Goal: Transaction & Acquisition: Book appointment/travel/reservation

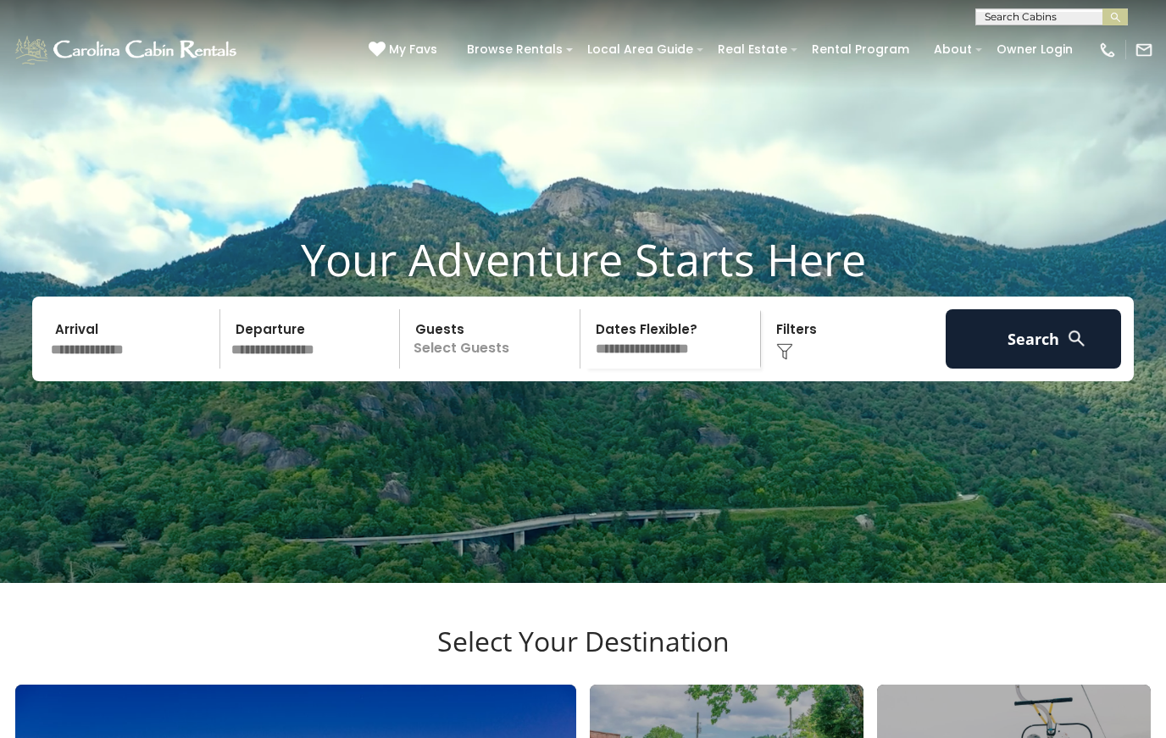
click at [124, 362] on input "text" at bounding box center [132, 338] width 175 height 59
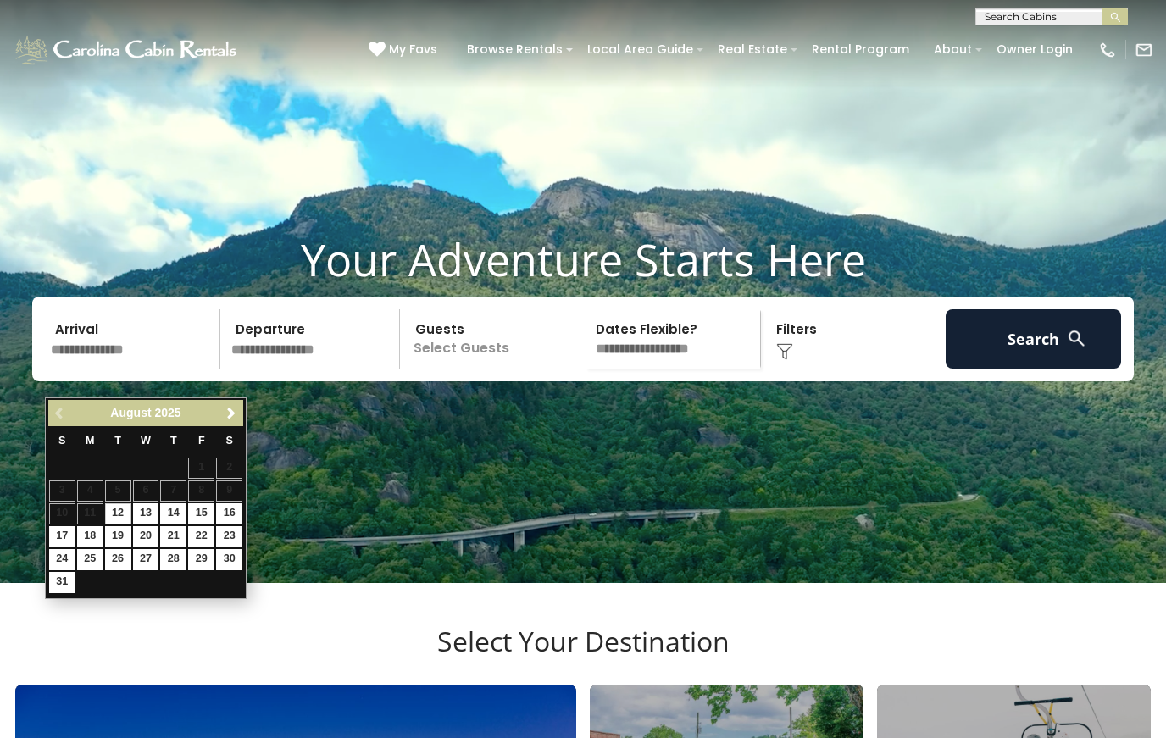
click at [176, 561] on link "28" at bounding box center [173, 559] width 26 height 21
type input "*******"
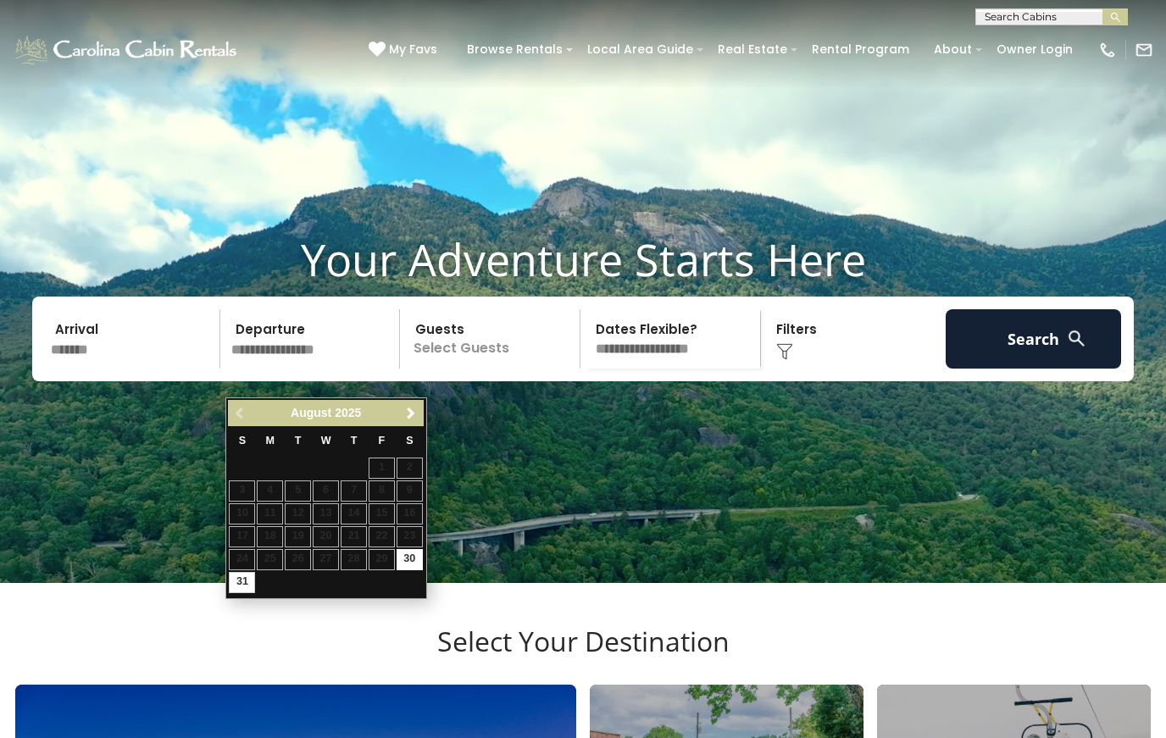
click at [241, 580] on link "31" at bounding box center [242, 582] width 26 height 21
type input "*******"
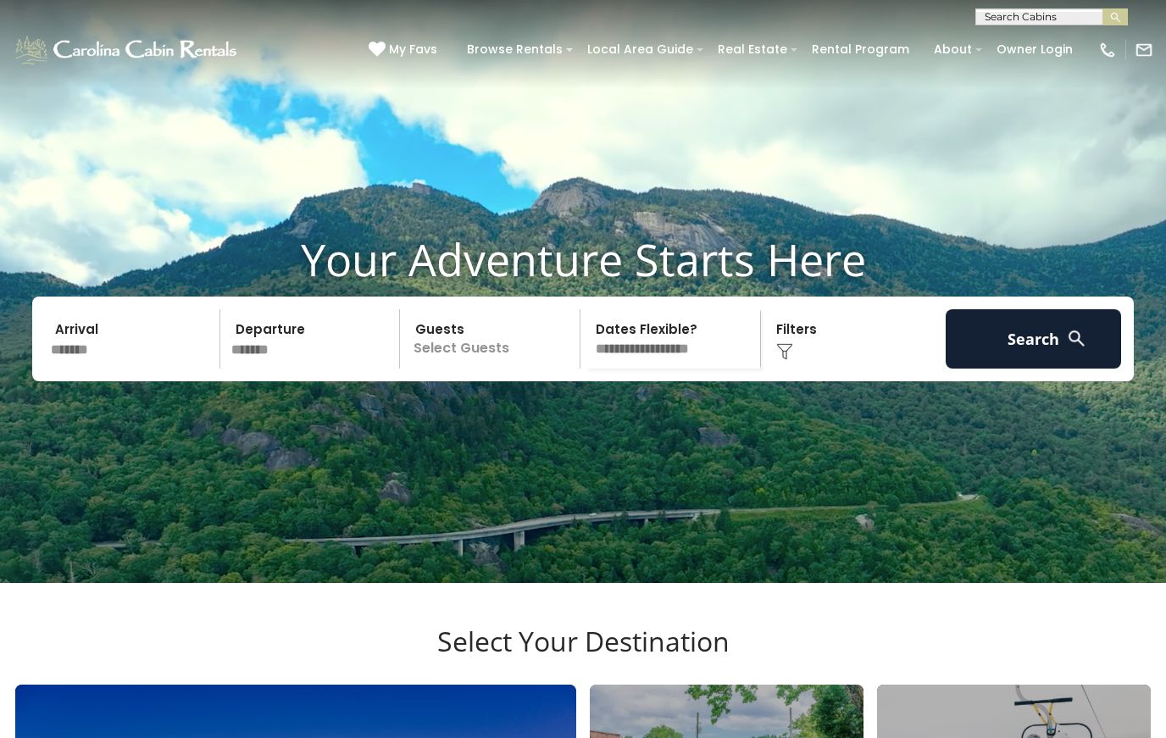
click at [456, 368] on p "Select Guests" at bounding box center [492, 338] width 174 height 59
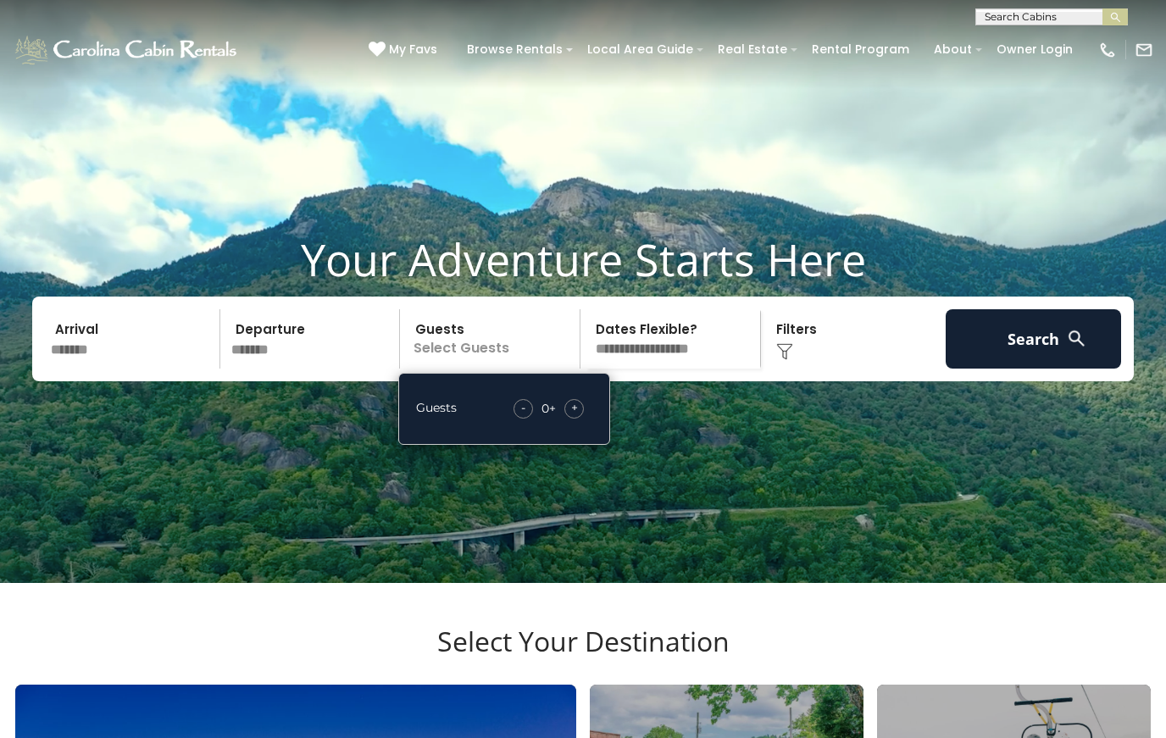
click at [572, 416] on span "+" at bounding box center [574, 407] width 7 height 17
click at [574, 416] on span "+" at bounding box center [574, 407] width 7 height 17
click at [673, 367] on select "**********" at bounding box center [672, 338] width 174 height 59
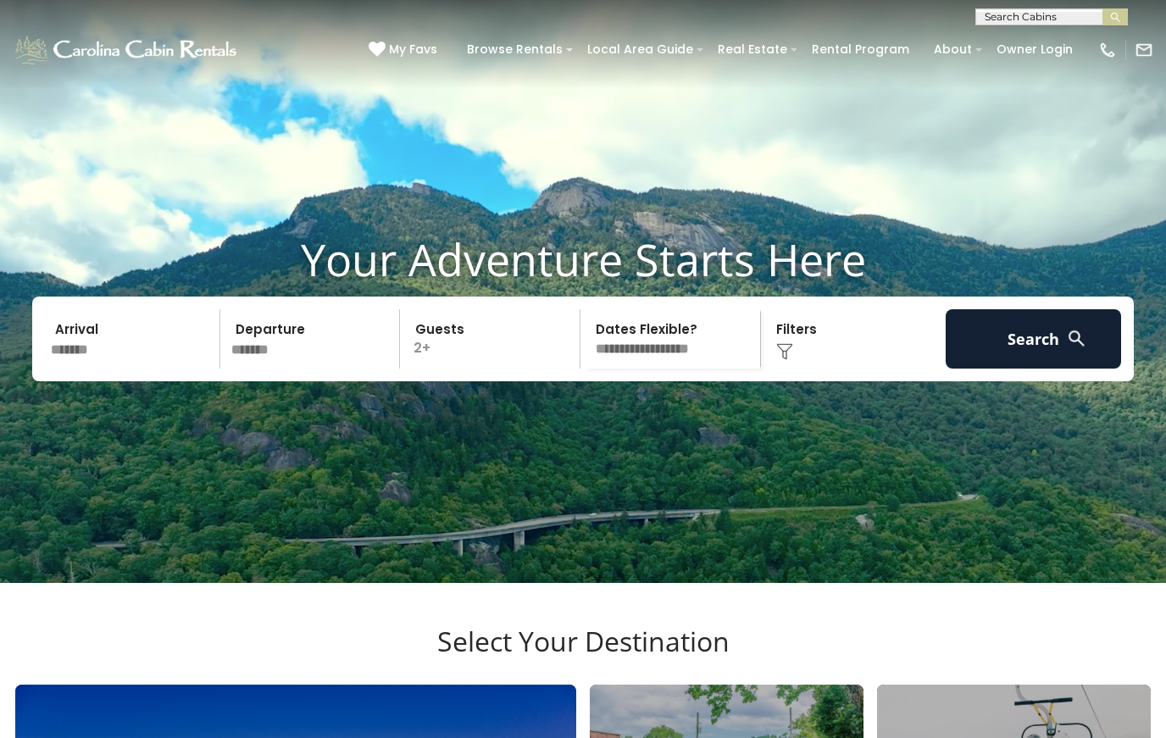
select select "*"
click at [1062, 368] on button "Search" at bounding box center [1032, 338] width 175 height 59
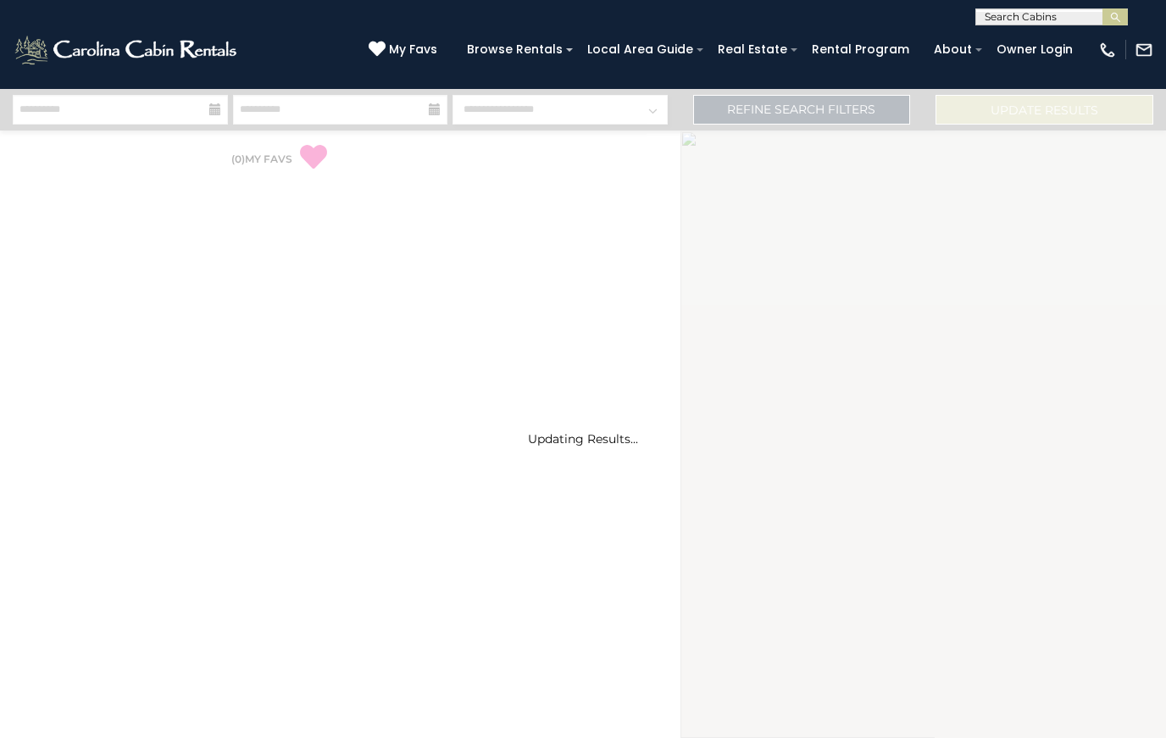
select select "*"
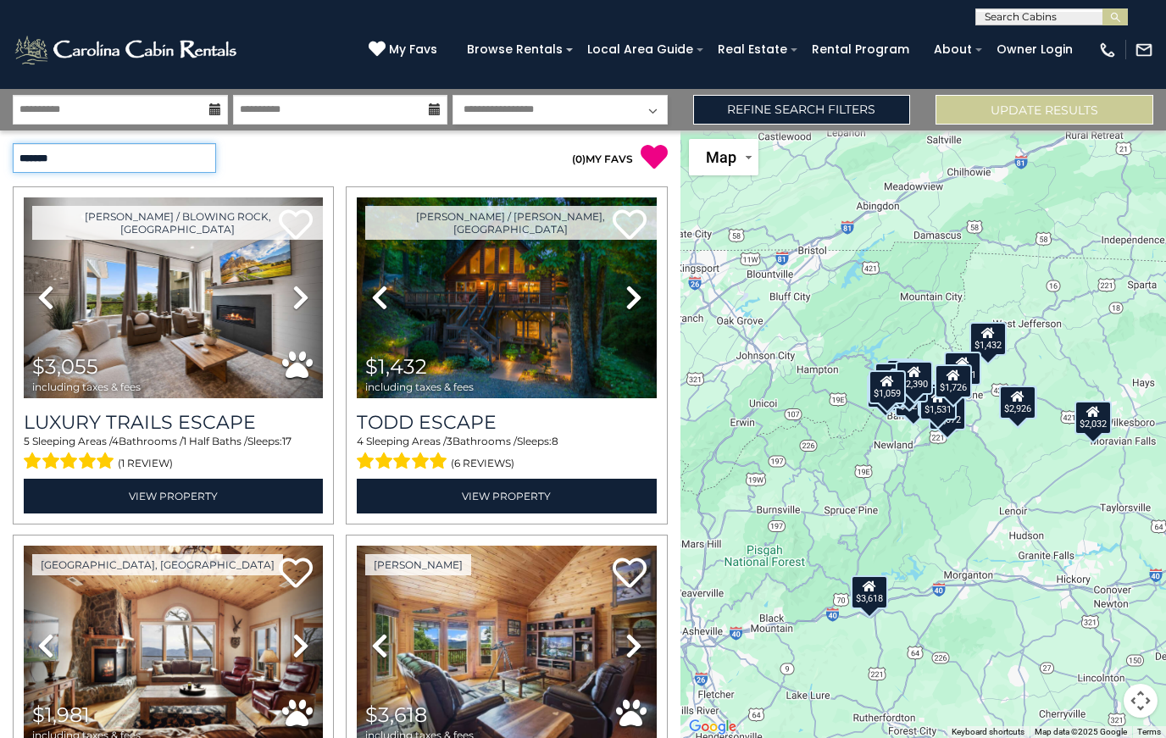
click at [176, 155] on select "**********" at bounding box center [114, 158] width 203 height 30
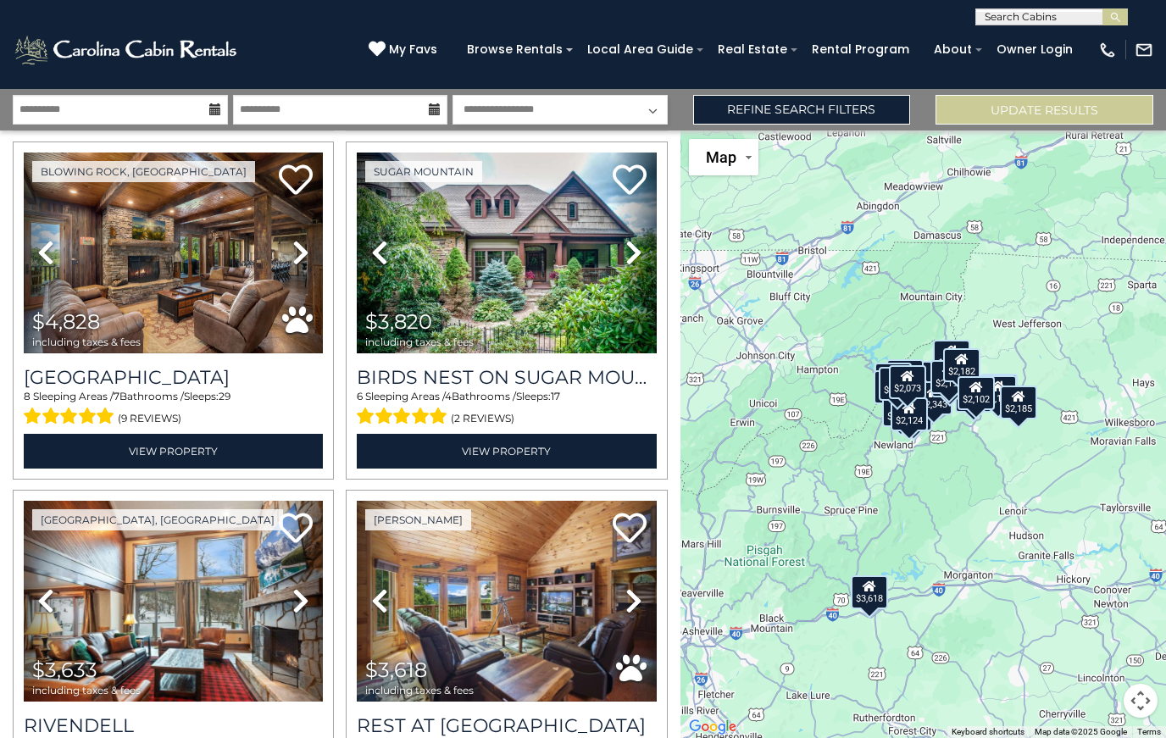
scroll to position [377, 0]
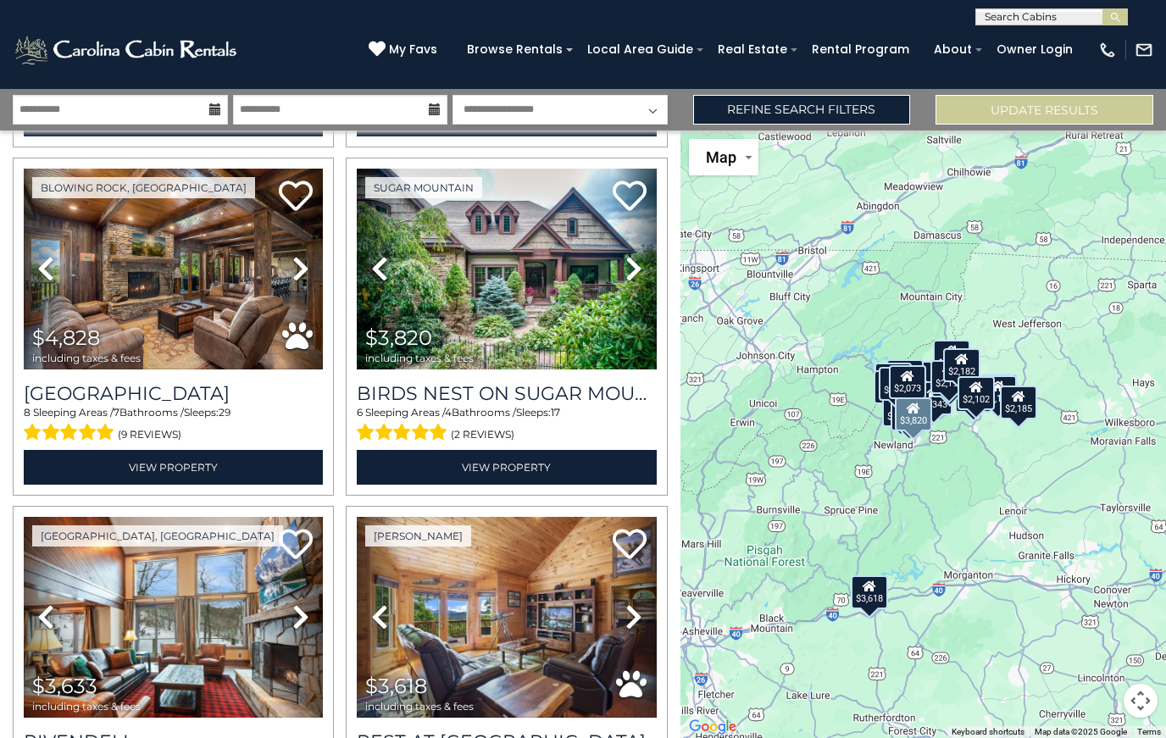
click at [638, 263] on icon at bounding box center [633, 268] width 17 height 27
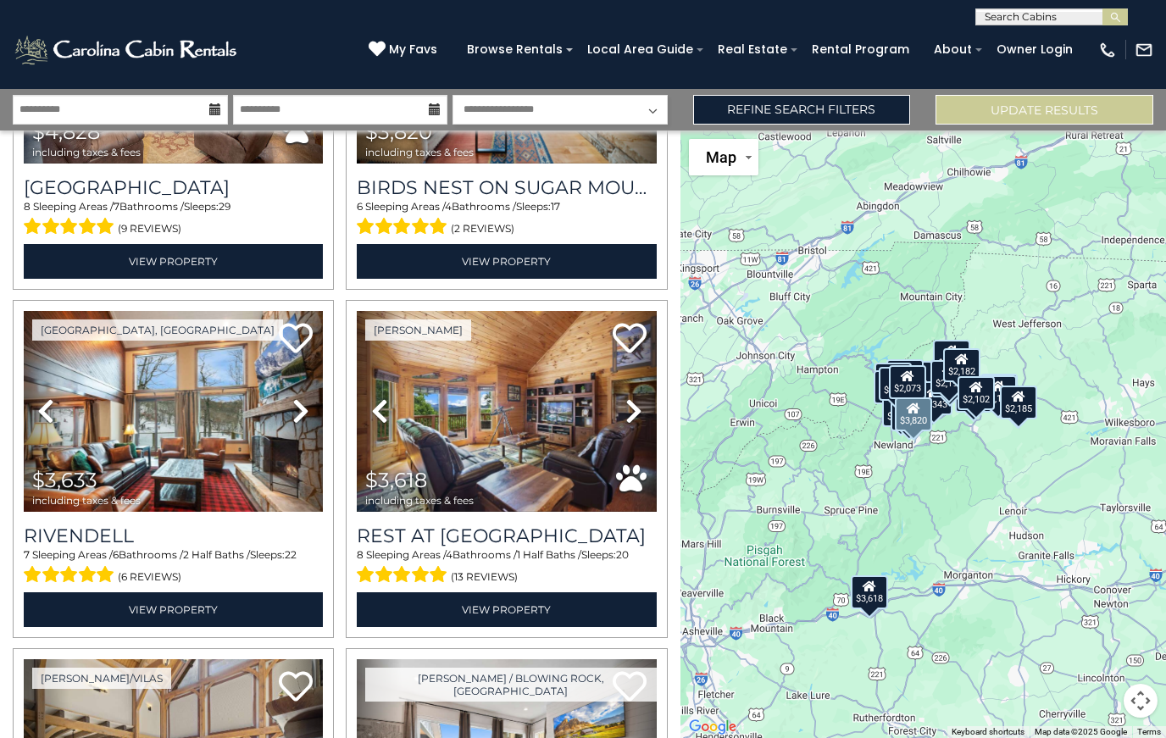
scroll to position [588, 0]
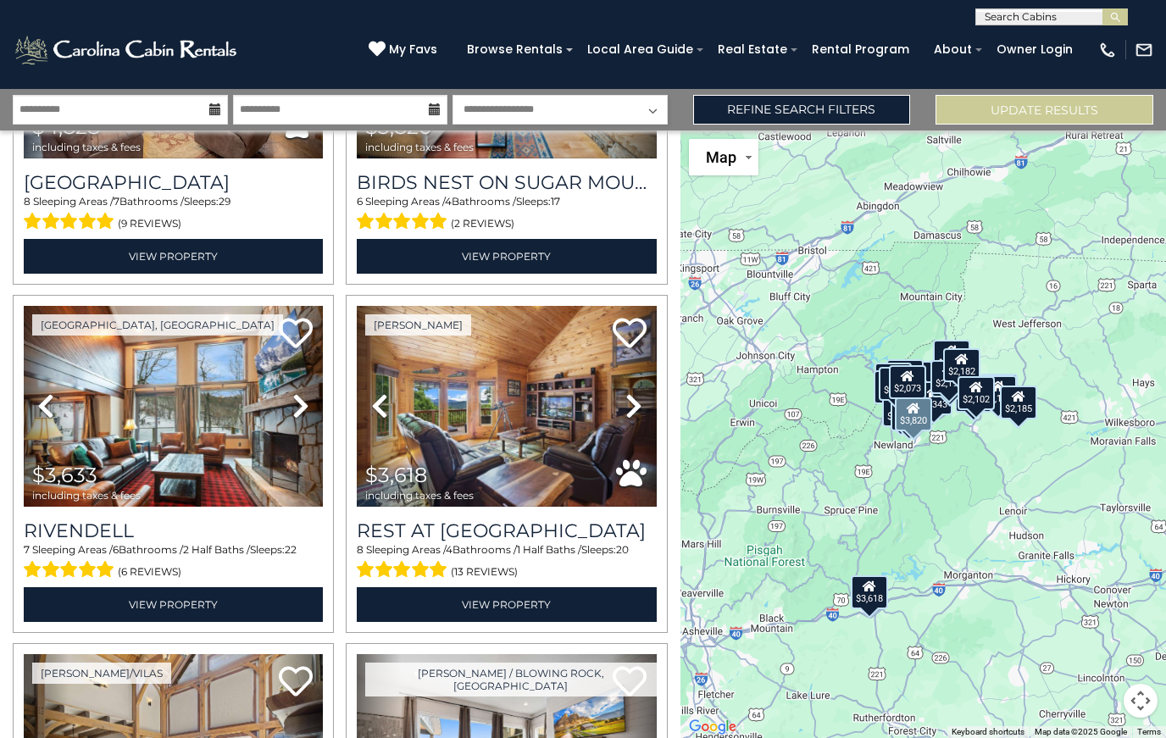
click at [305, 407] on icon at bounding box center [300, 405] width 17 height 27
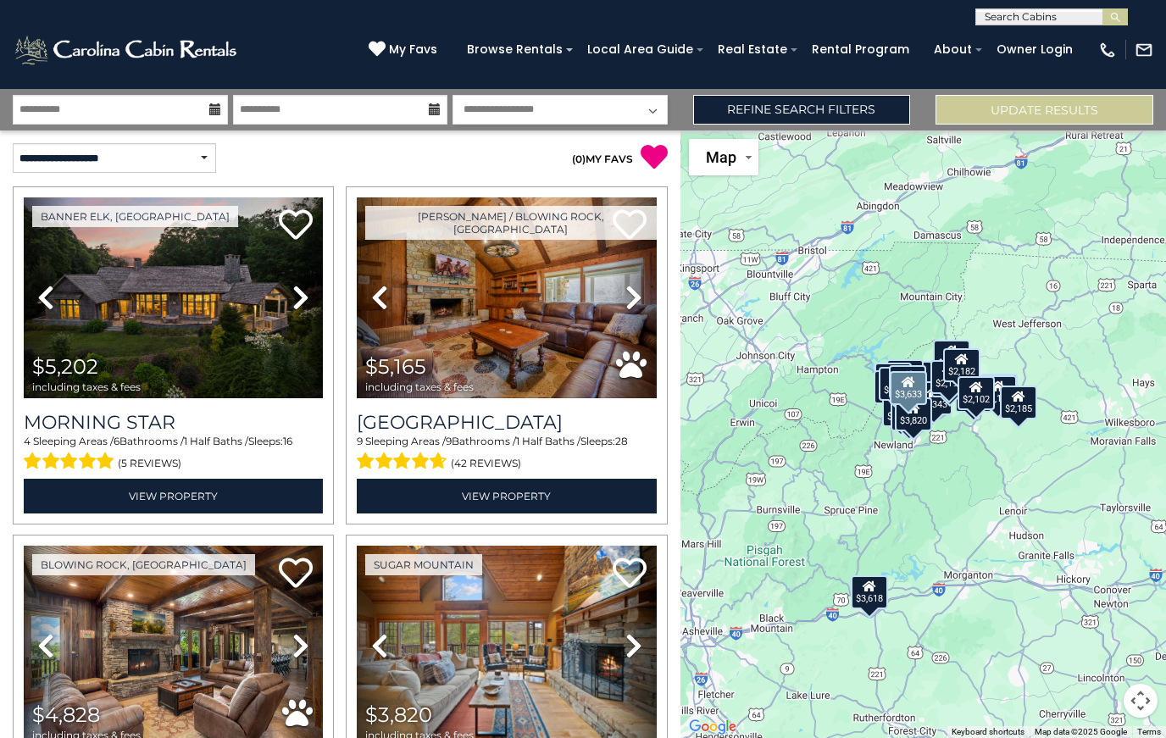
scroll to position [0, 0]
click at [172, 153] on select "**********" at bounding box center [114, 158] width 203 height 30
select select "*********"
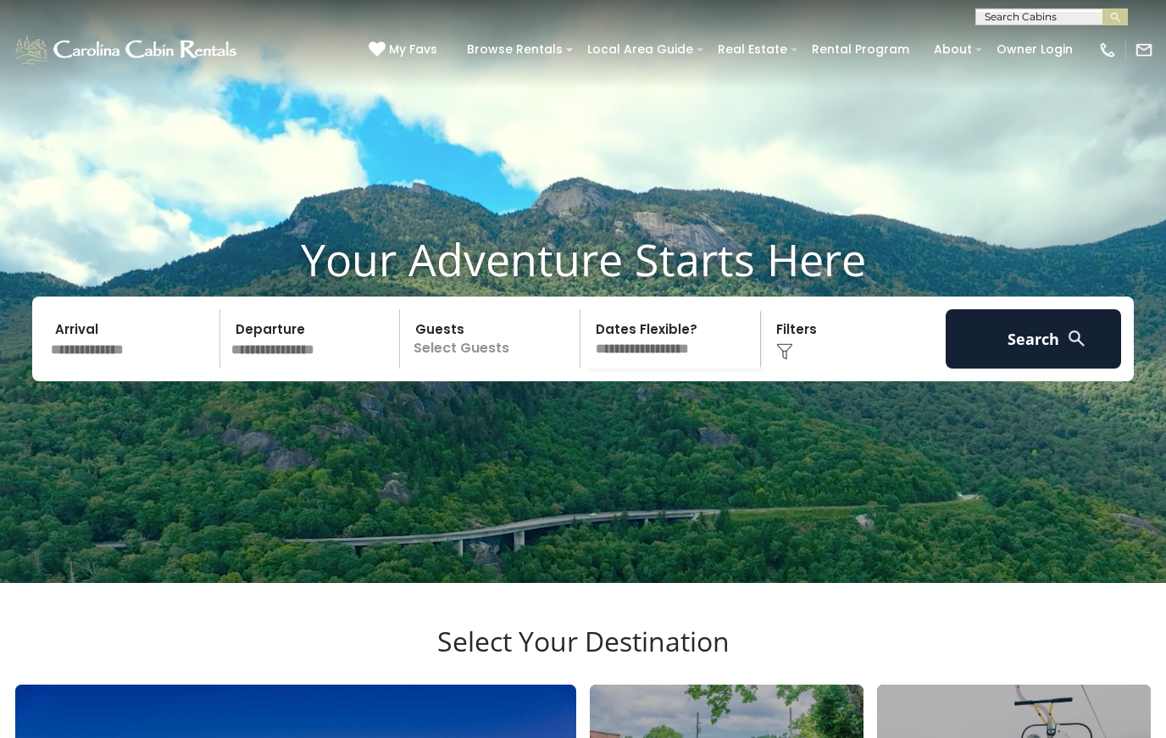
click at [110, 363] on input "text" at bounding box center [132, 338] width 175 height 59
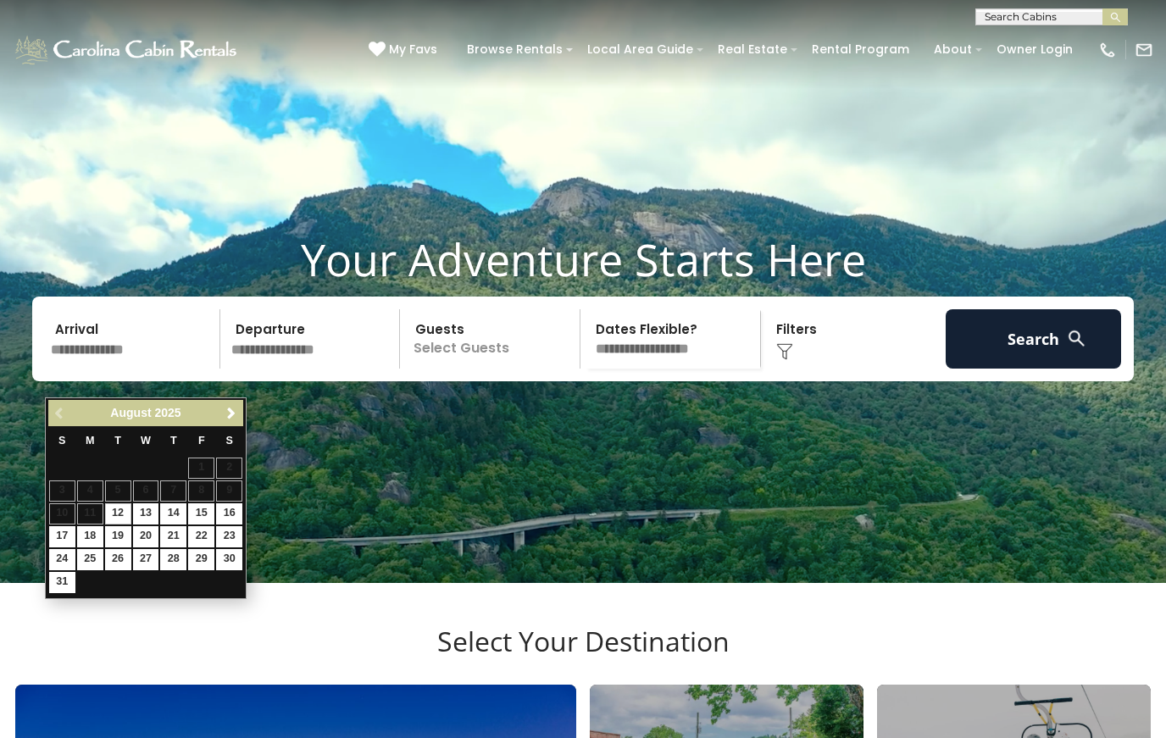
click at [174, 563] on link "28" at bounding box center [173, 559] width 26 height 21
type input "*******"
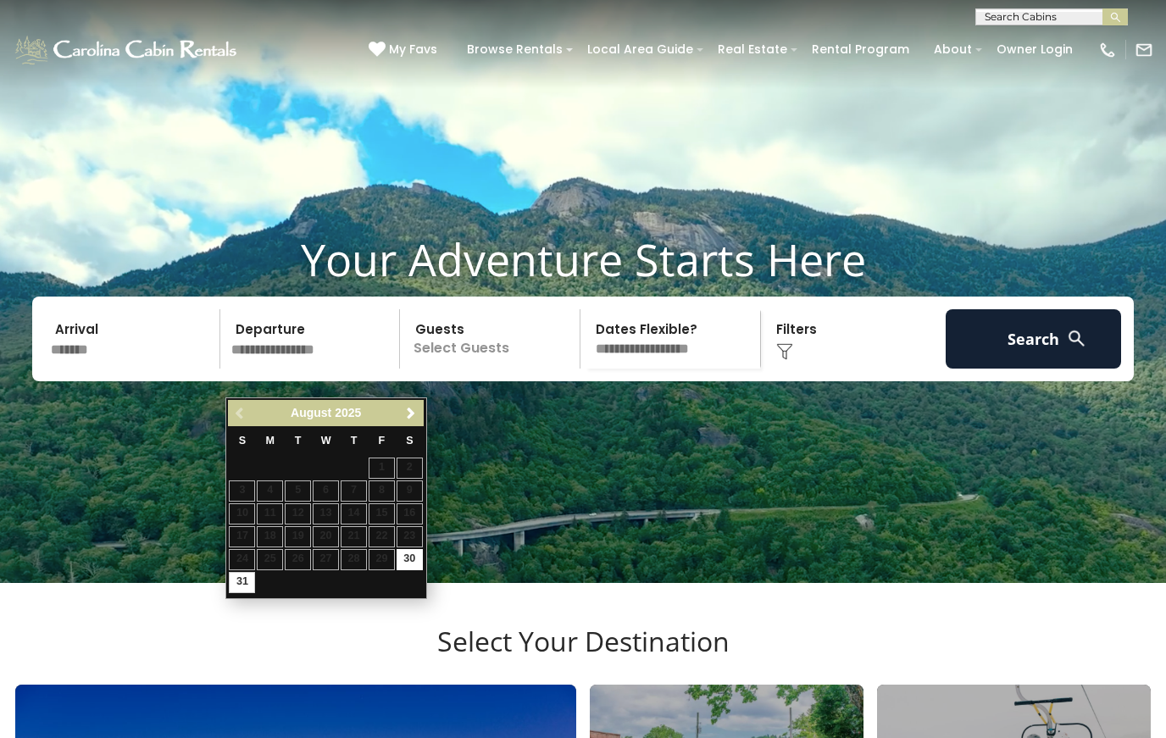
click at [235, 577] on link "31" at bounding box center [242, 582] width 26 height 21
type input "*******"
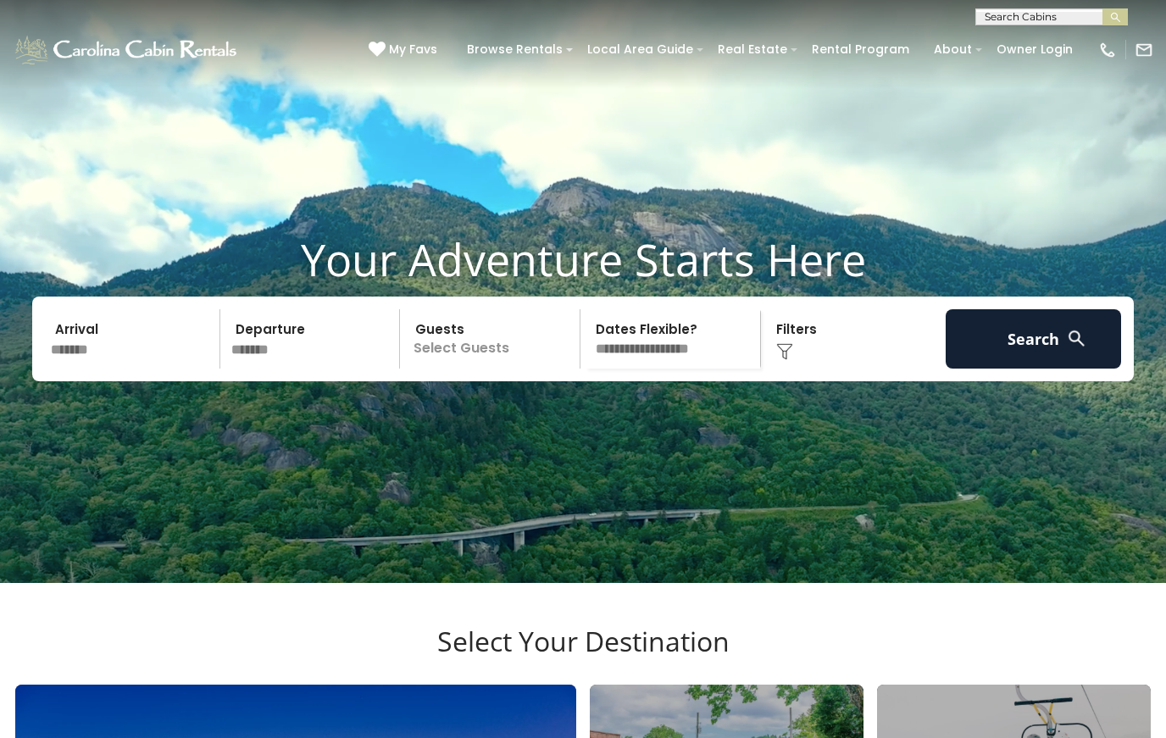
click at [481, 368] on p "Select Guests" at bounding box center [492, 338] width 174 height 59
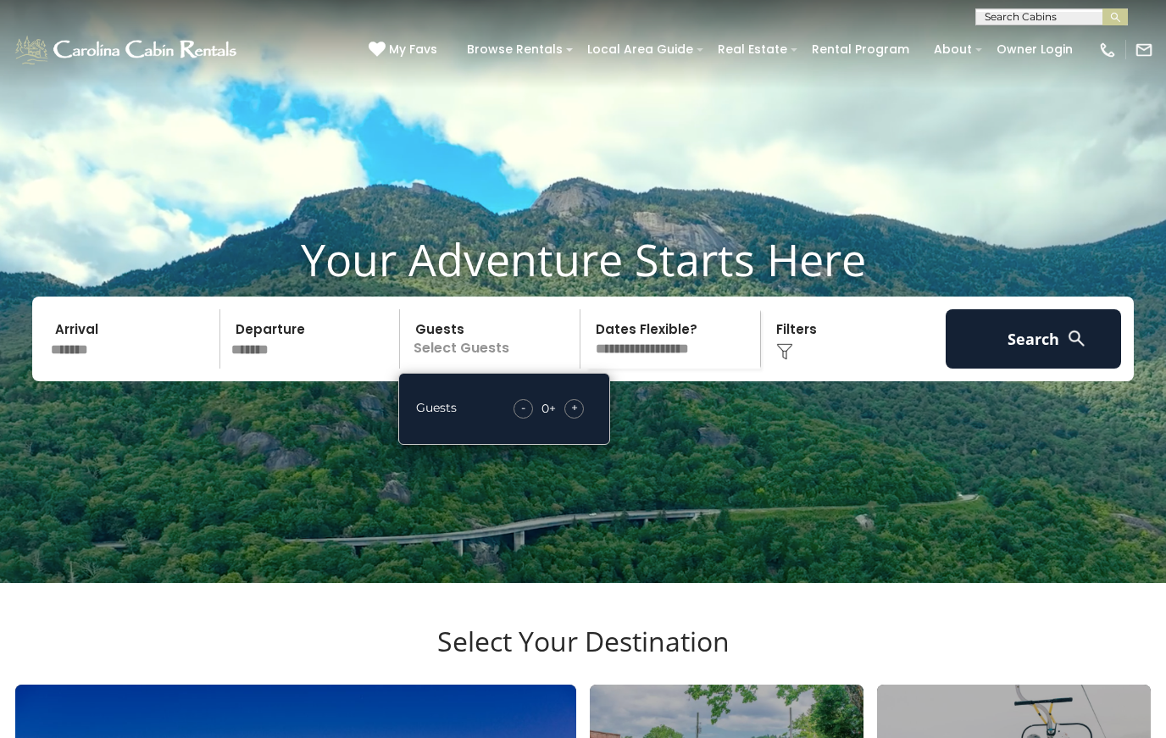
click at [571, 416] on span "+" at bounding box center [574, 407] width 7 height 17
click at [578, 418] on div "+" at bounding box center [573, 408] width 19 height 19
click at [1064, 366] on button "Search" at bounding box center [1032, 338] width 175 height 59
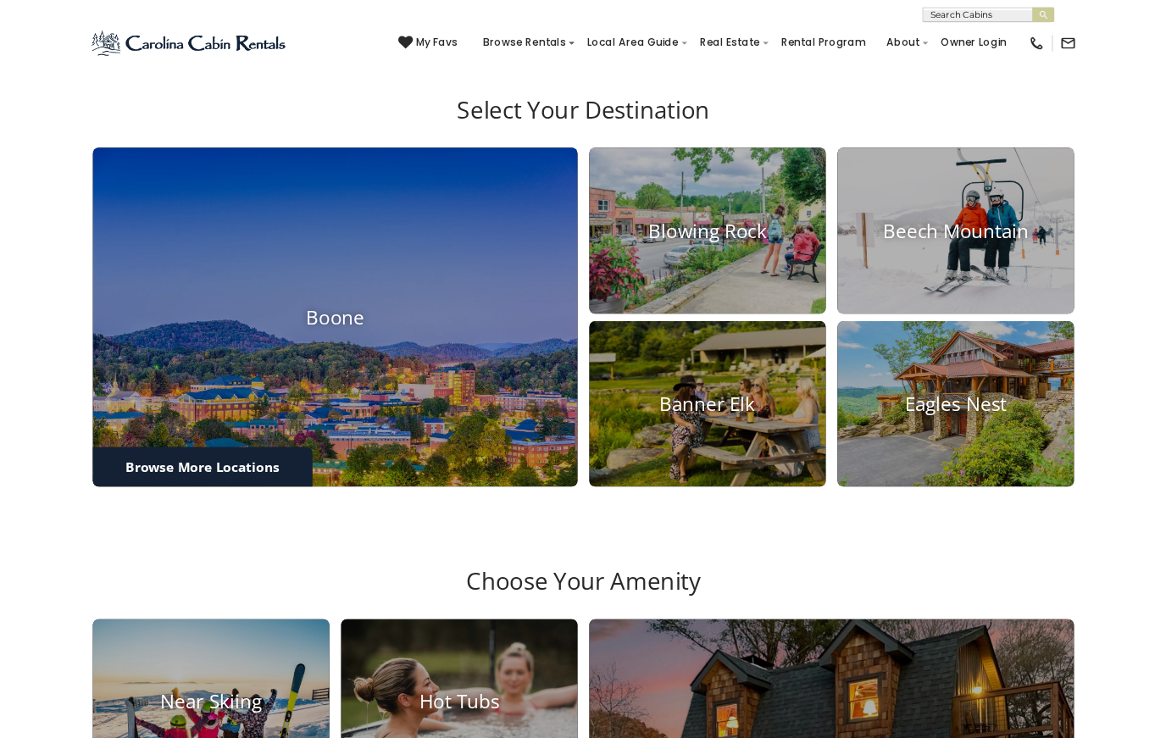
scroll to position [512, 0]
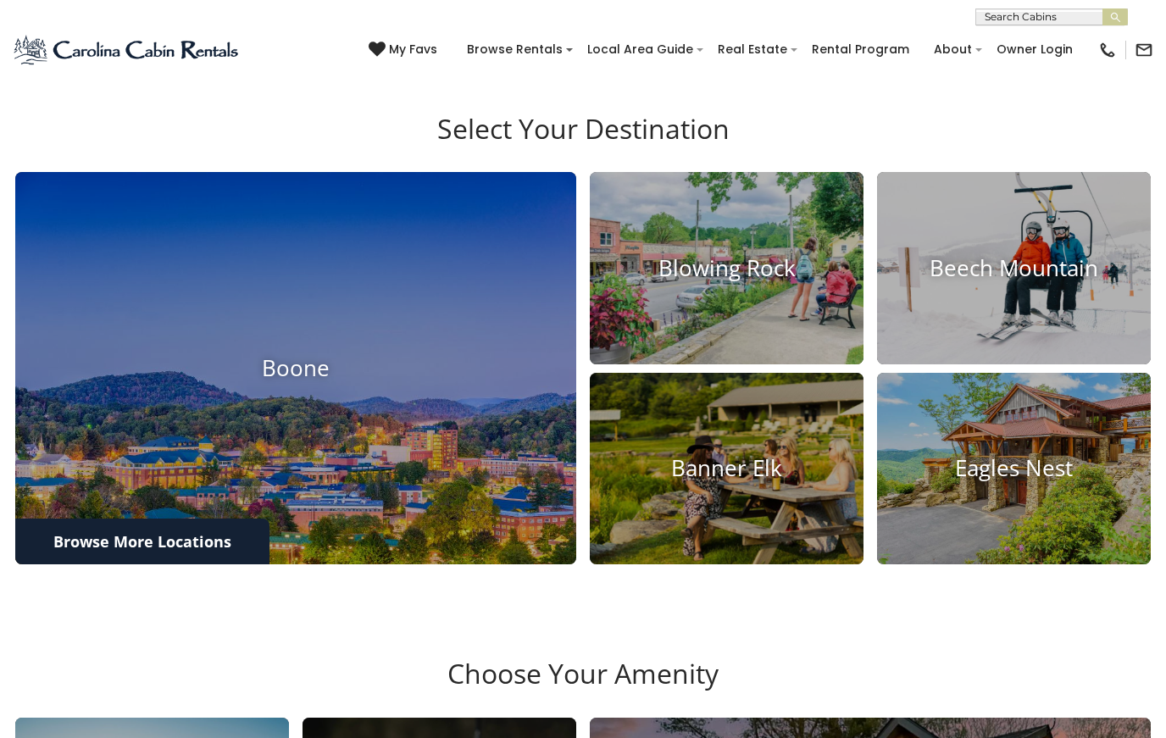
click at [739, 281] on h4 "Blowing Rock" at bounding box center [727, 268] width 274 height 26
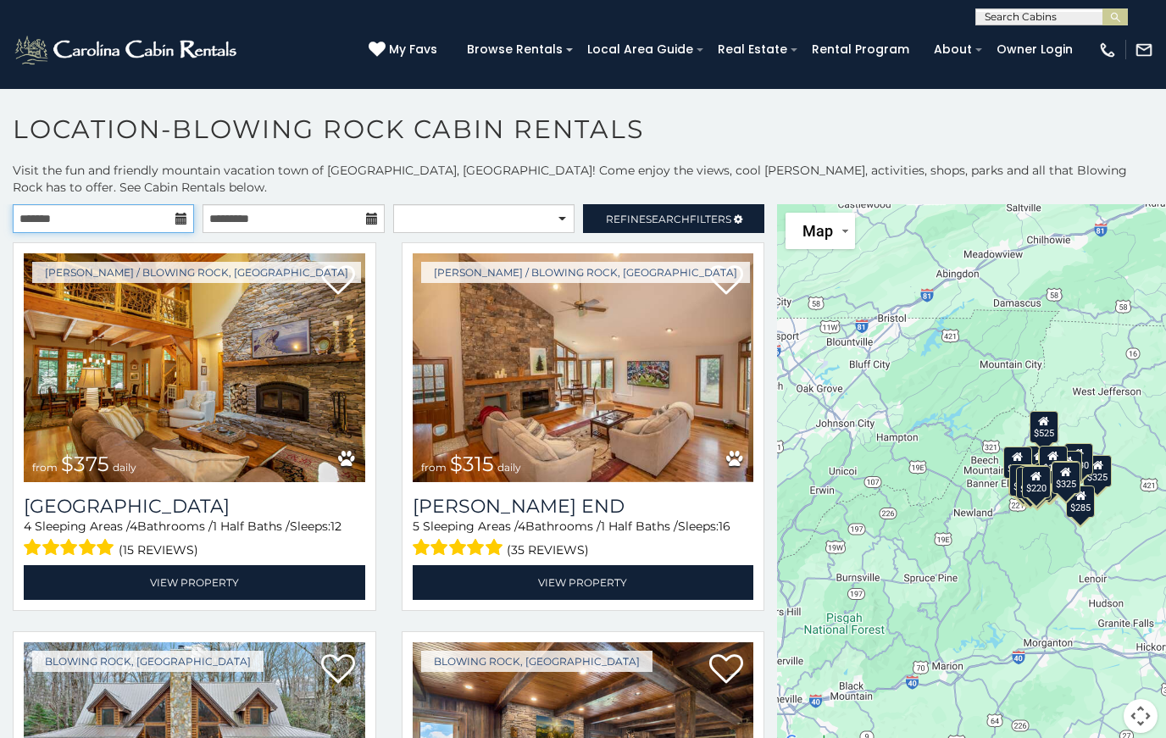
click at [132, 223] on input "text" at bounding box center [103, 218] width 181 height 29
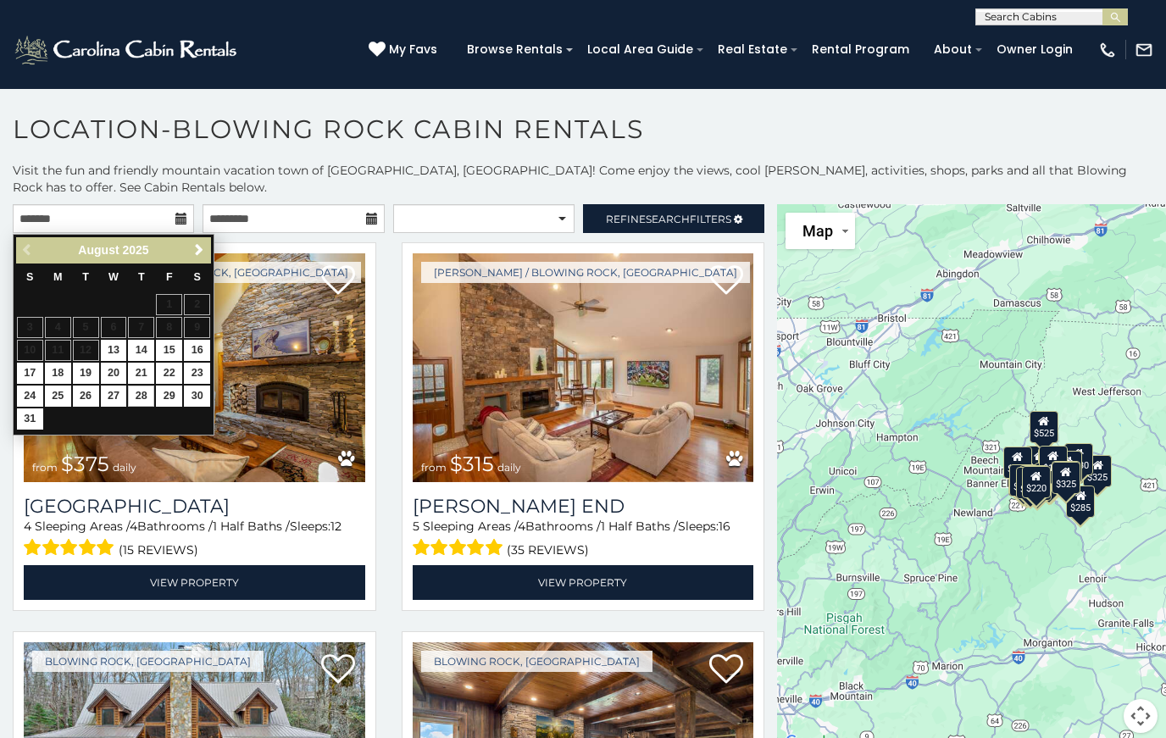
click at [138, 396] on link "28" at bounding box center [141, 395] width 26 height 21
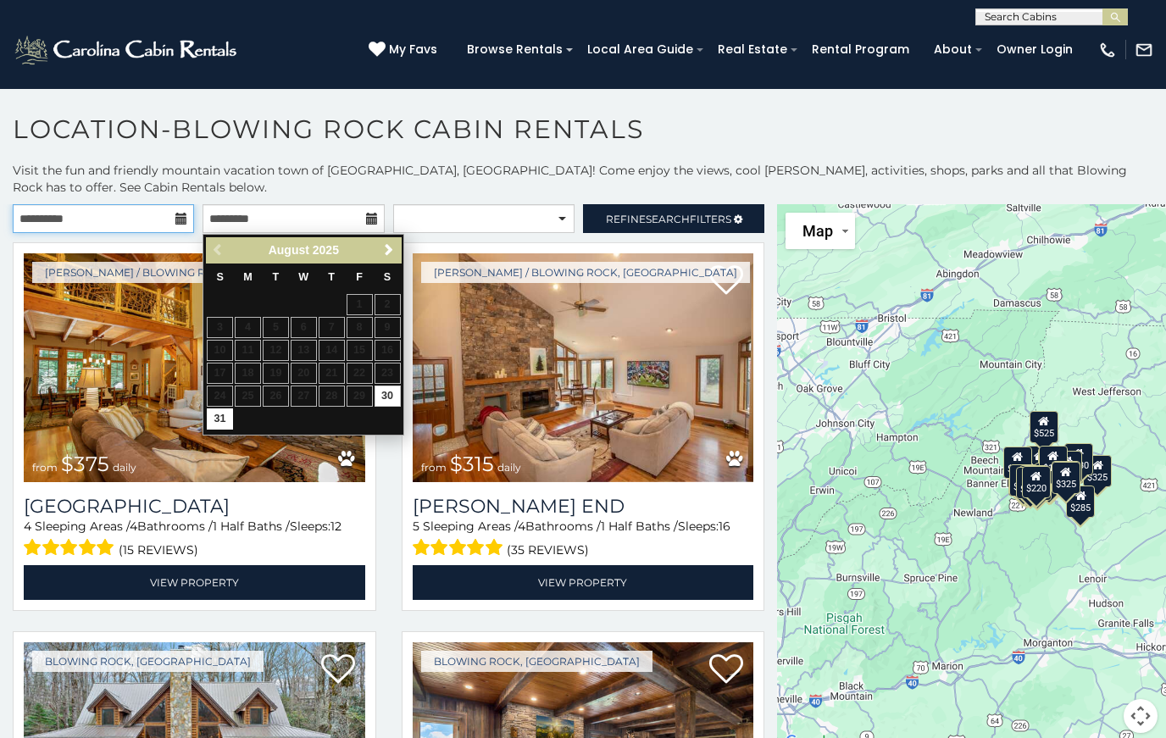
click at [58, 230] on input "**********" at bounding box center [103, 218] width 181 height 29
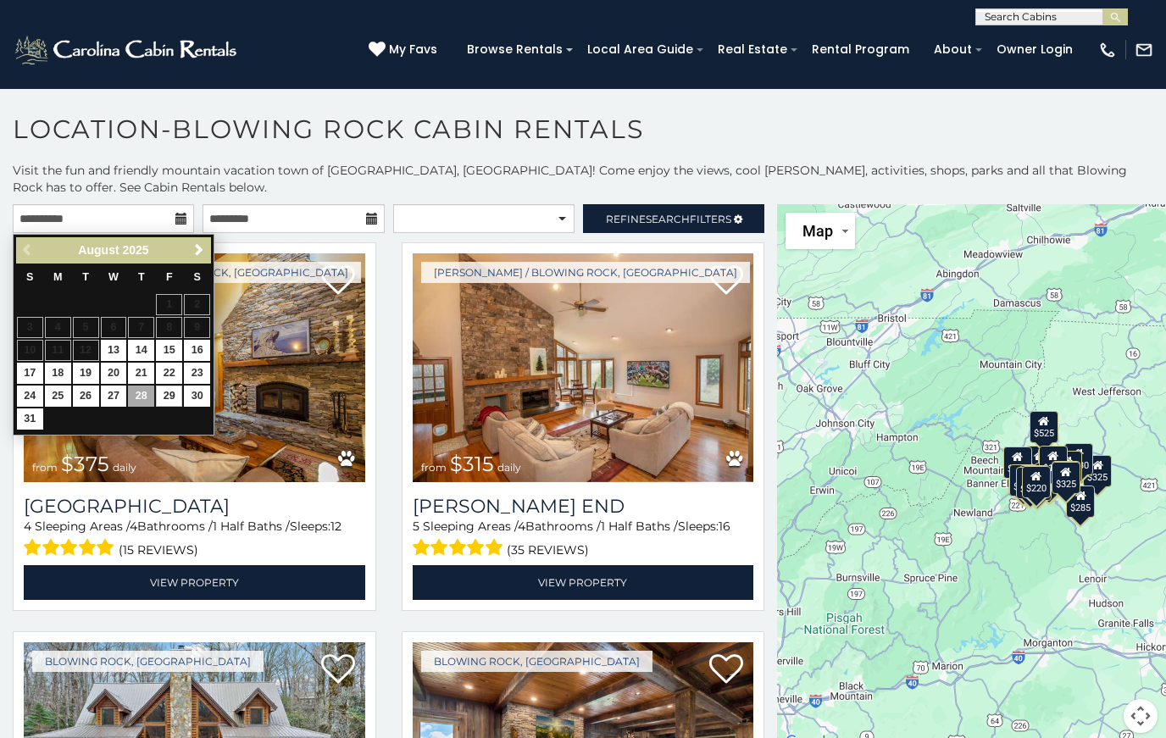
click at [167, 395] on link "29" at bounding box center [169, 395] width 26 height 21
type input "**********"
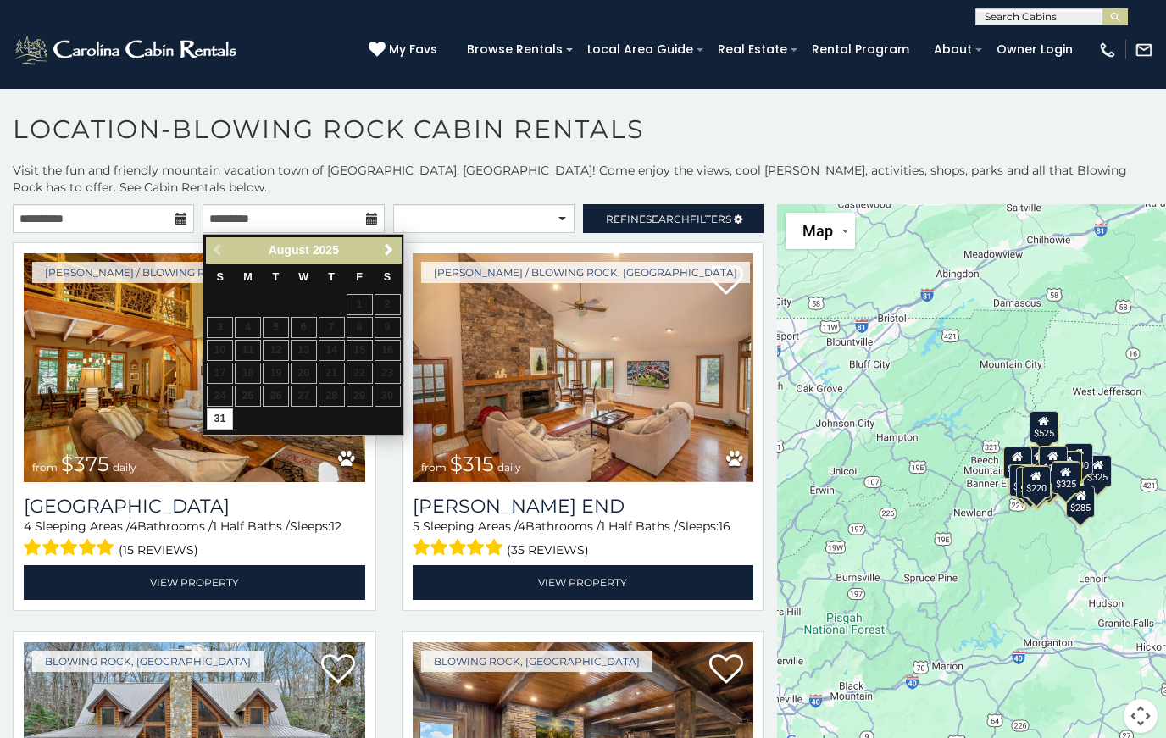
click at [383, 252] on span "Next" at bounding box center [389, 250] width 14 height 14
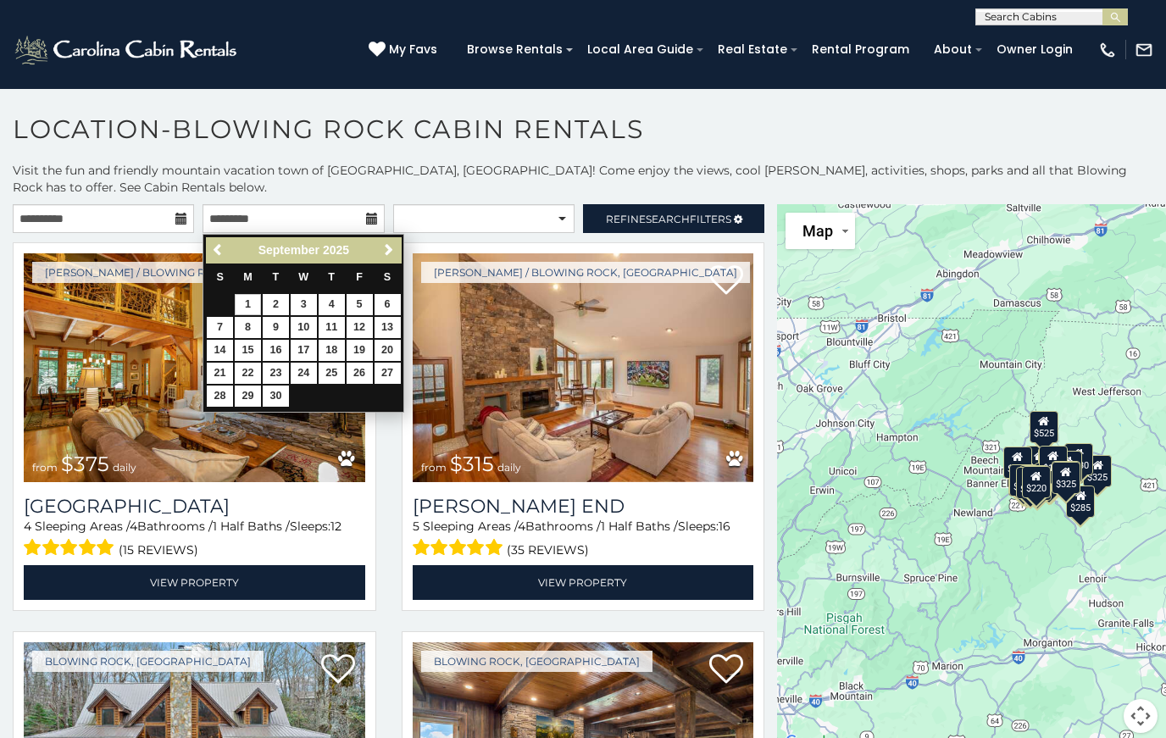
click at [255, 304] on link "1" at bounding box center [248, 304] width 26 height 21
type input "**********"
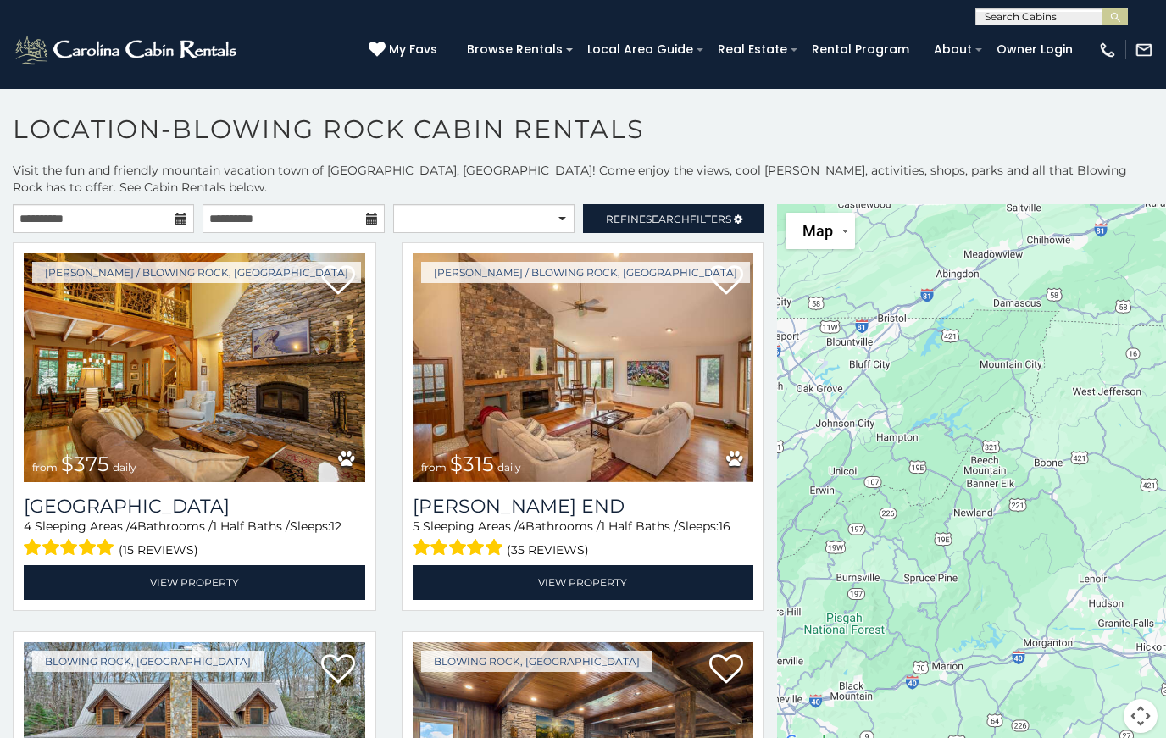
click at [694, 220] on span "Refine Search Filters" at bounding box center [668, 219] width 125 height 13
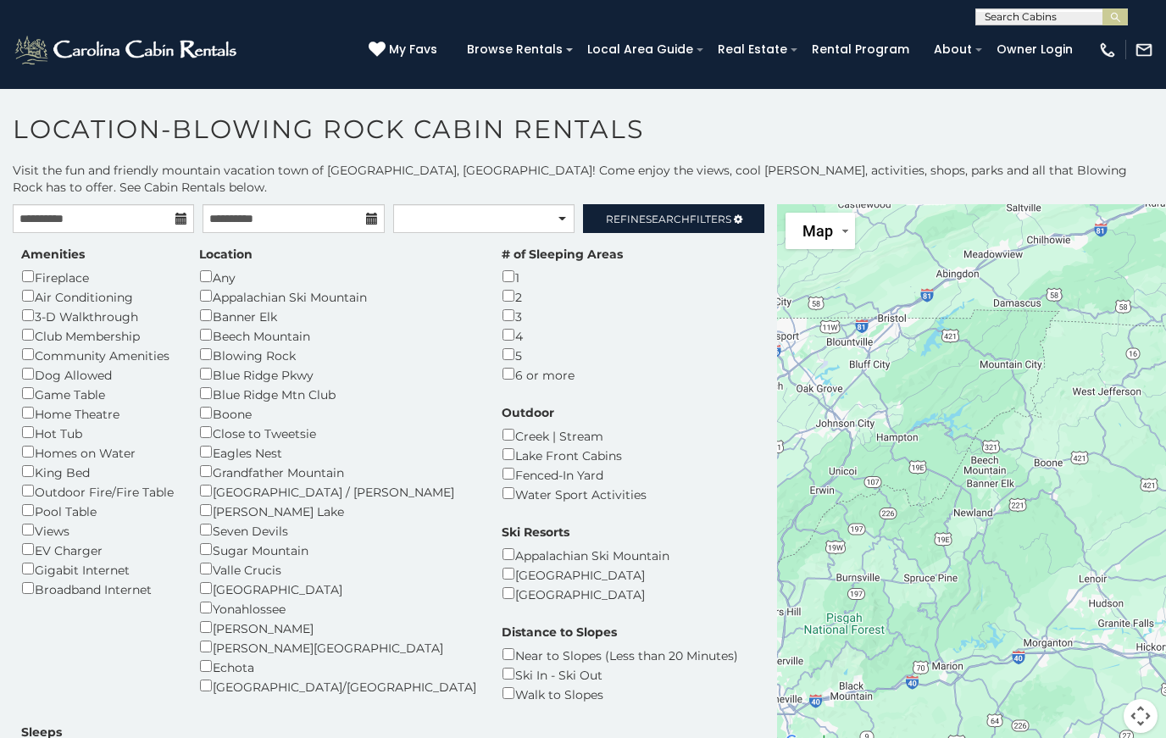
click at [712, 213] on span "Refine Search Filters" at bounding box center [668, 219] width 125 height 13
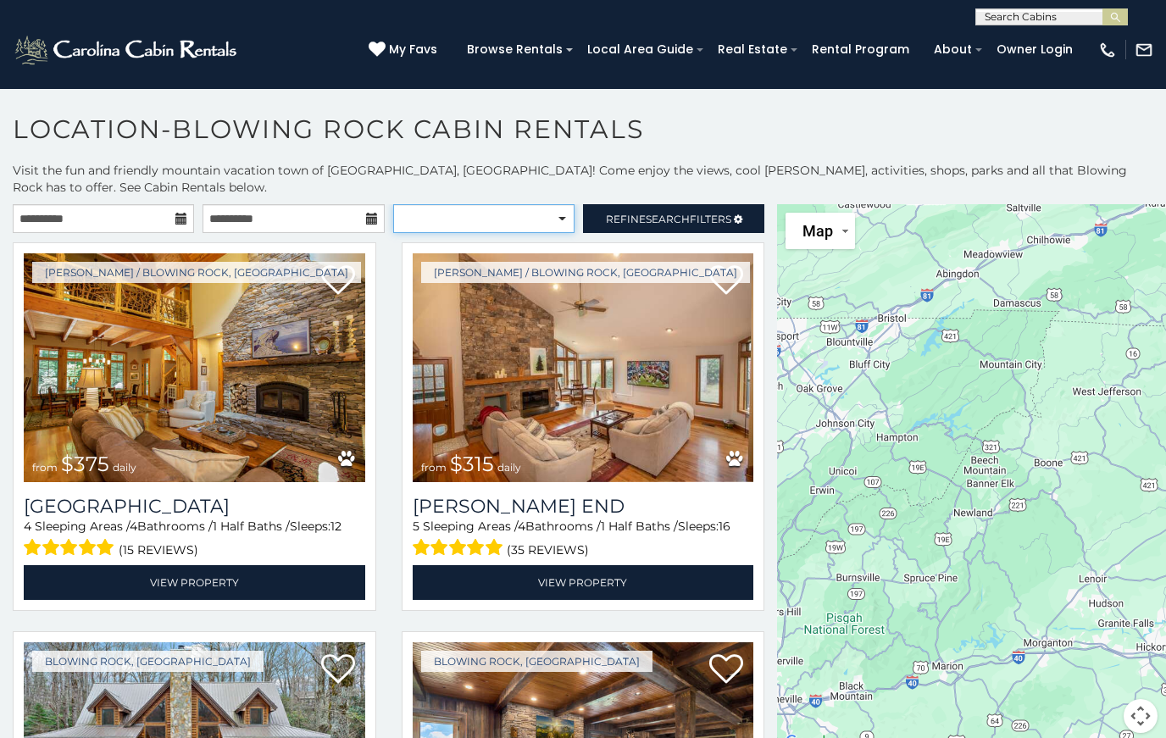
click at [536, 217] on select "**********" at bounding box center [483, 218] width 181 height 29
select select "*********"
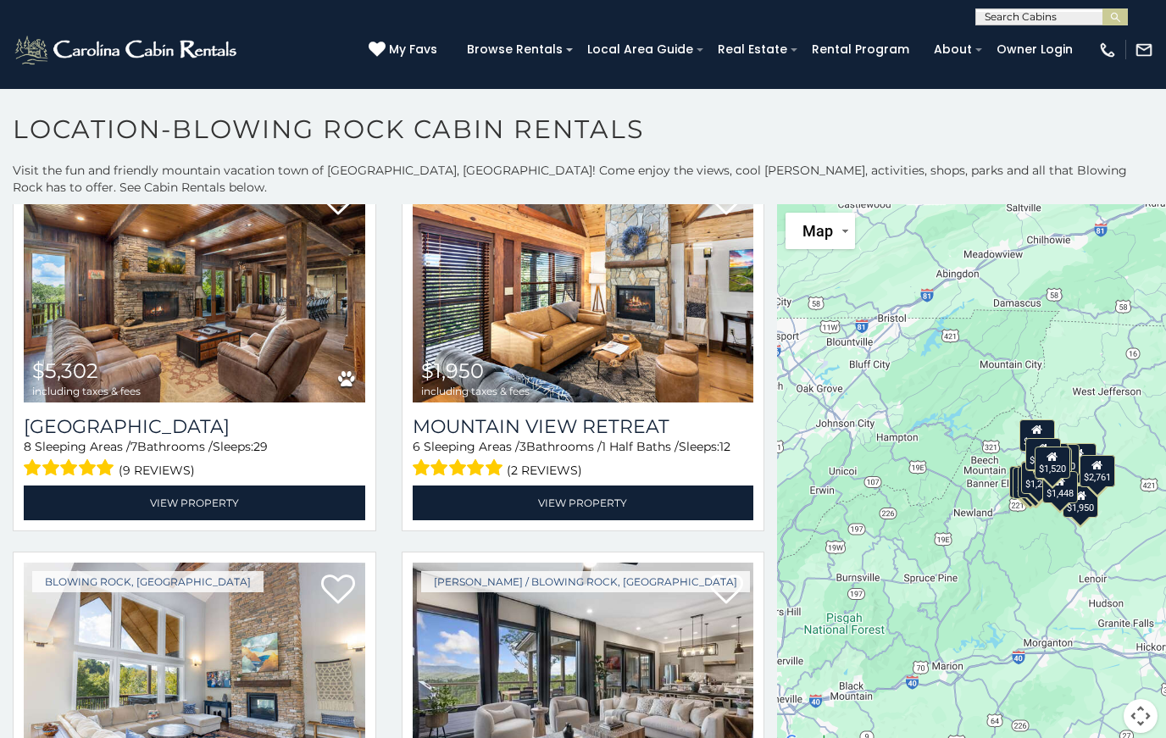
scroll to position [79, 0]
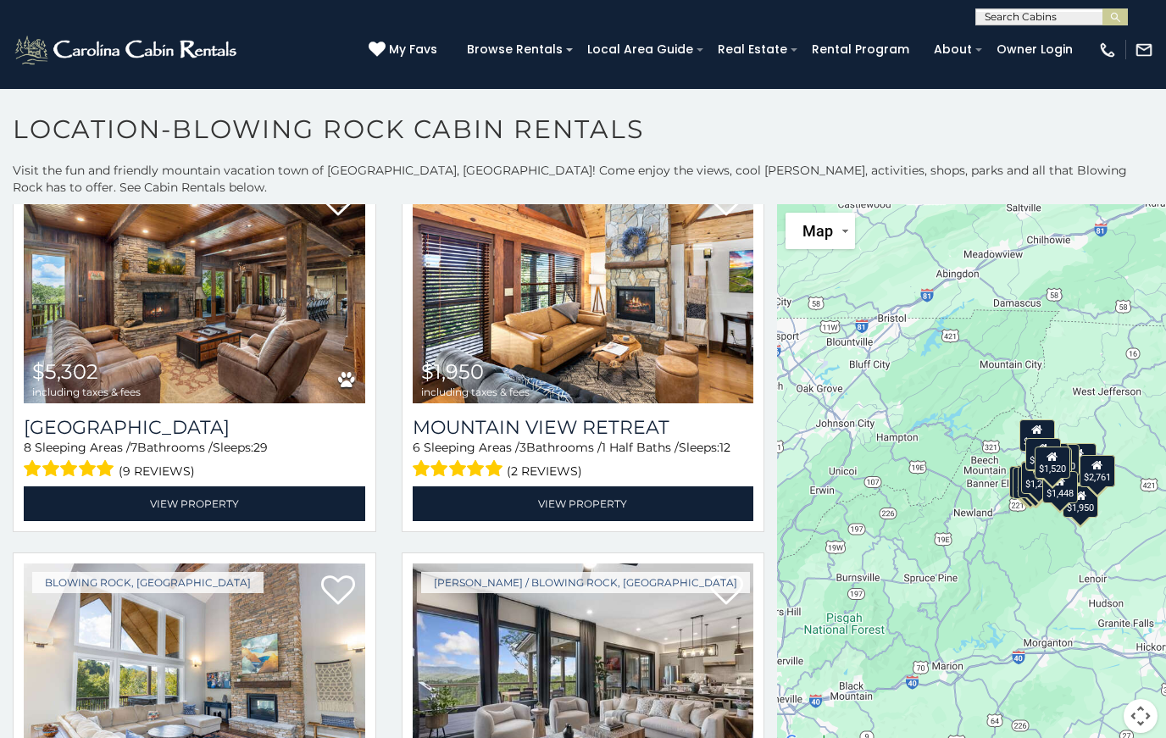
click at [616, 368] on img at bounding box center [583, 288] width 341 height 229
click at [649, 503] on link "View Property" at bounding box center [583, 503] width 341 height 35
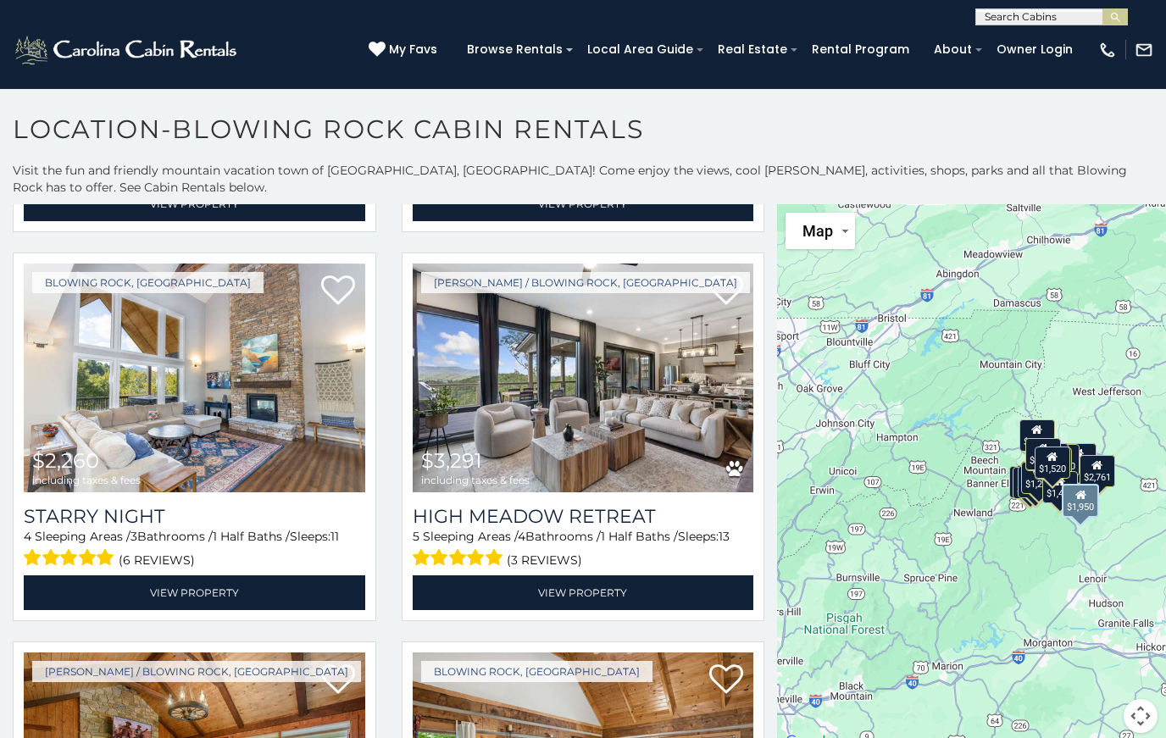
scroll to position [379, 0]
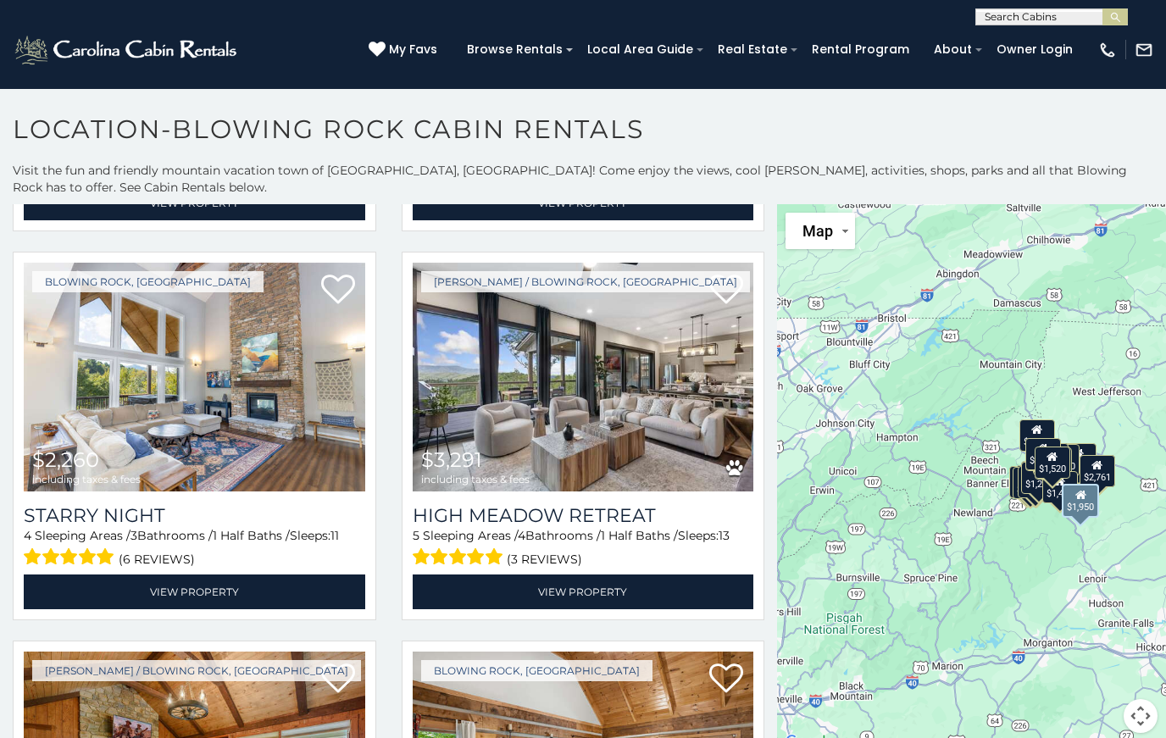
click at [246, 457] on img at bounding box center [194, 377] width 341 height 229
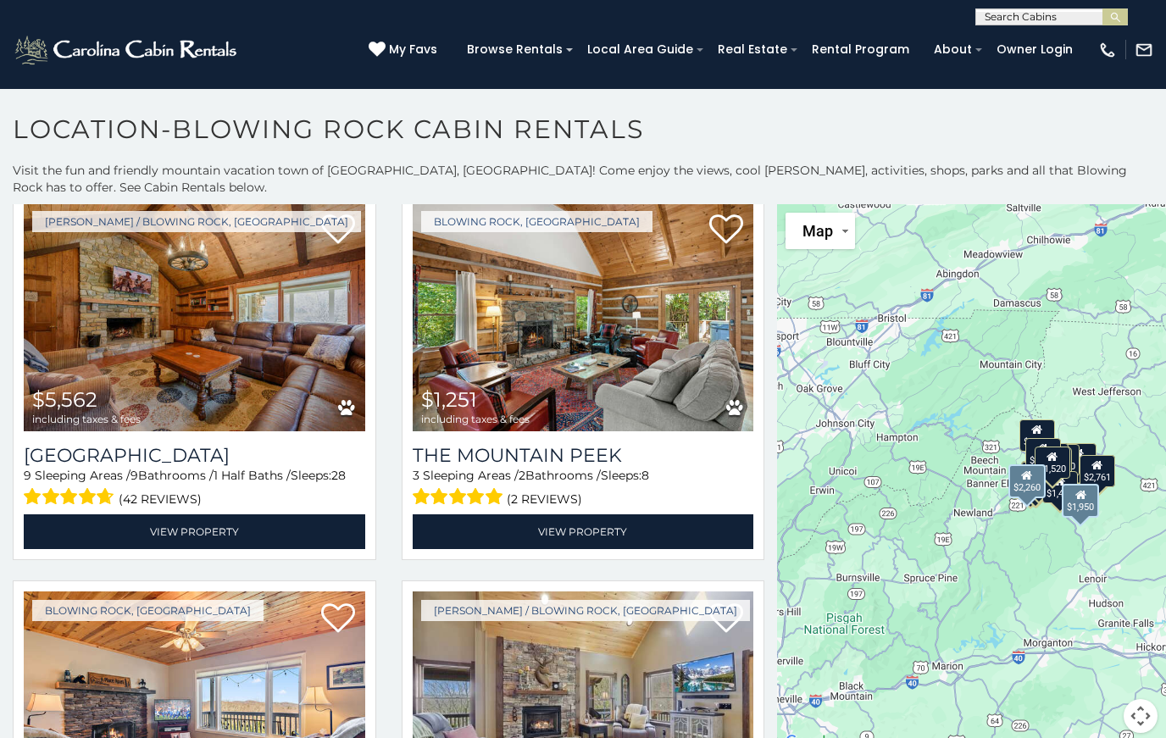
scroll to position [829, 0]
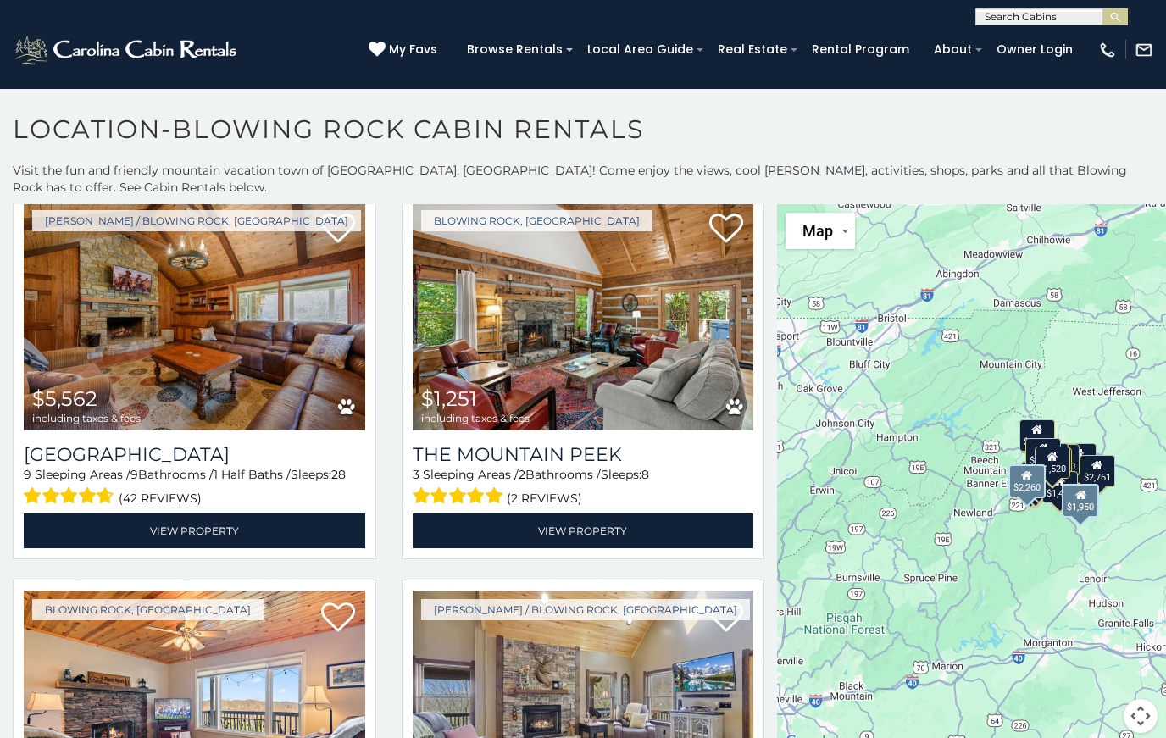
click at [647, 402] on img at bounding box center [583, 316] width 341 height 229
click at [647, 543] on link "View Property" at bounding box center [583, 530] width 341 height 35
click at [602, 541] on link "View Property" at bounding box center [583, 530] width 341 height 35
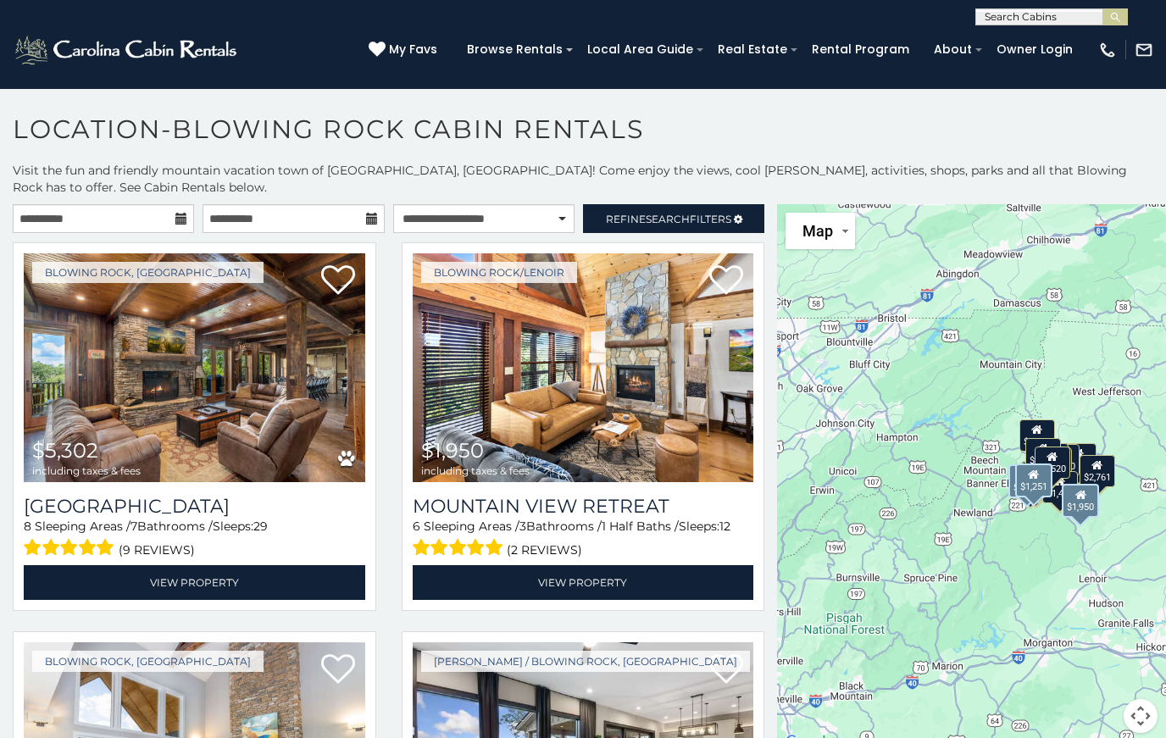
scroll to position [0, 0]
click at [691, 220] on span "Refine Search Filters" at bounding box center [668, 219] width 125 height 13
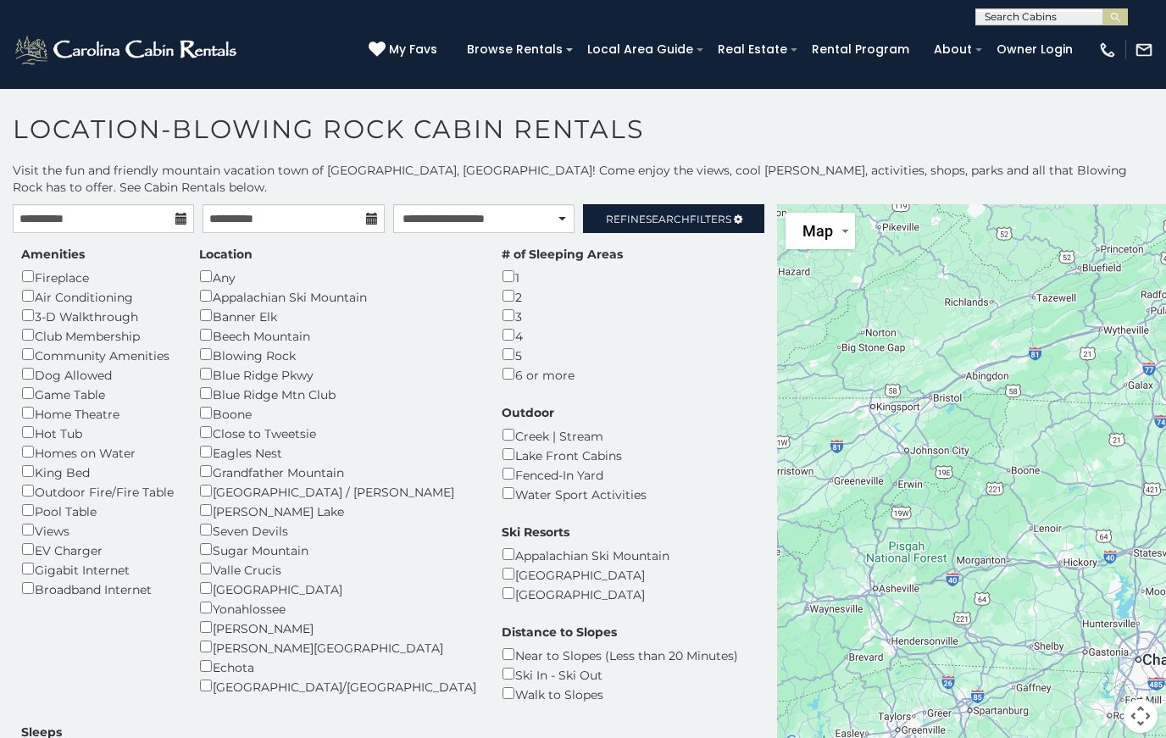
click at [706, 218] on span "Refine Search Filters" at bounding box center [668, 219] width 125 height 13
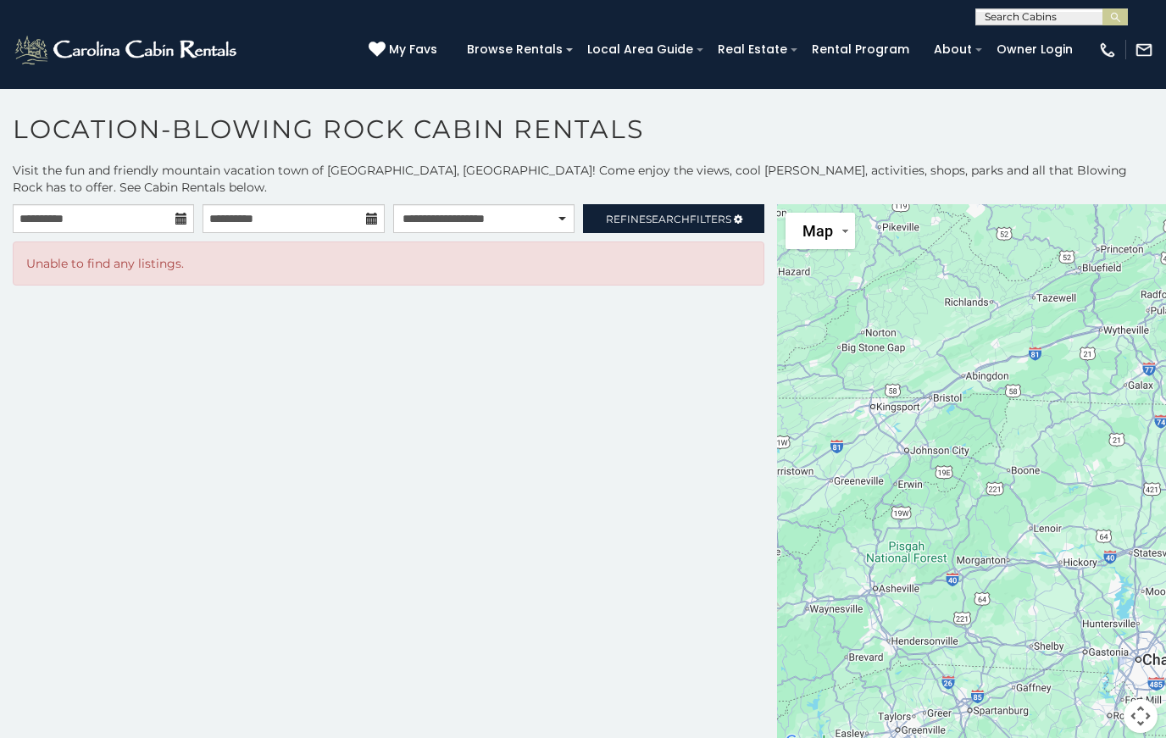
click at [703, 232] on link "Refine Search Filters" at bounding box center [673, 218] width 181 height 29
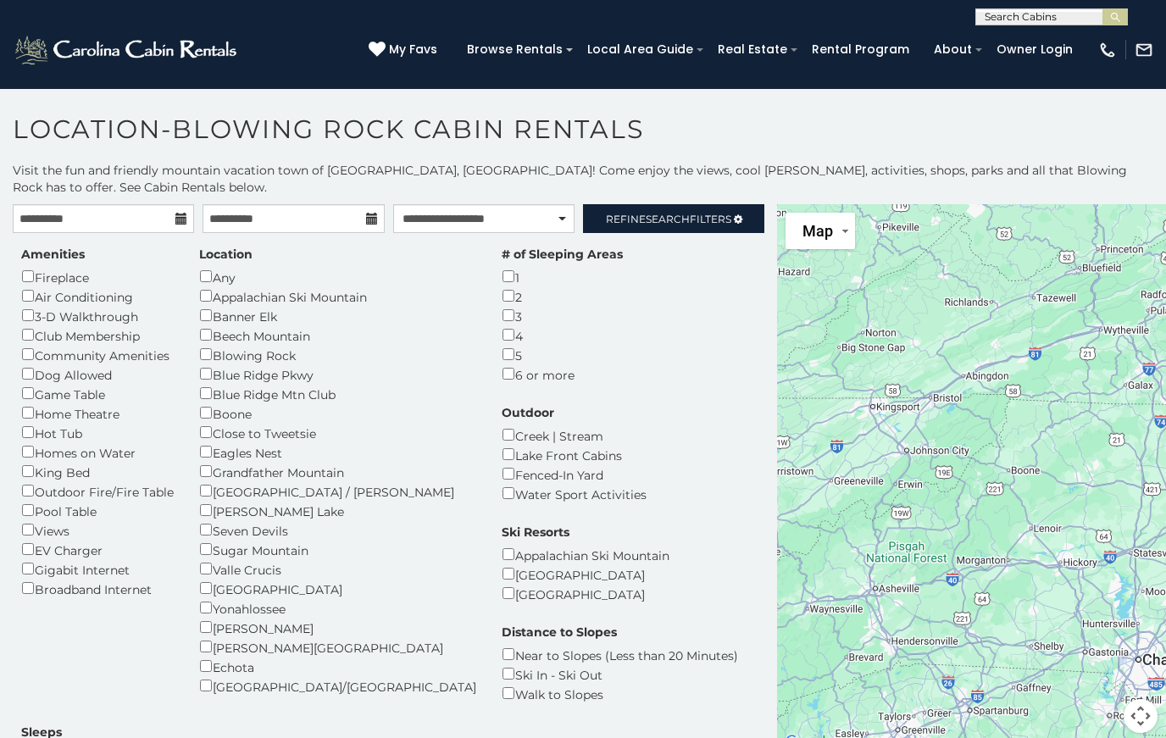
click at [564, 425] on div "Creek | Stream" at bounding box center [573, 434] width 145 height 19
click at [673, 219] on span "Search" at bounding box center [667, 219] width 44 height 13
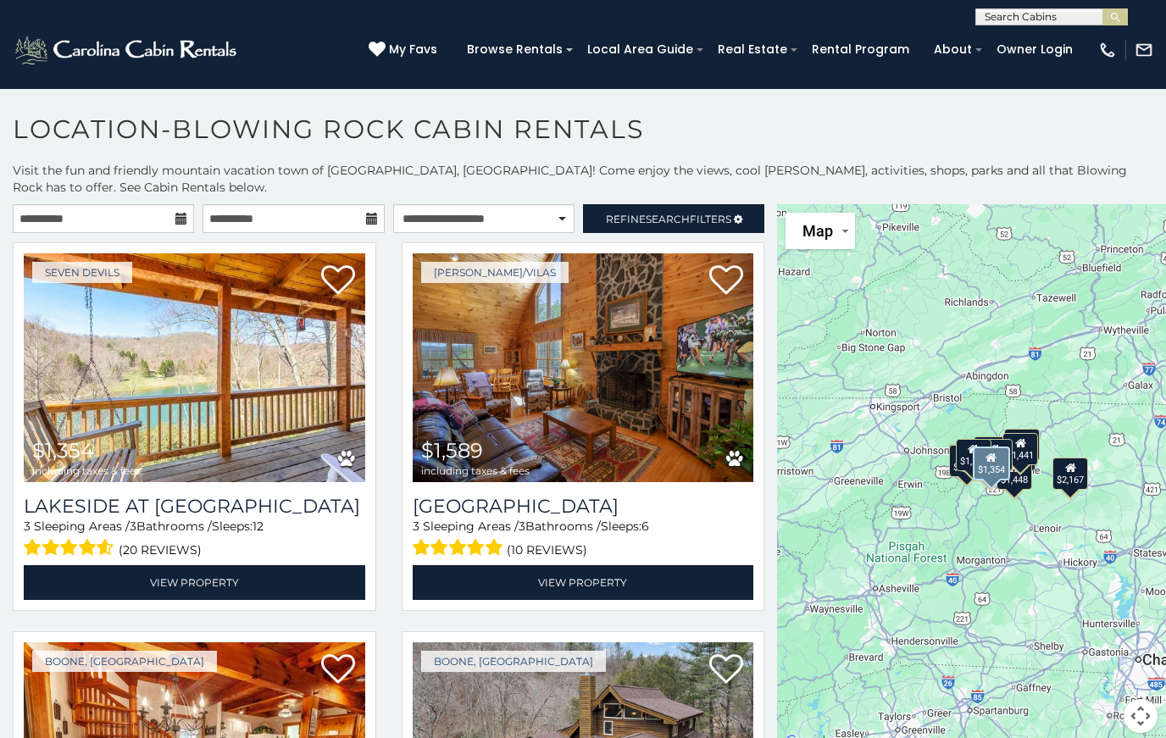
click at [241, 426] on img at bounding box center [194, 367] width 341 height 229
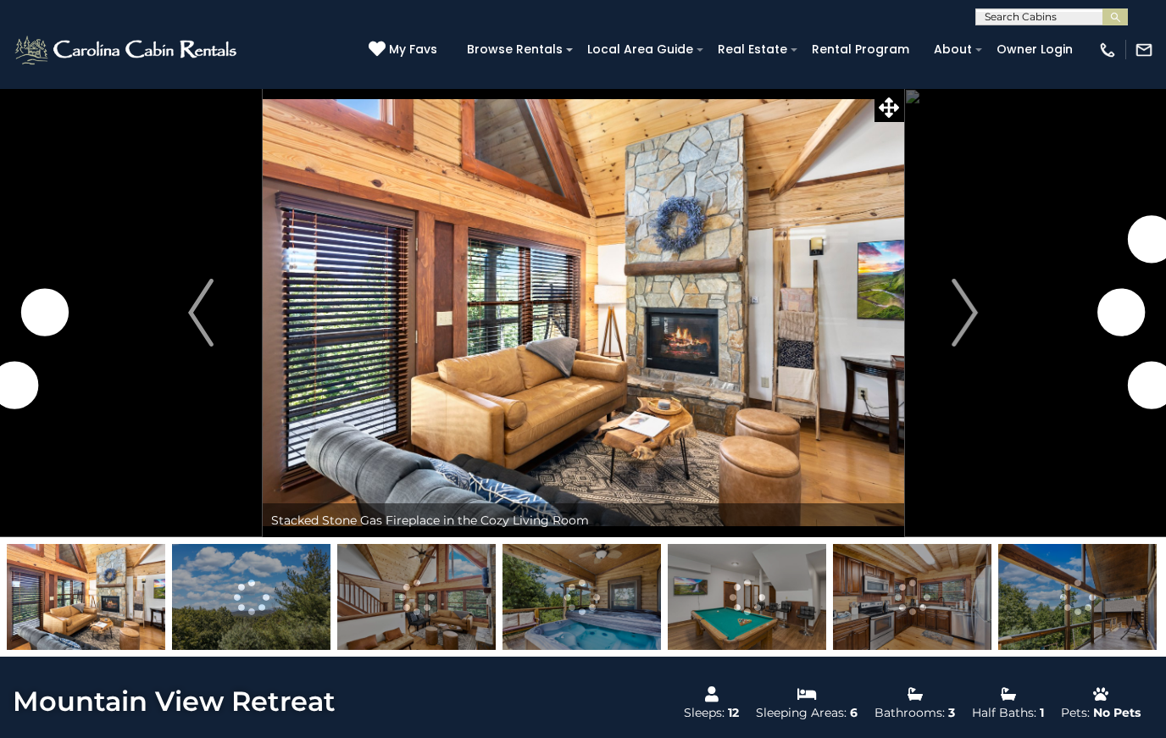
click at [978, 314] on button "Next" at bounding box center [964, 312] width 123 height 449
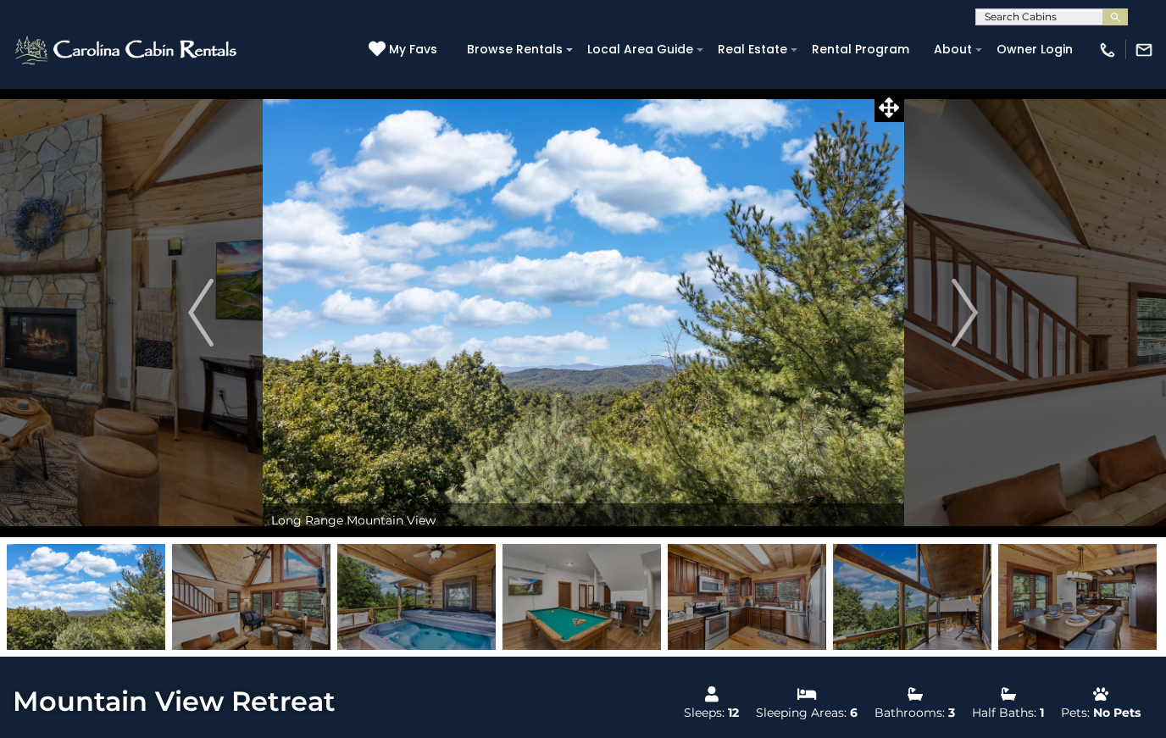
click at [966, 313] on img "Next" at bounding box center [964, 313] width 25 height 68
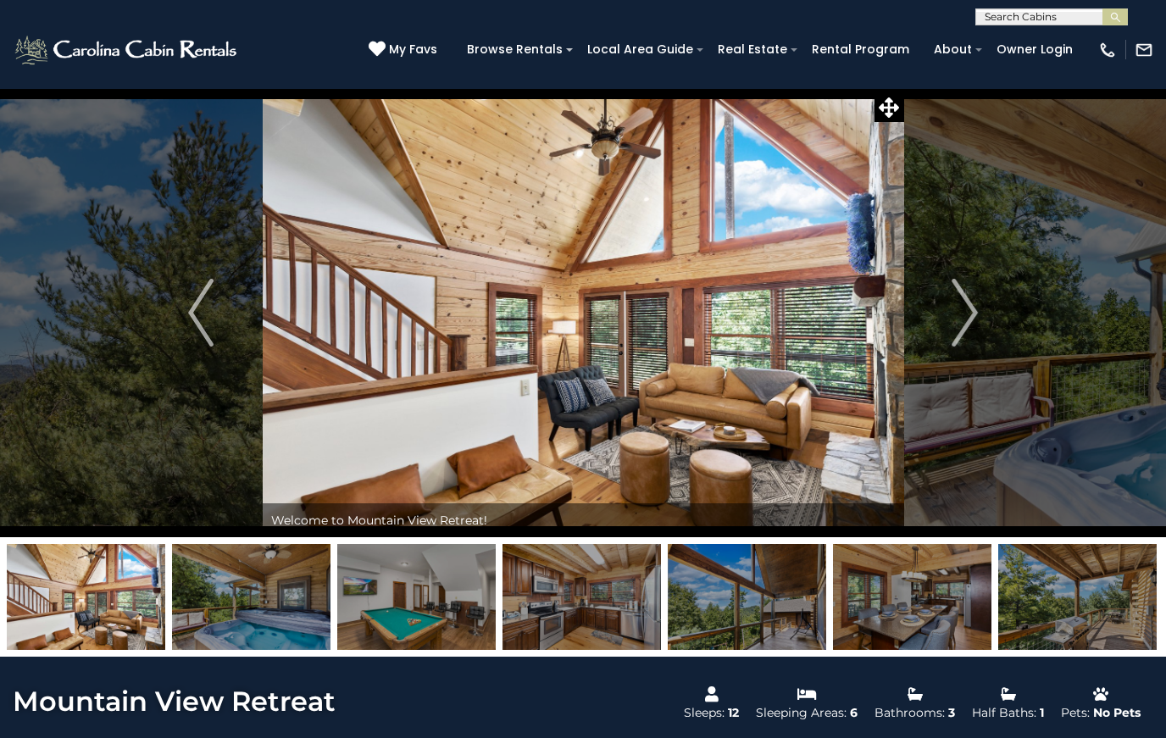
click at [965, 314] on img "Next" at bounding box center [964, 313] width 25 height 68
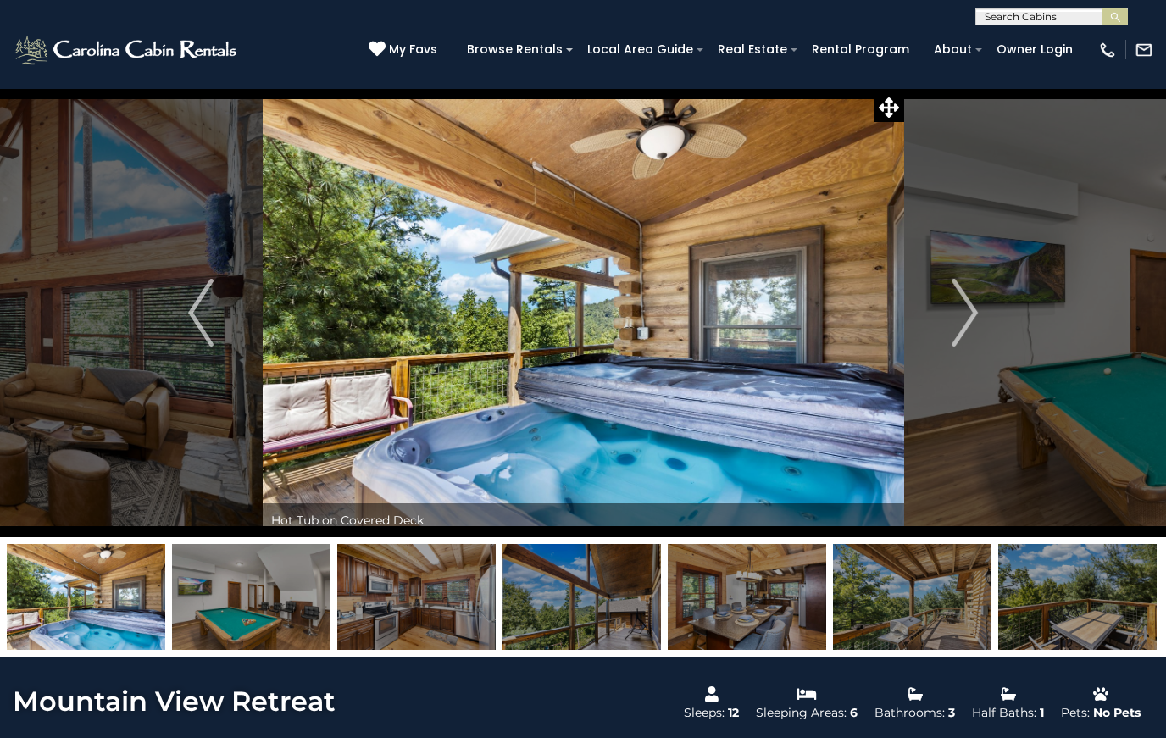
click at [966, 313] on img "Next" at bounding box center [964, 313] width 25 height 68
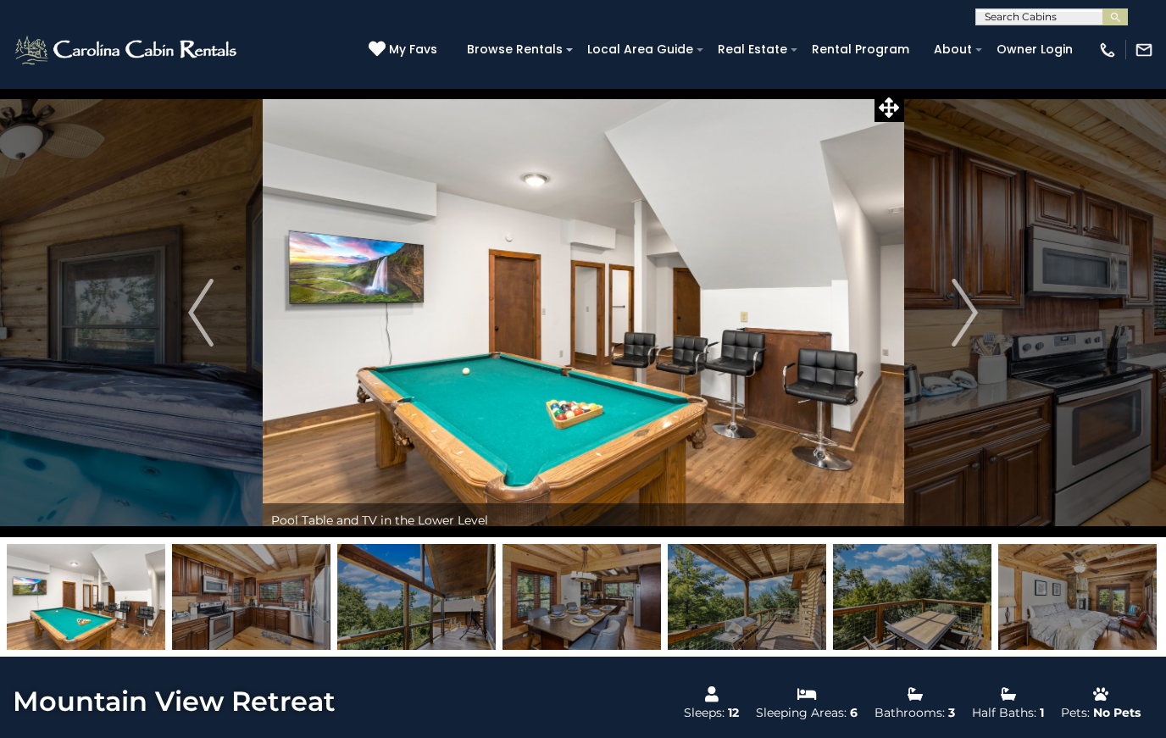
click at [962, 319] on img "Next" at bounding box center [964, 313] width 25 height 68
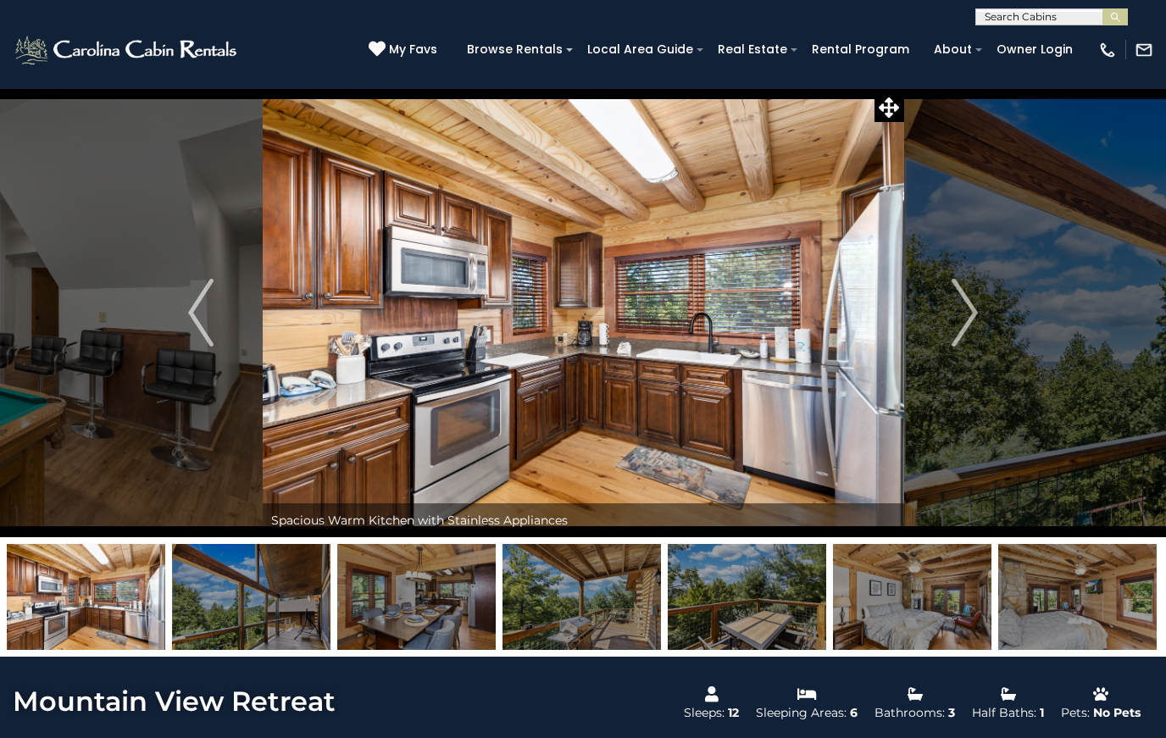
click at [950, 321] on button "Next" at bounding box center [964, 312] width 123 height 449
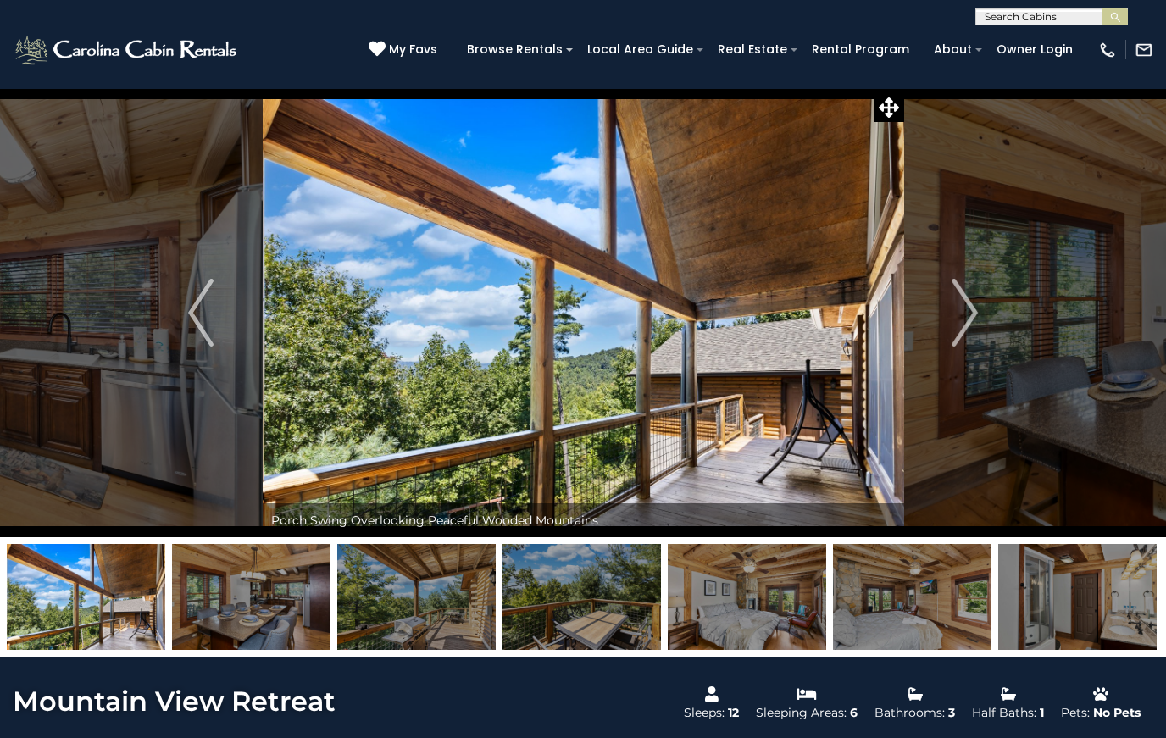
click at [953, 321] on img "Next" at bounding box center [964, 313] width 25 height 68
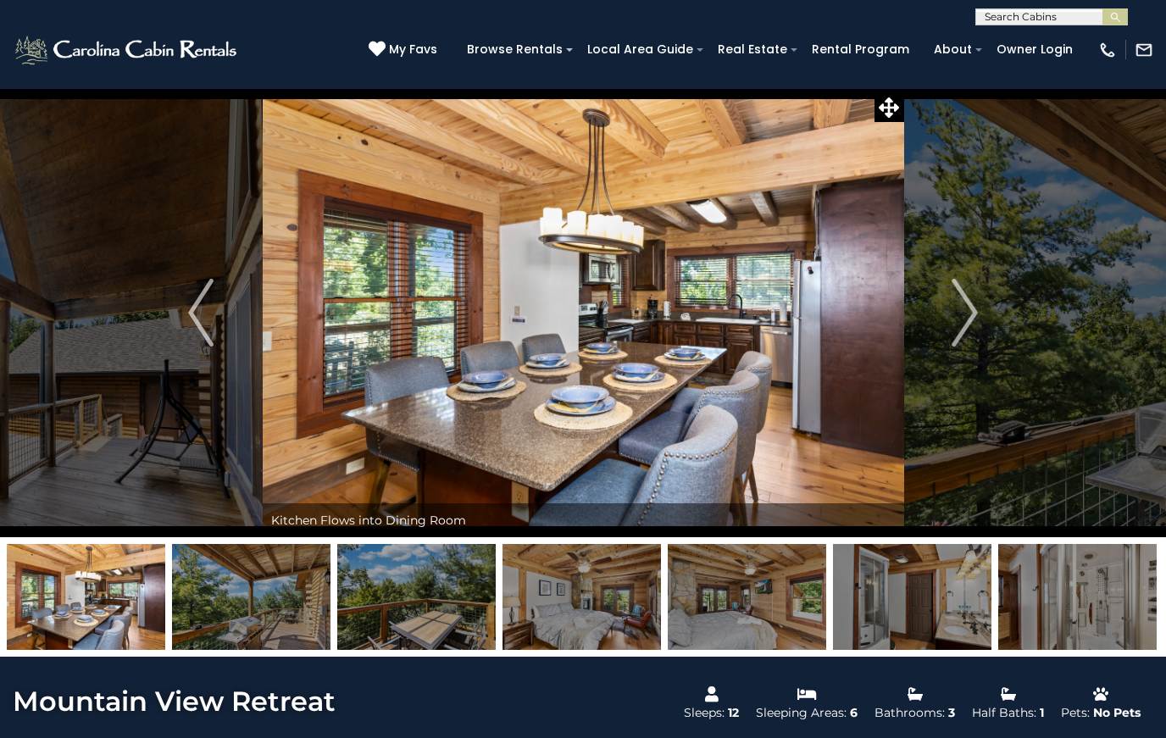
click at [955, 330] on img "Next" at bounding box center [964, 313] width 25 height 68
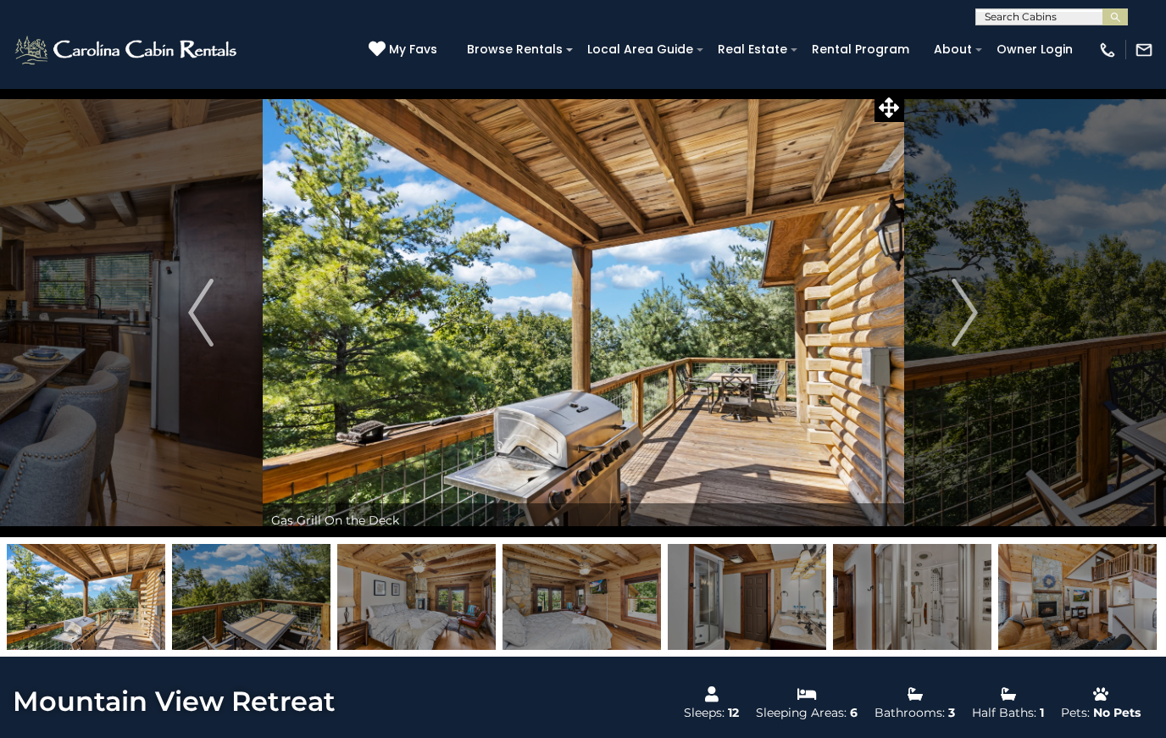
click at [961, 323] on img "Next" at bounding box center [964, 313] width 25 height 68
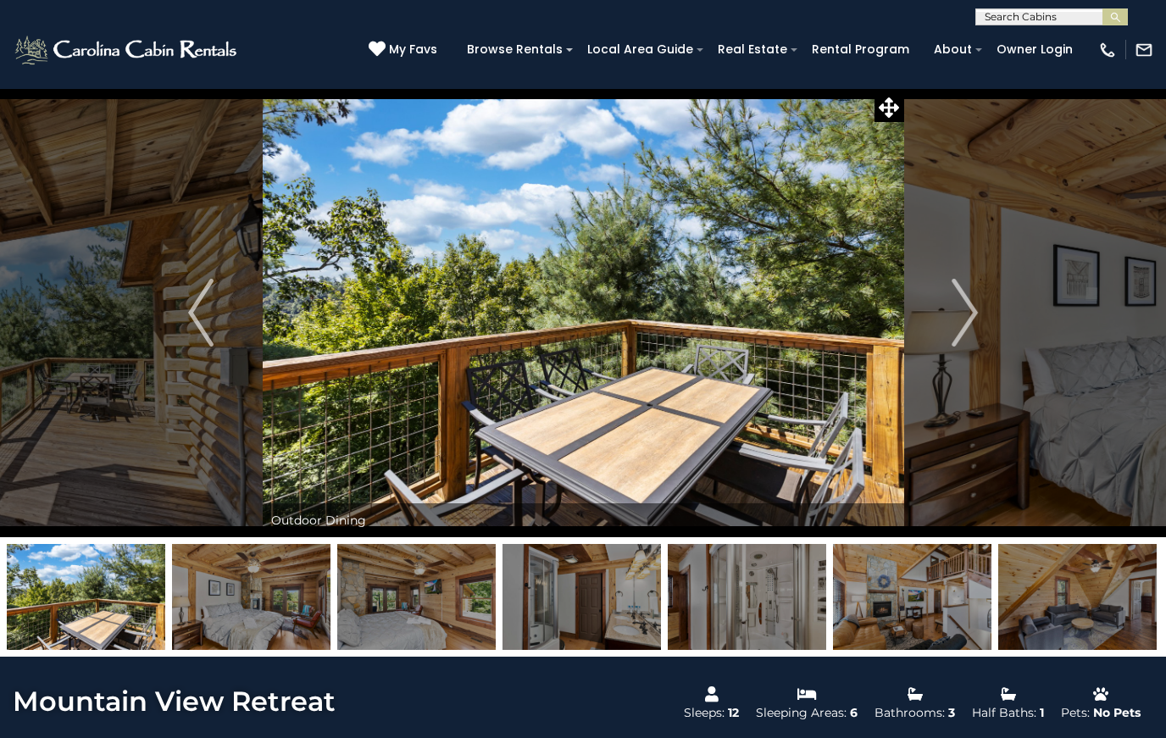
click at [969, 321] on img "Next" at bounding box center [964, 313] width 25 height 68
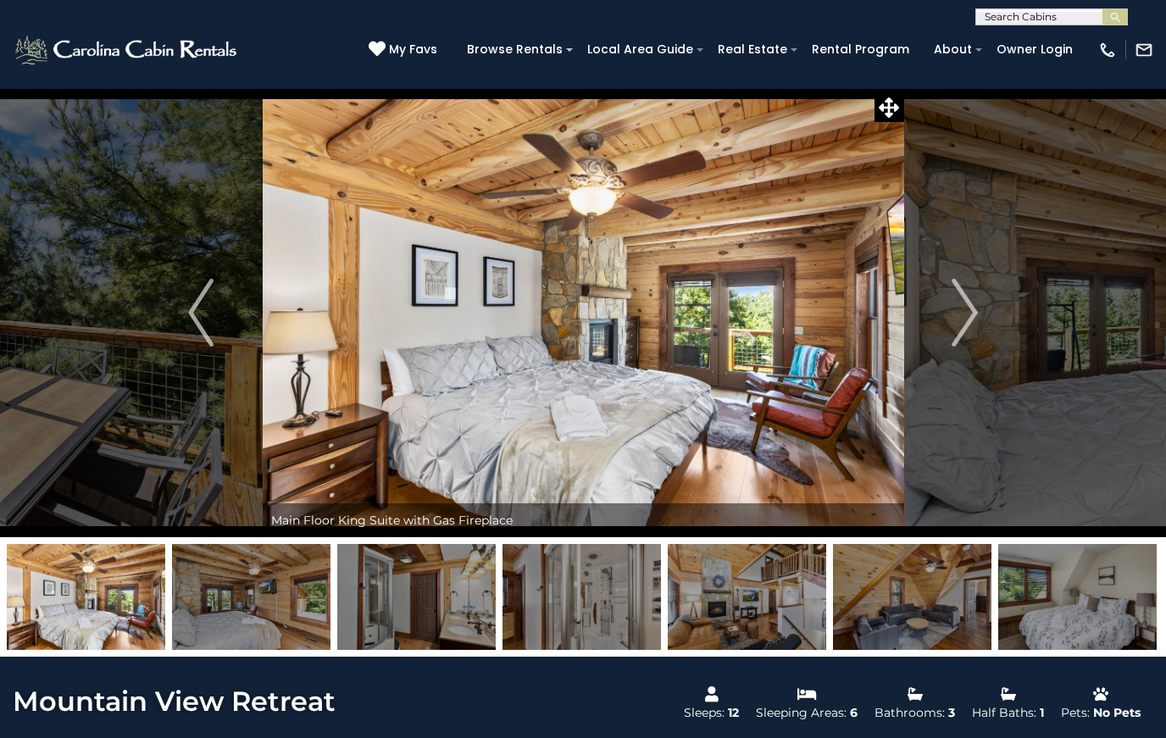
click at [967, 321] on img "Next" at bounding box center [964, 313] width 25 height 68
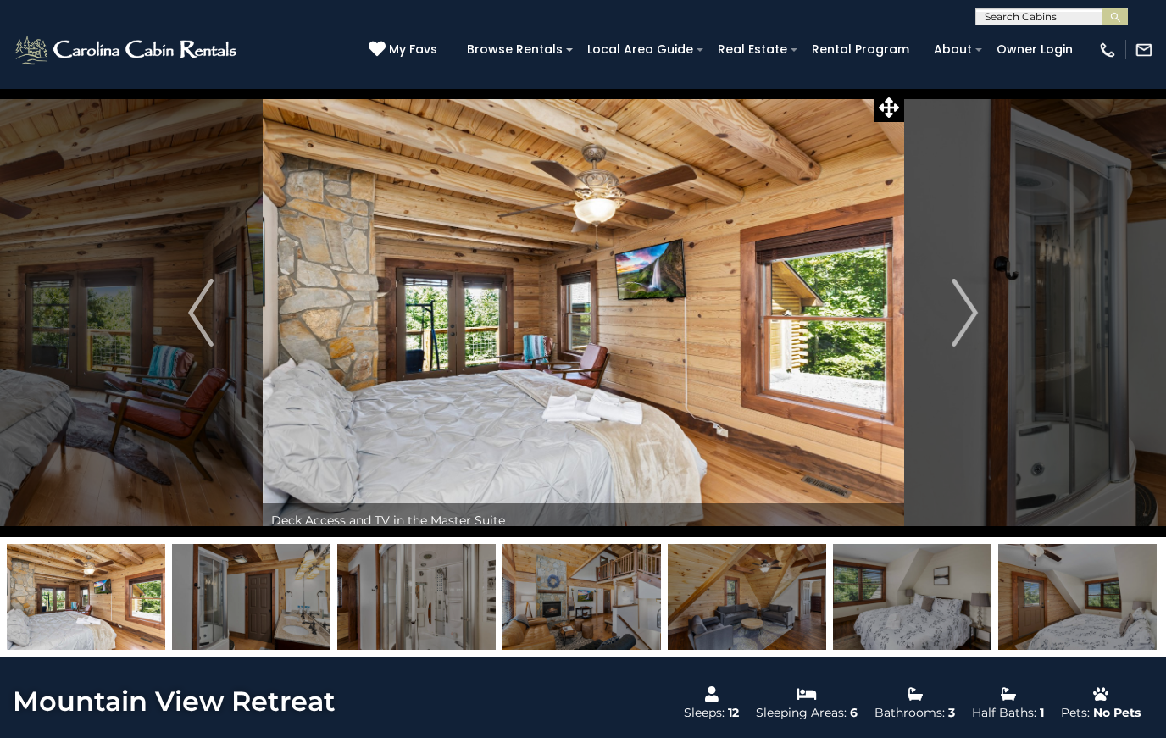
click at [964, 324] on img "Next" at bounding box center [964, 313] width 25 height 68
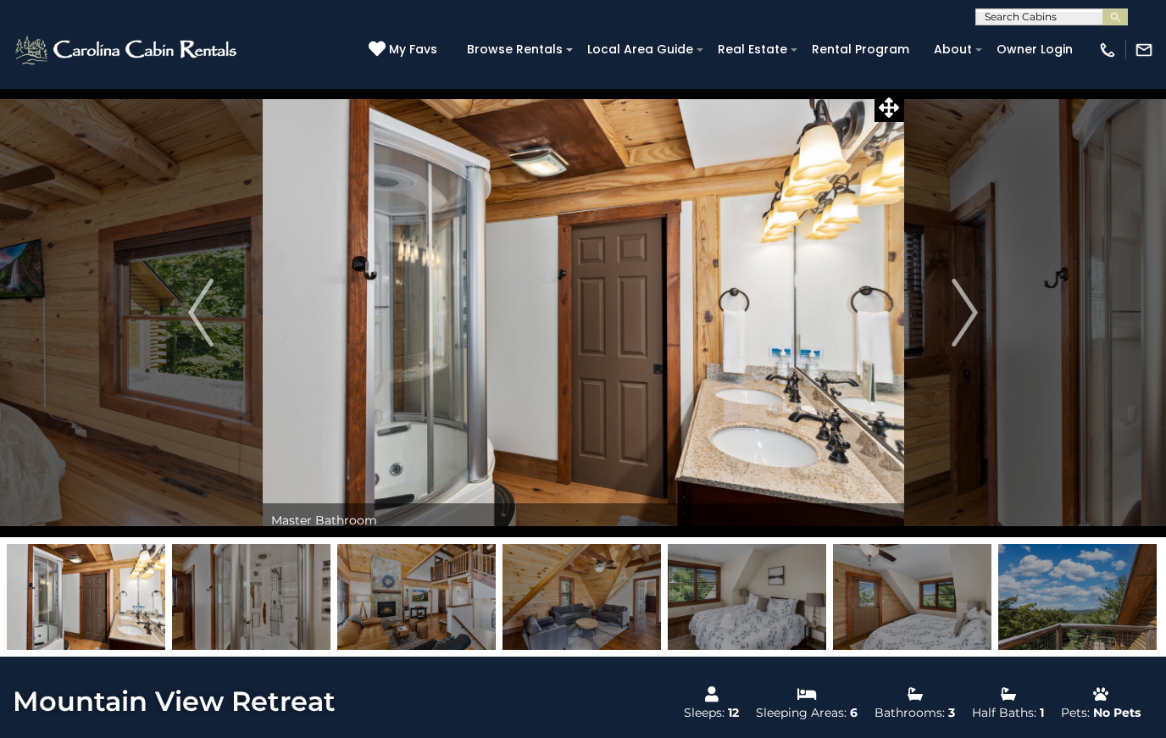
click at [961, 326] on img "Next" at bounding box center [964, 313] width 25 height 68
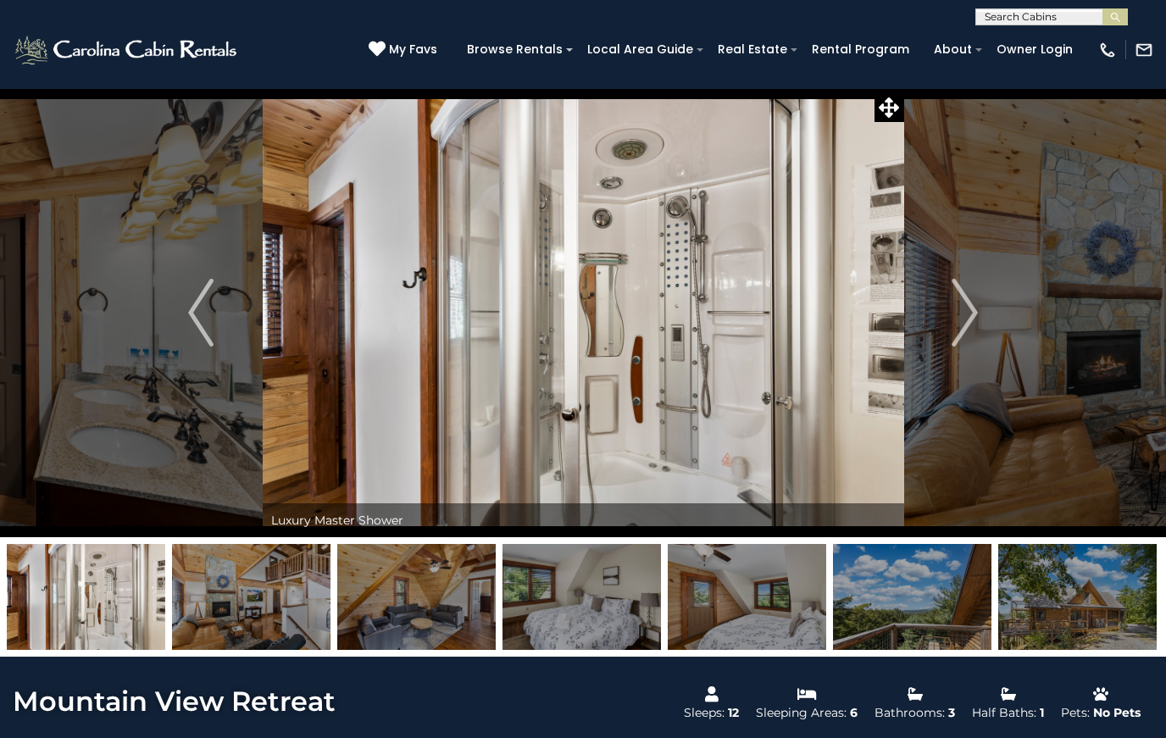
click at [964, 323] on img "Next" at bounding box center [964, 313] width 25 height 68
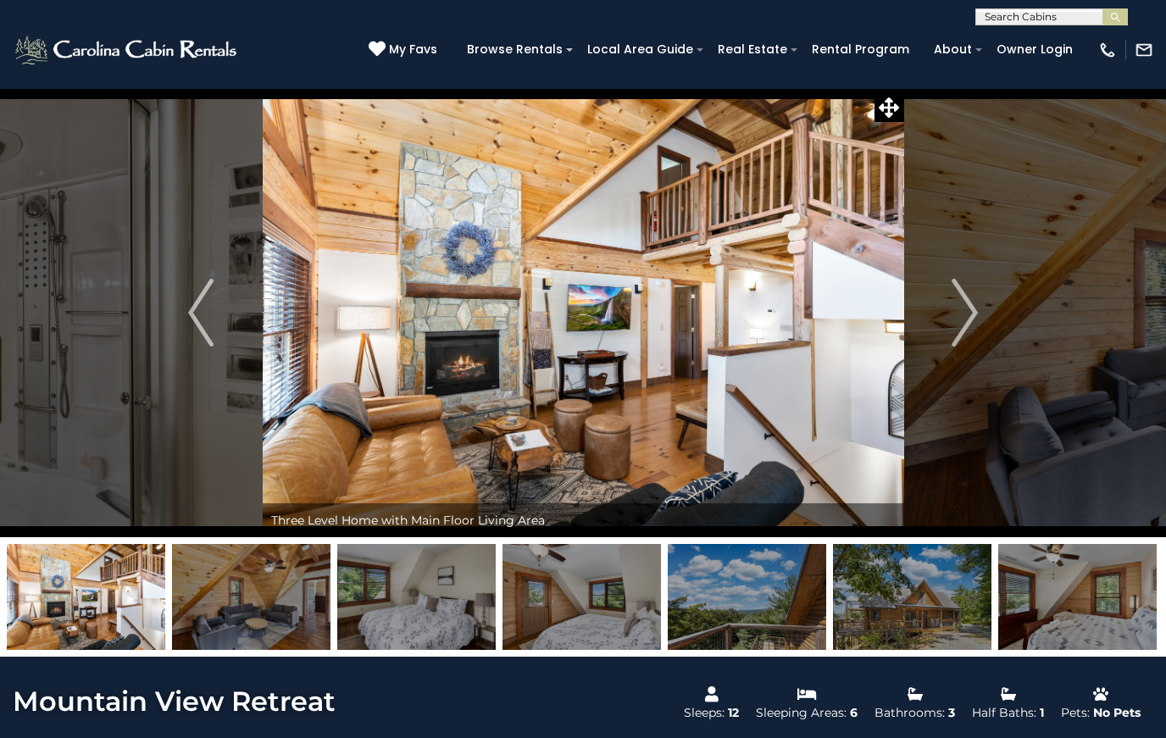
click at [955, 327] on img "Next" at bounding box center [964, 313] width 25 height 68
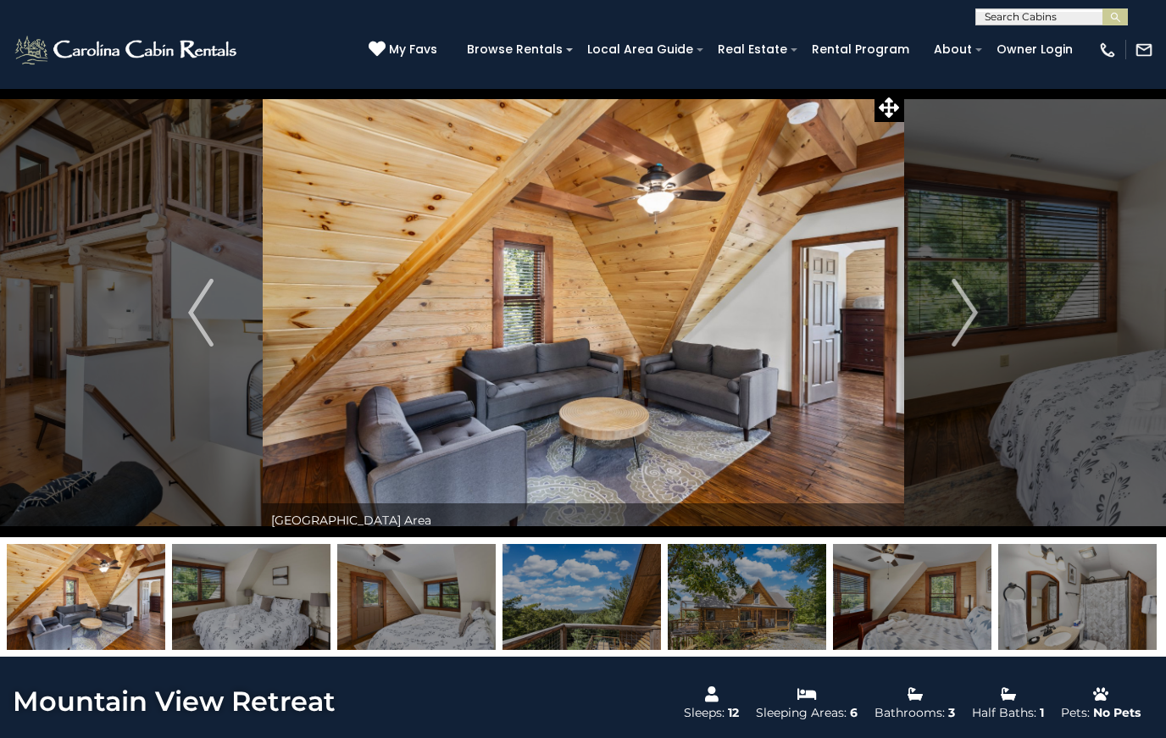
click at [952, 320] on img "Next" at bounding box center [964, 313] width 25 height 68
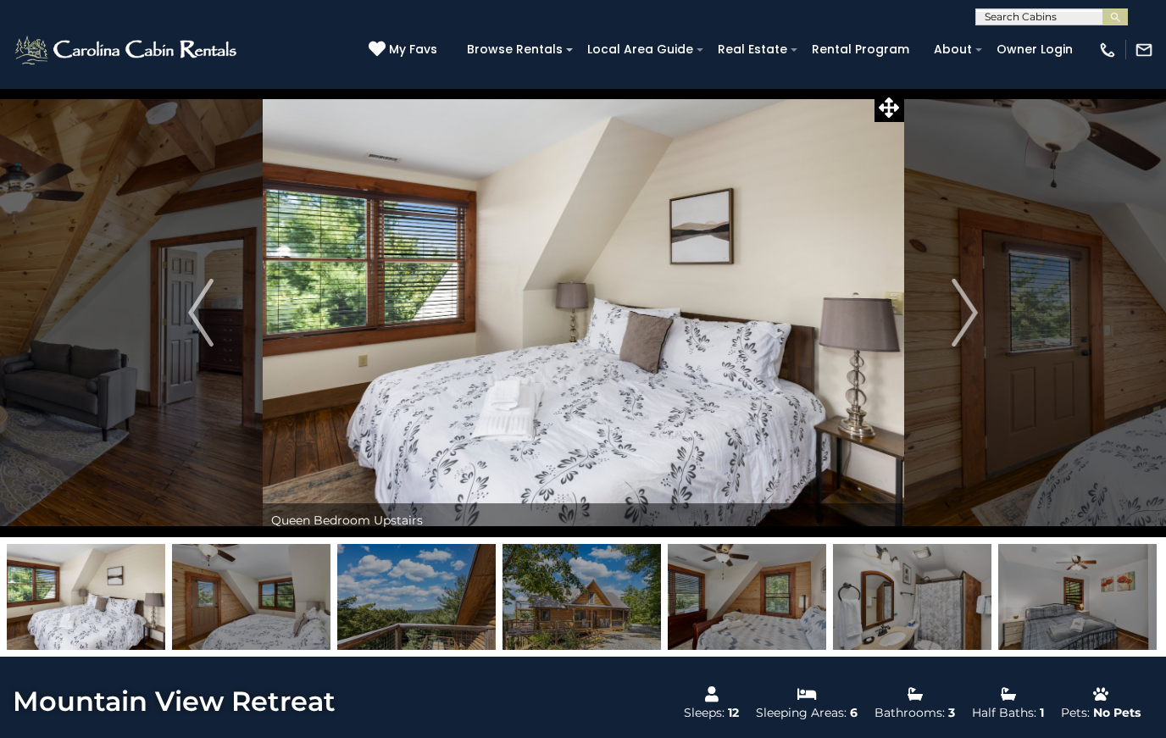
click at [963, 315] on img "Next" at bounding box center [964, 313] width 25 height 68
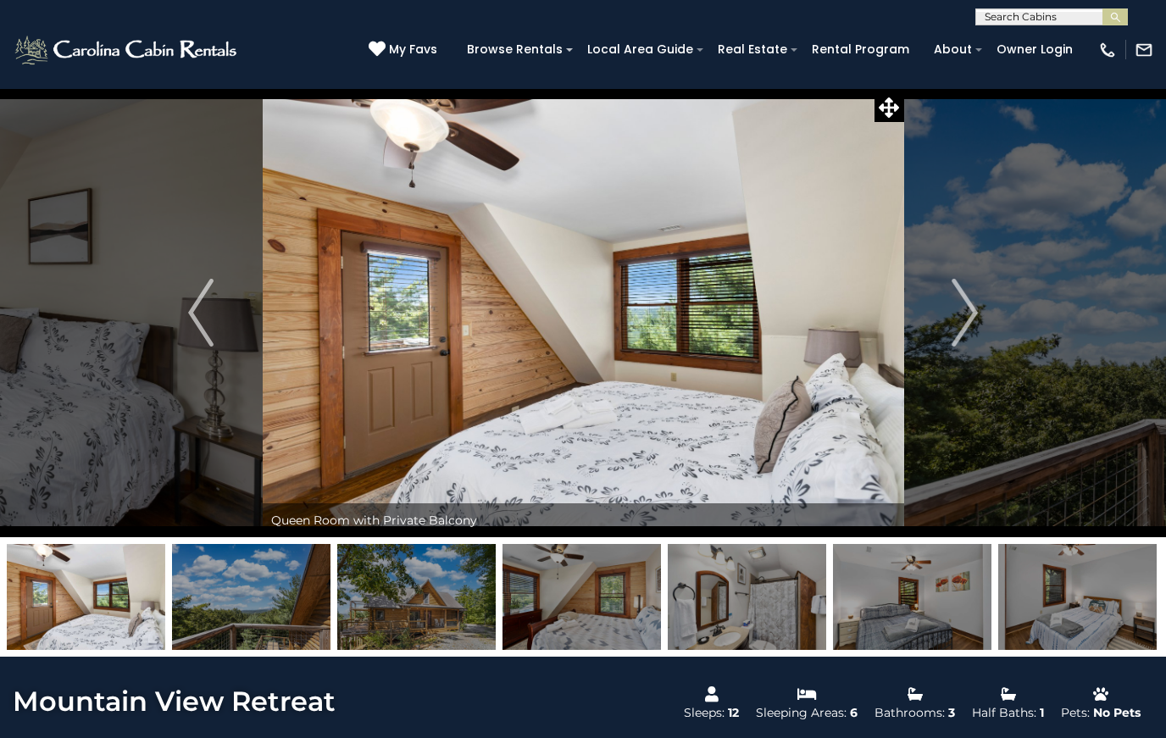
click at [961, 321] on img "Next" at bounding box center [964, 313] width 25 height 68
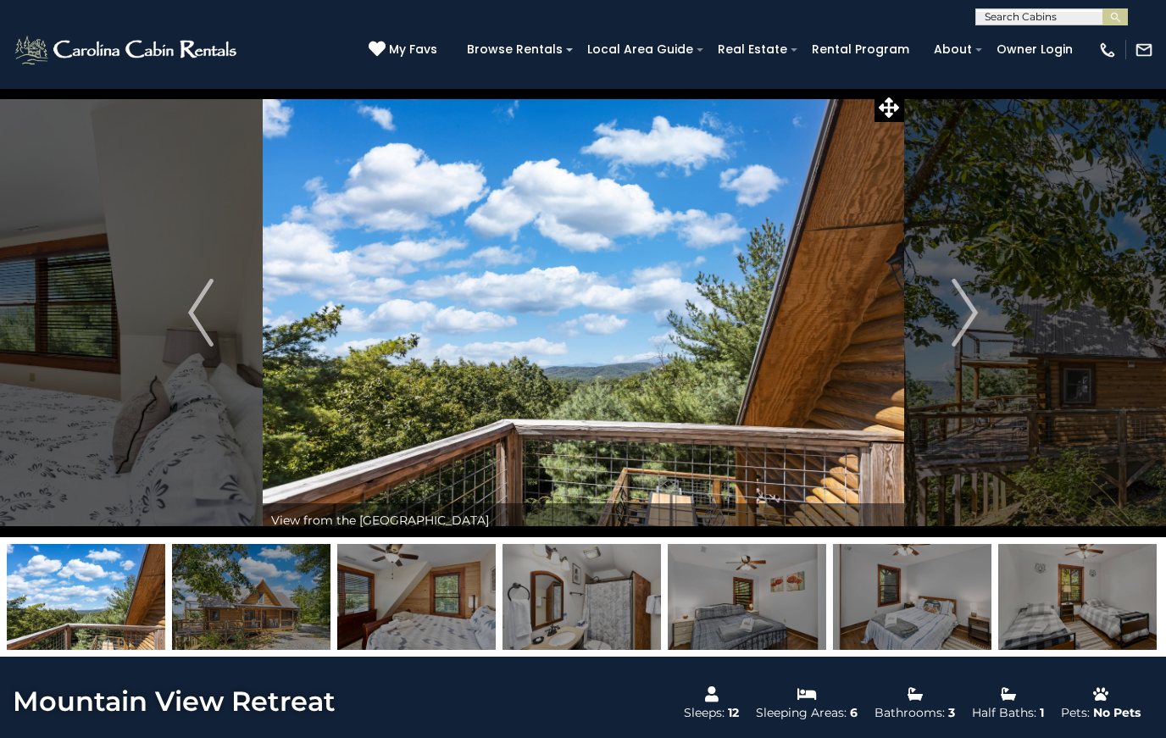
click at [944, 326] on button "Next" at bounding box center [964, 312] width 123 height 449
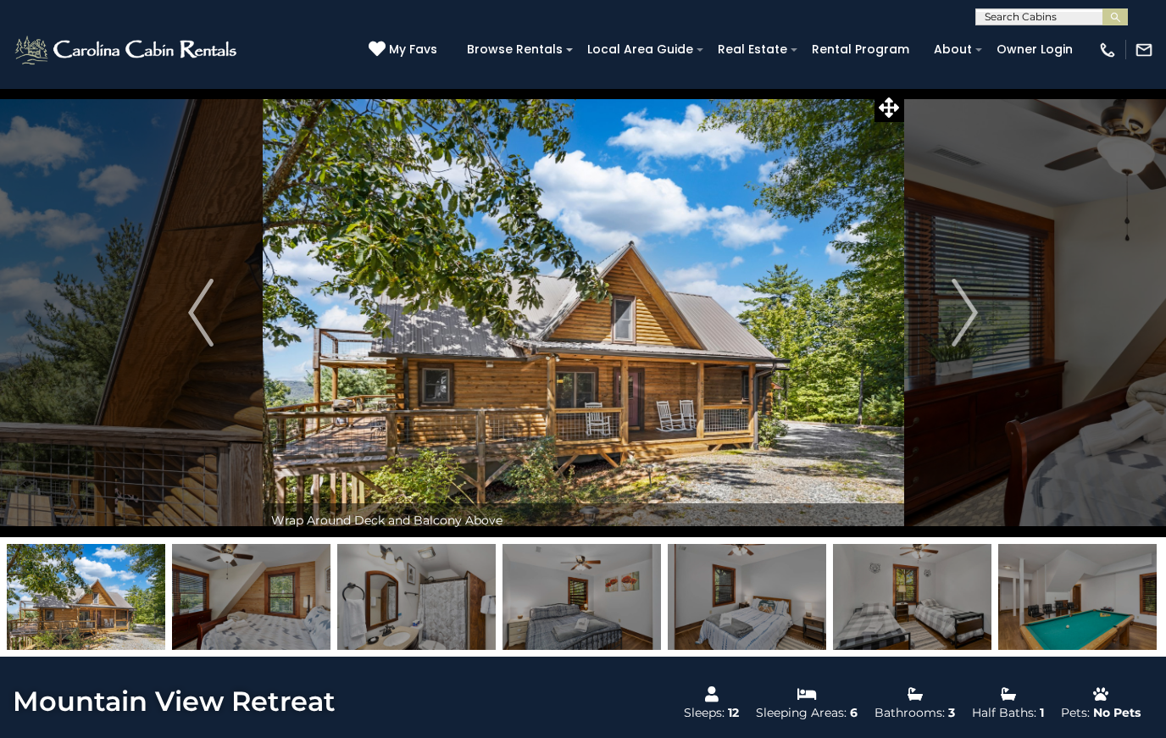
click at [937, 324] on button "Next" at bounding box center [964, 312] width 123 height 449
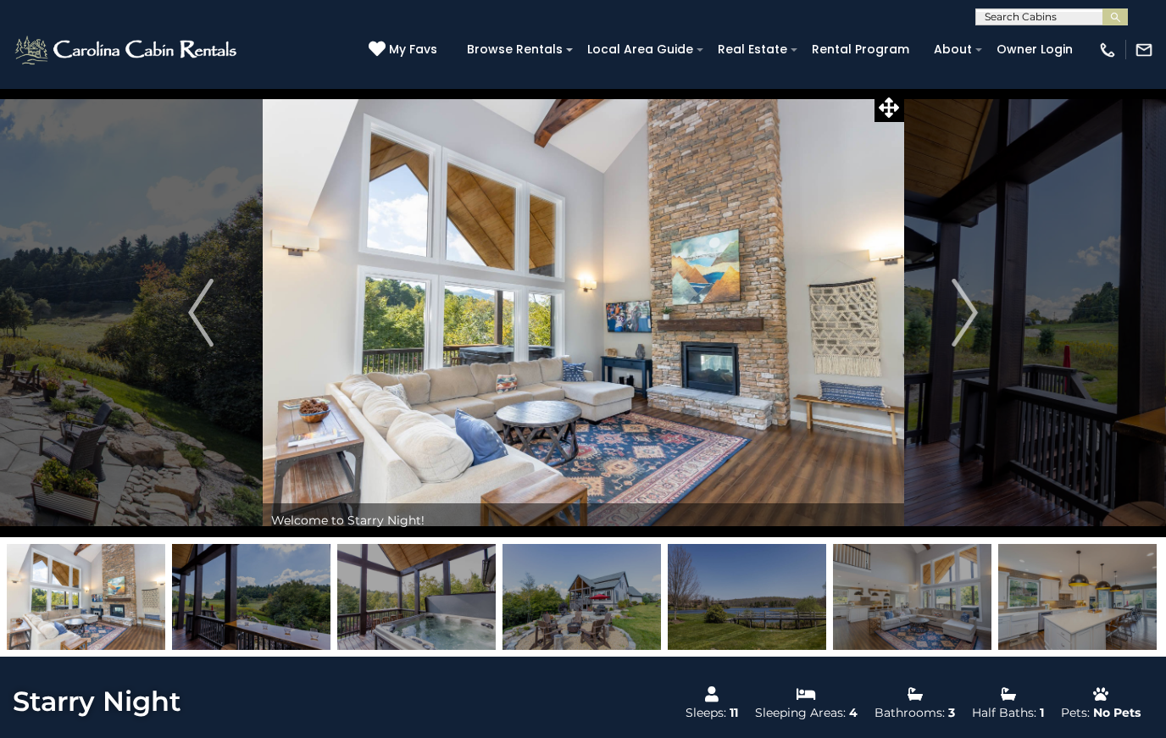
click at [971, 308] on img "Next" at bounding box center [964, 313] width 25 height 68
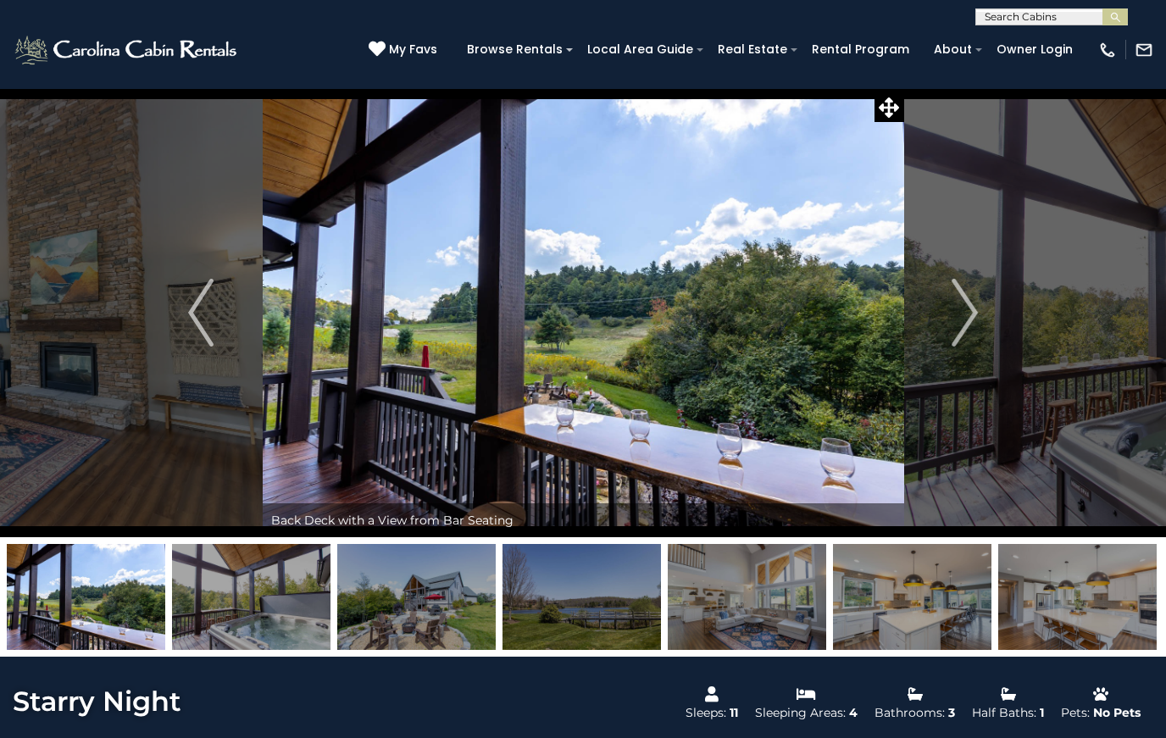
click at [976, 299] on img "Next" at bounding box center [964, 313] width 25 height 68
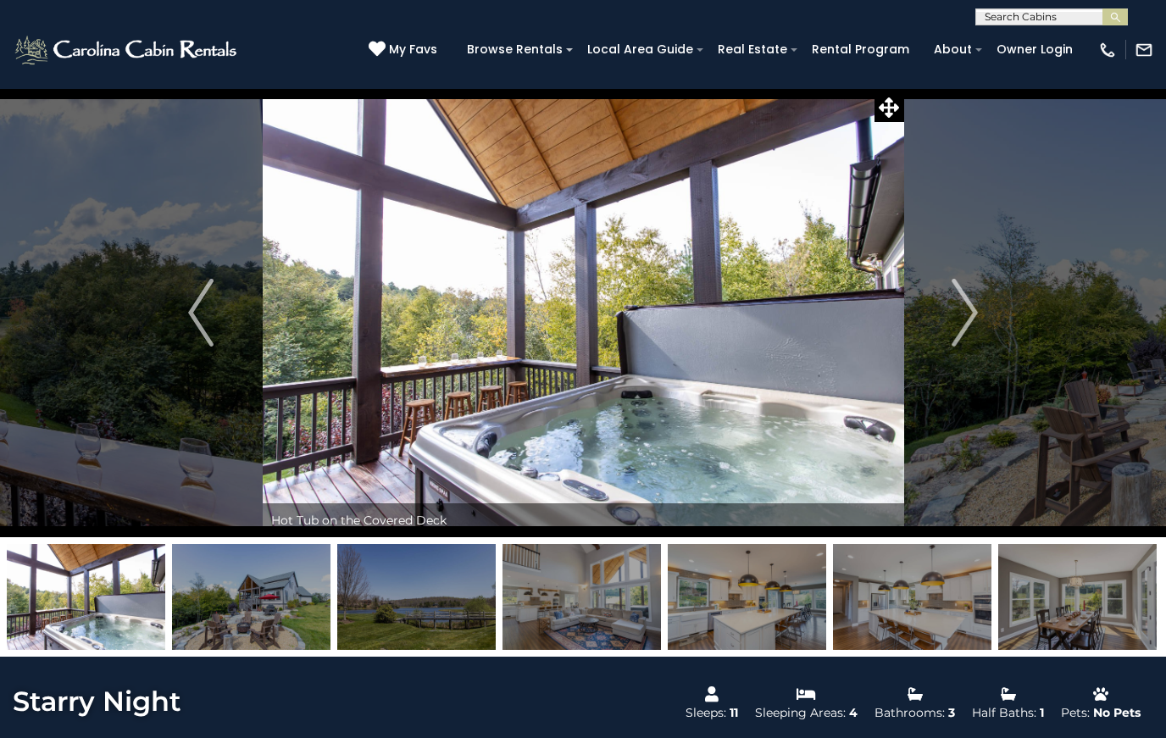
click at [961, 310] on img "Next" at bounding box center [964, 313] width 25 height 68
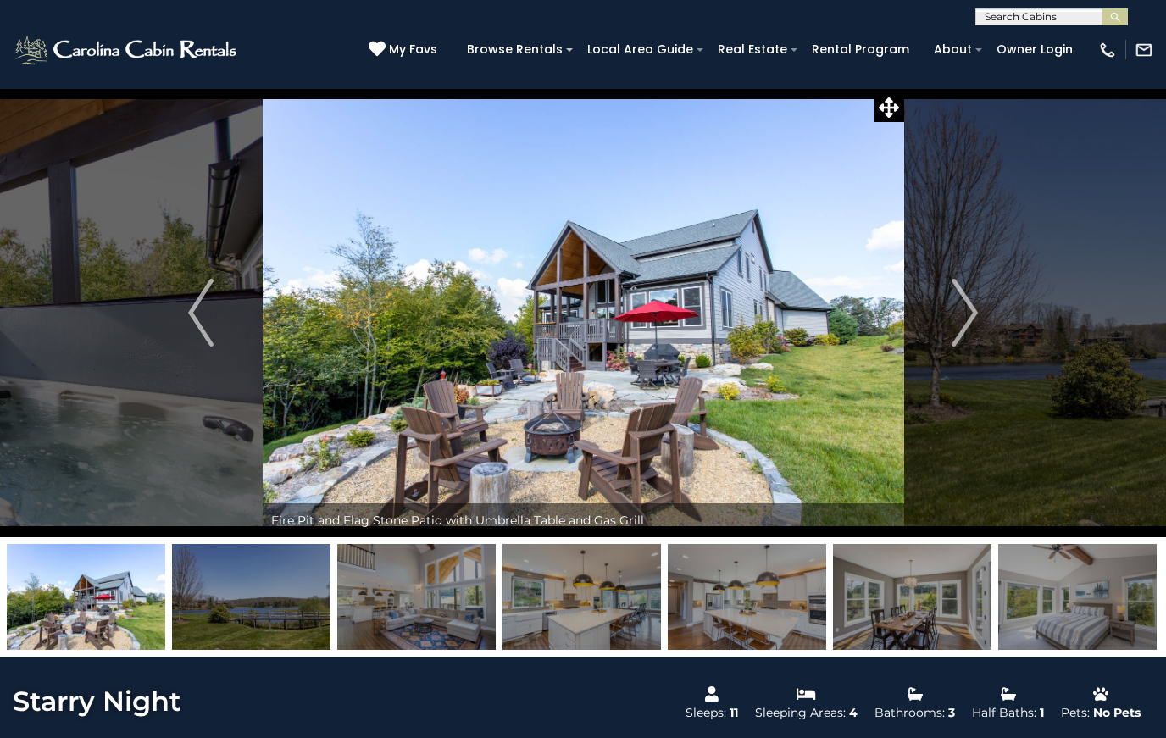
click at [968, 307] on img "Next" at bounding box center [964, 313] width 25 height 68
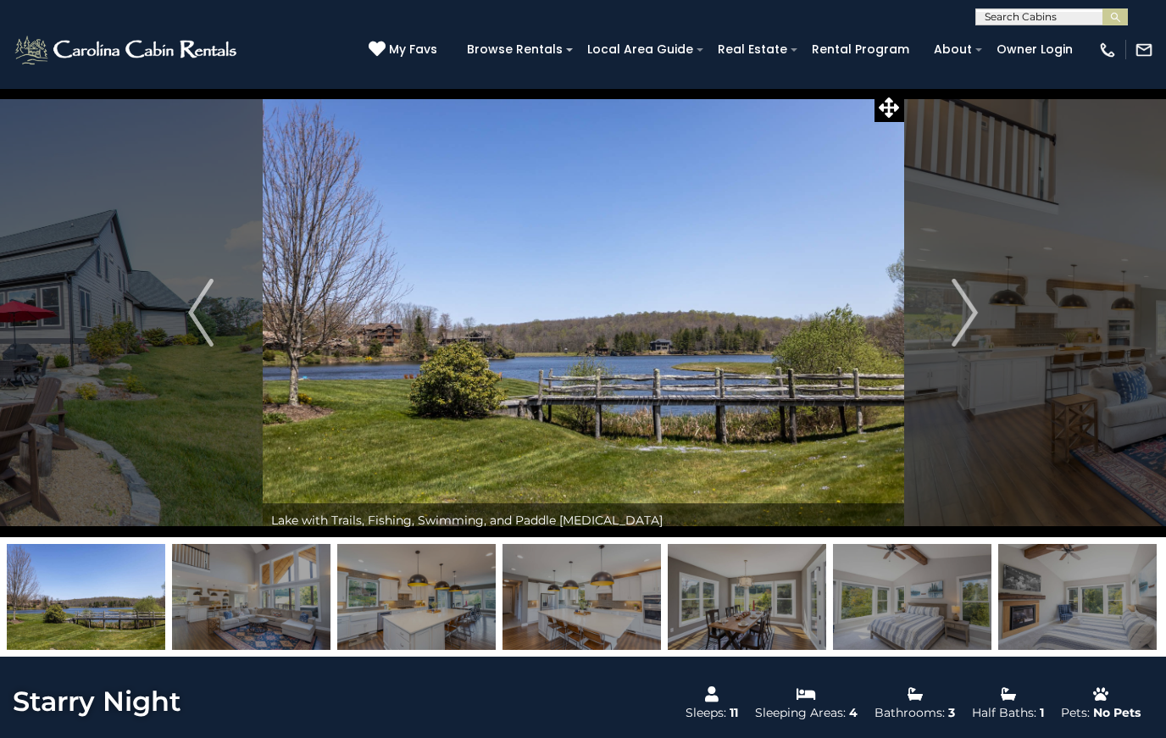
click at [973, 313] on img "Next" at bounding box center [964, 313] width 25 height 68
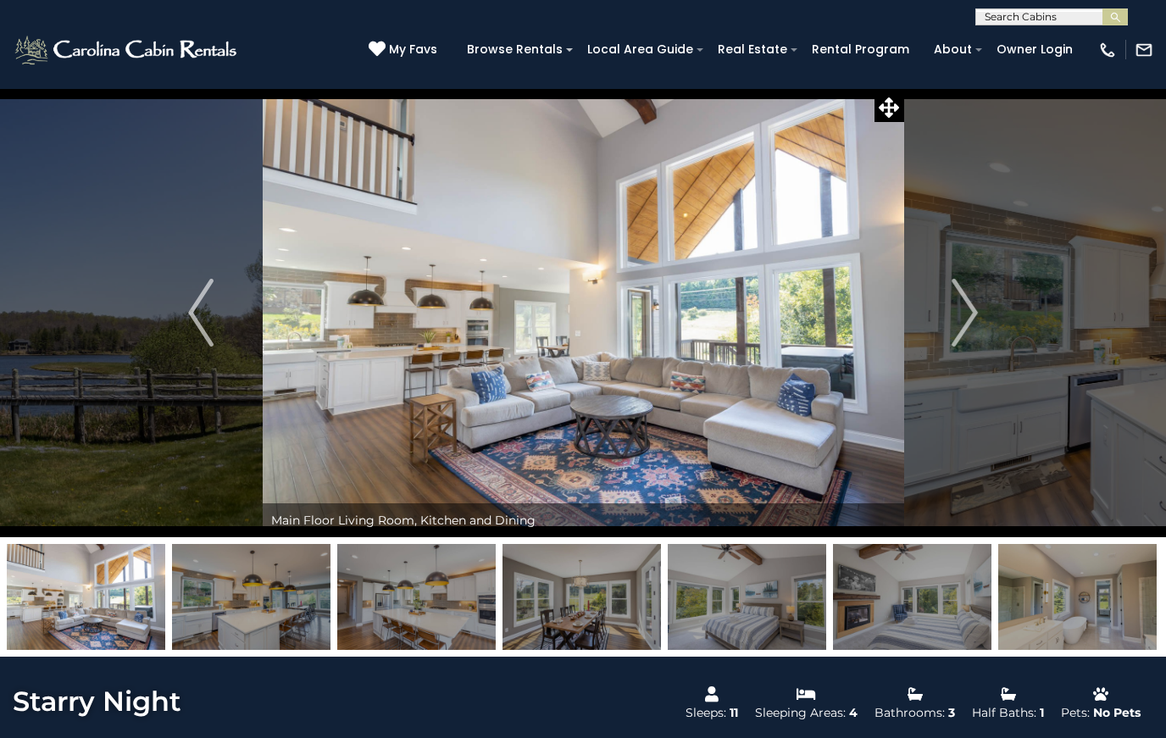
click at [966, 313] on img "Next" at bounding box center [964, 313] width 25 height 68
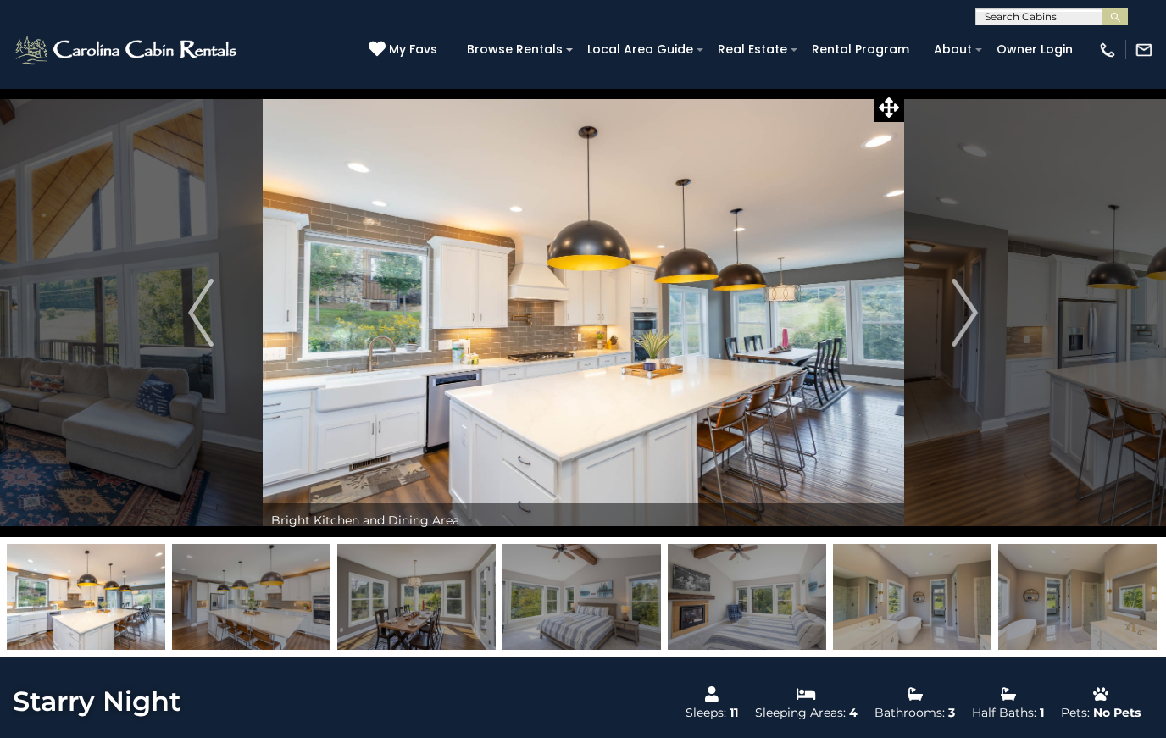
click at [977, 302] on img "Next" at bounding box center [964, 313] width 25 height 68
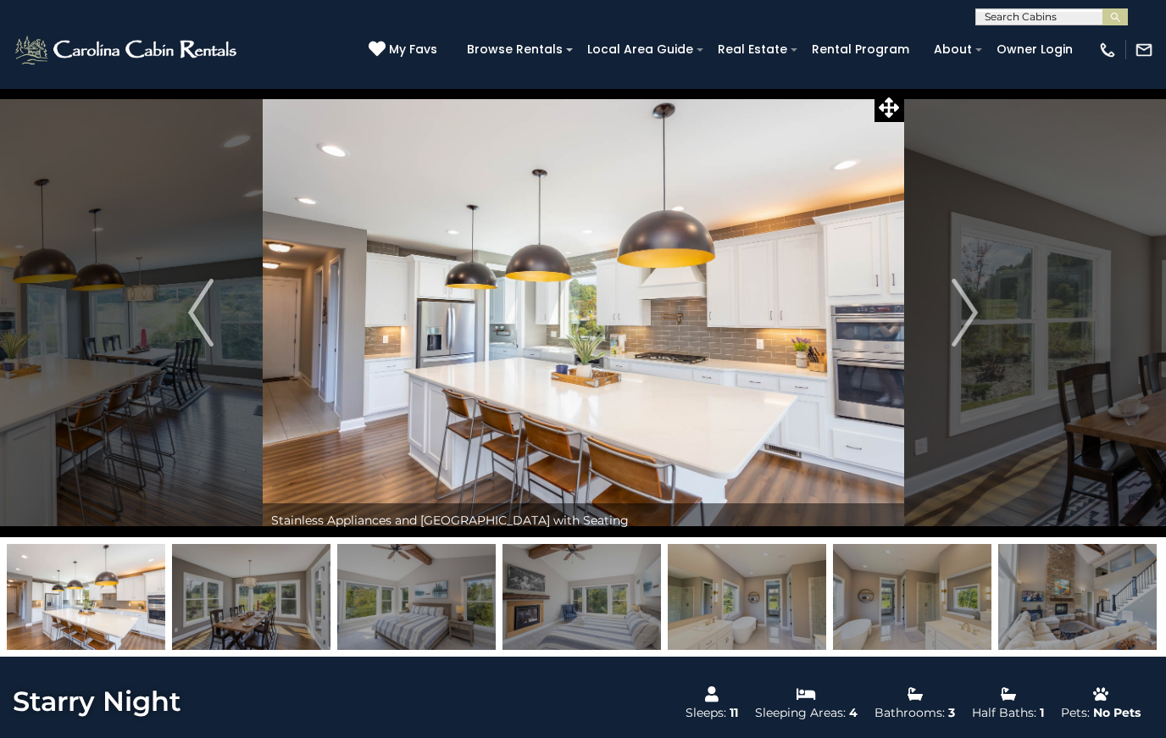
click at [971, 308] on img "Next" at bounding box center [964, 313] width 25 height 68
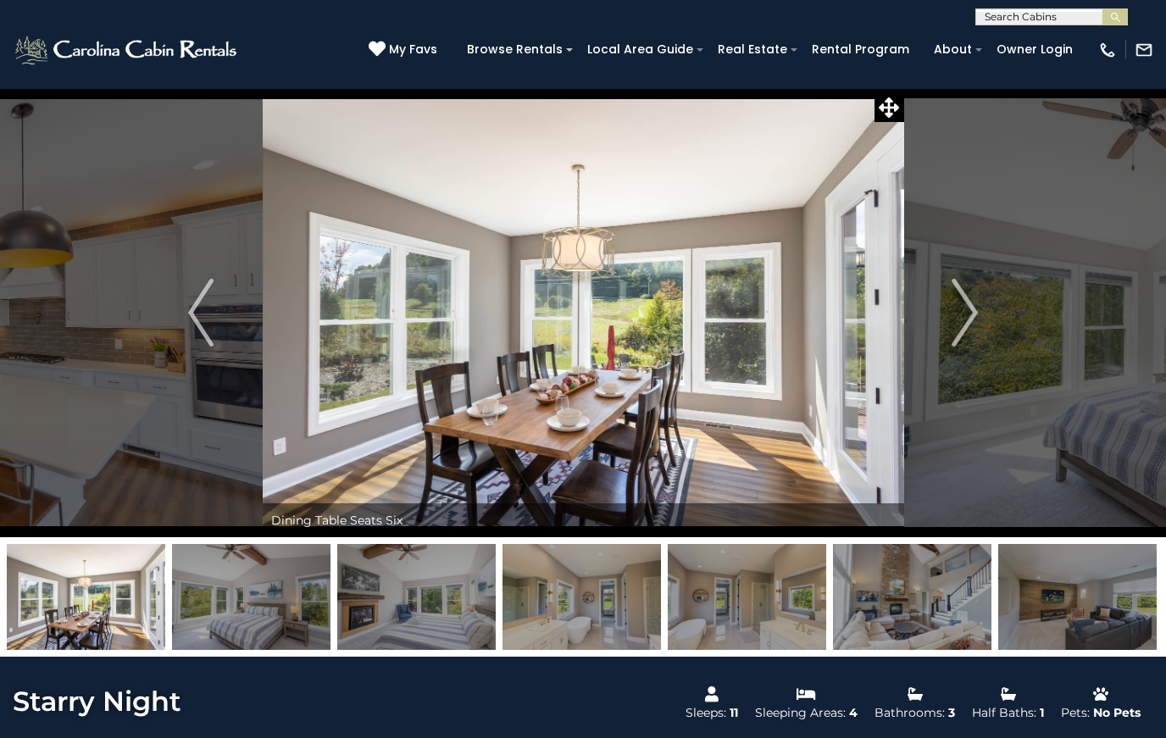
click at [972, 307] on img "Next" at bounding box center [964, 313] width 25 height 68
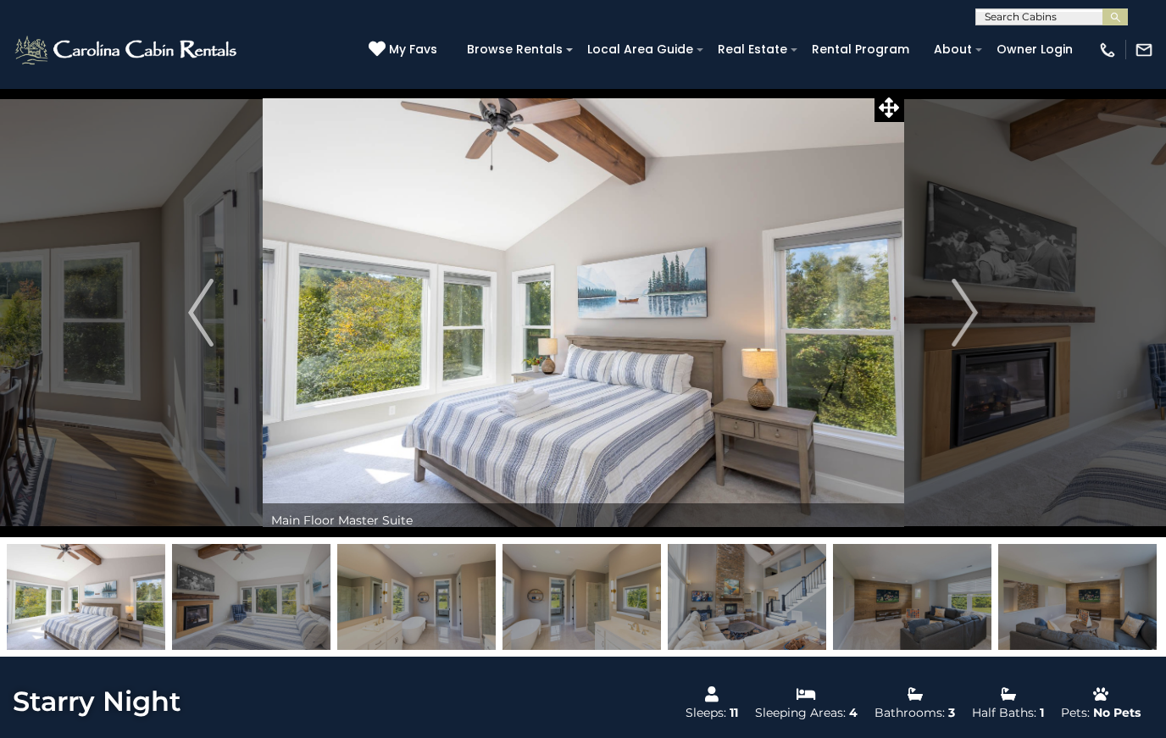
click at [977, 303] on img "Next" at bounding box center [964, 313] width 25 height 68
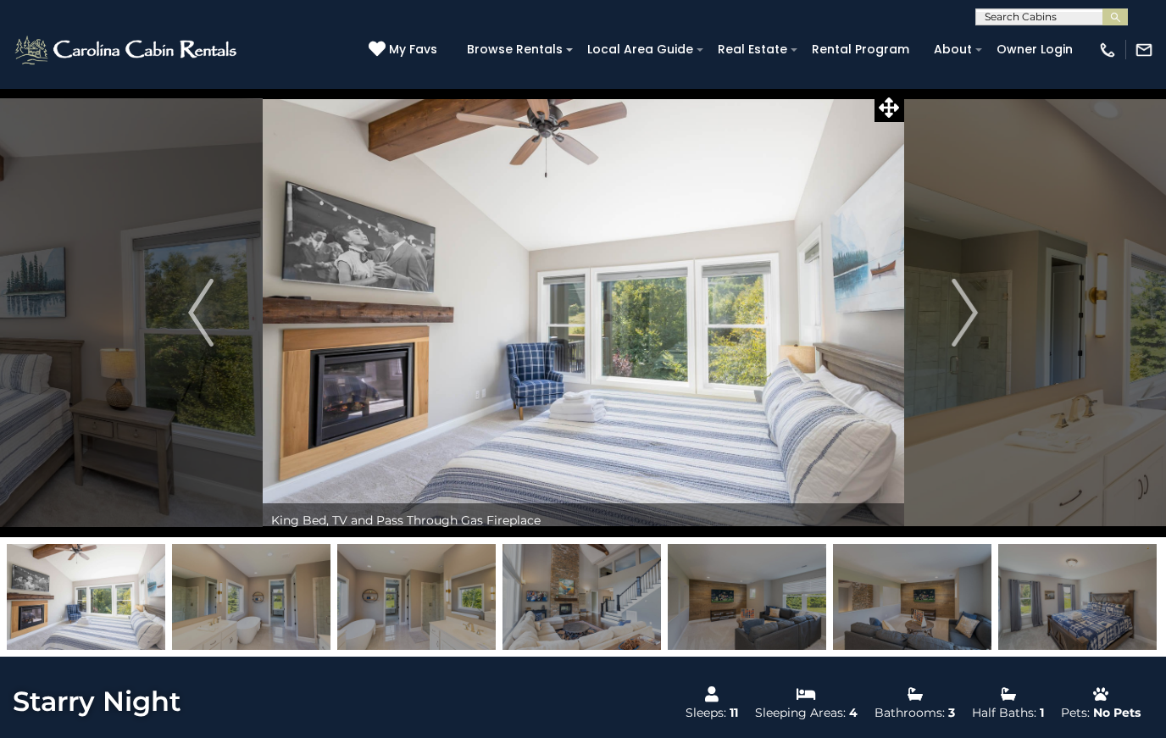
click at [978, 305] on button "Next" at bounding box center [964, 312] width 123 height 449
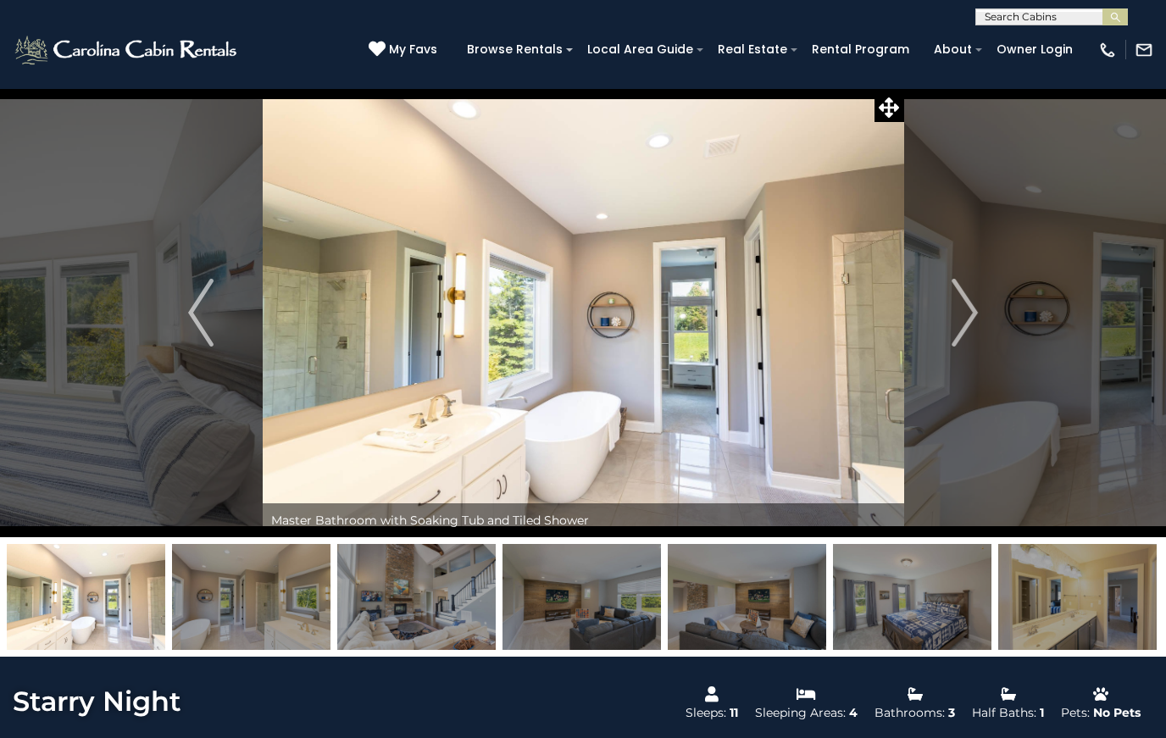
click at [970, 309] on img "Next" at bounding box center [964, 313] width 25 height 68
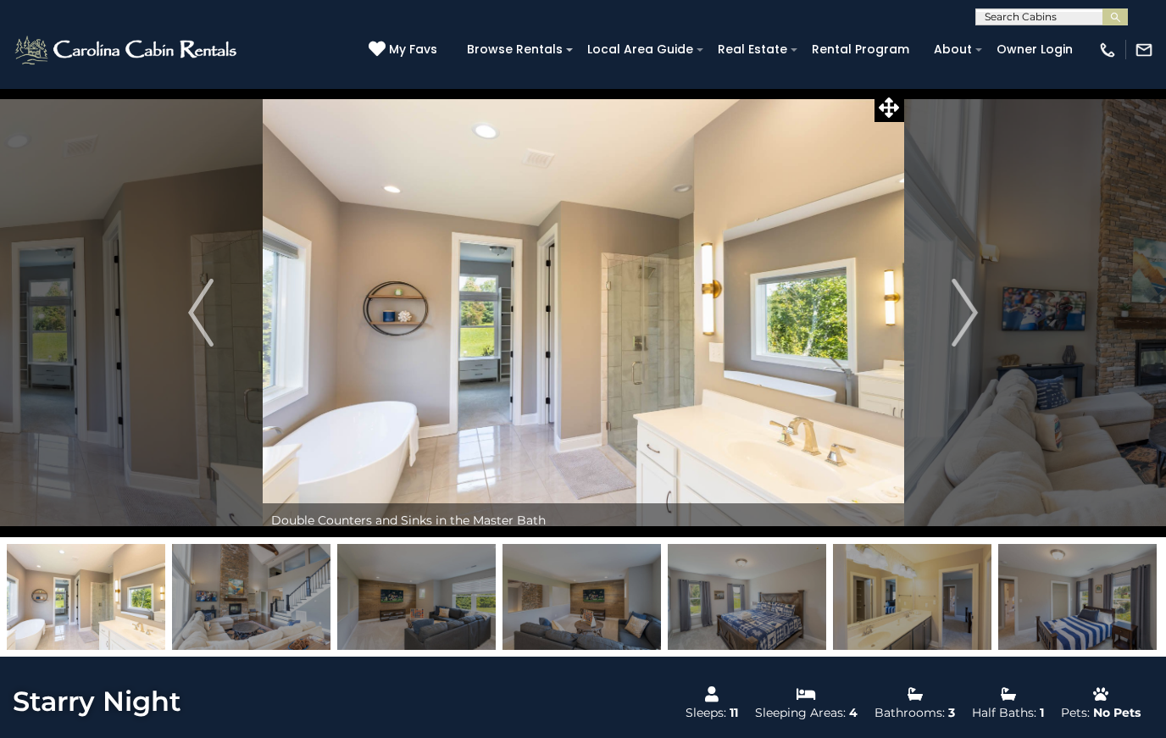
click at [966, 304] on img "Next" at bounding box center [964, 313] width 25 height 68
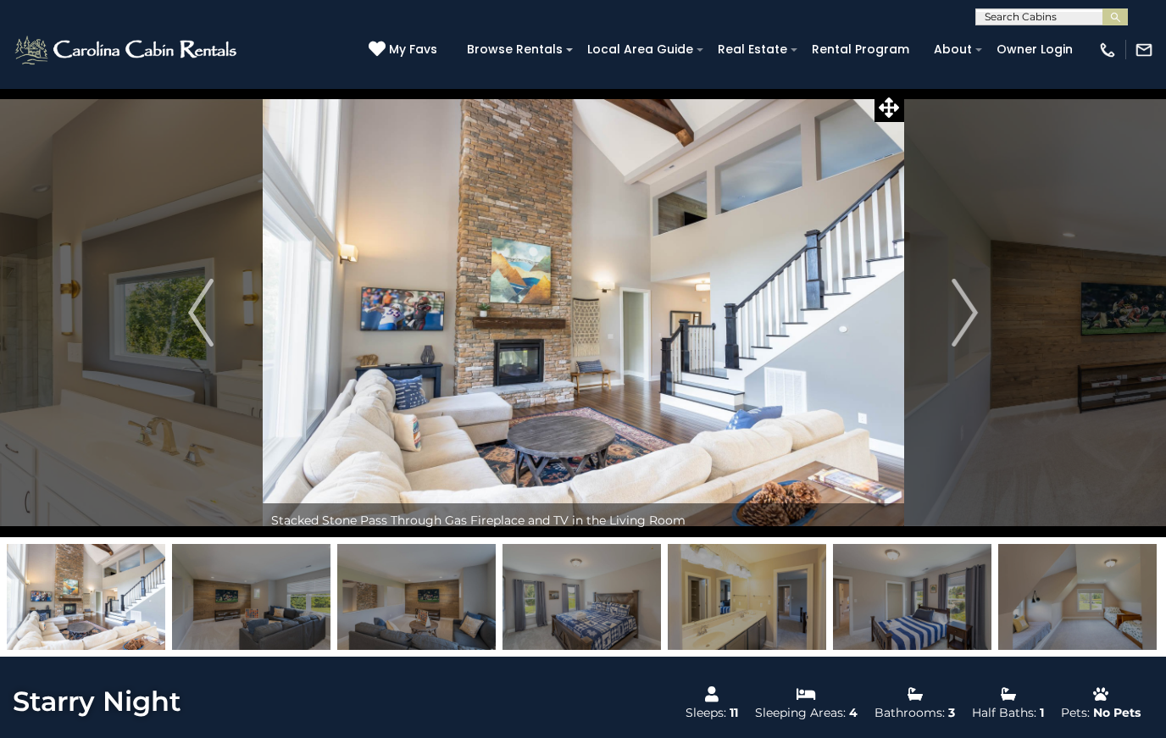
click at [967, 311] on img "Next" at bounding box center [964, 313] width 25 height 68
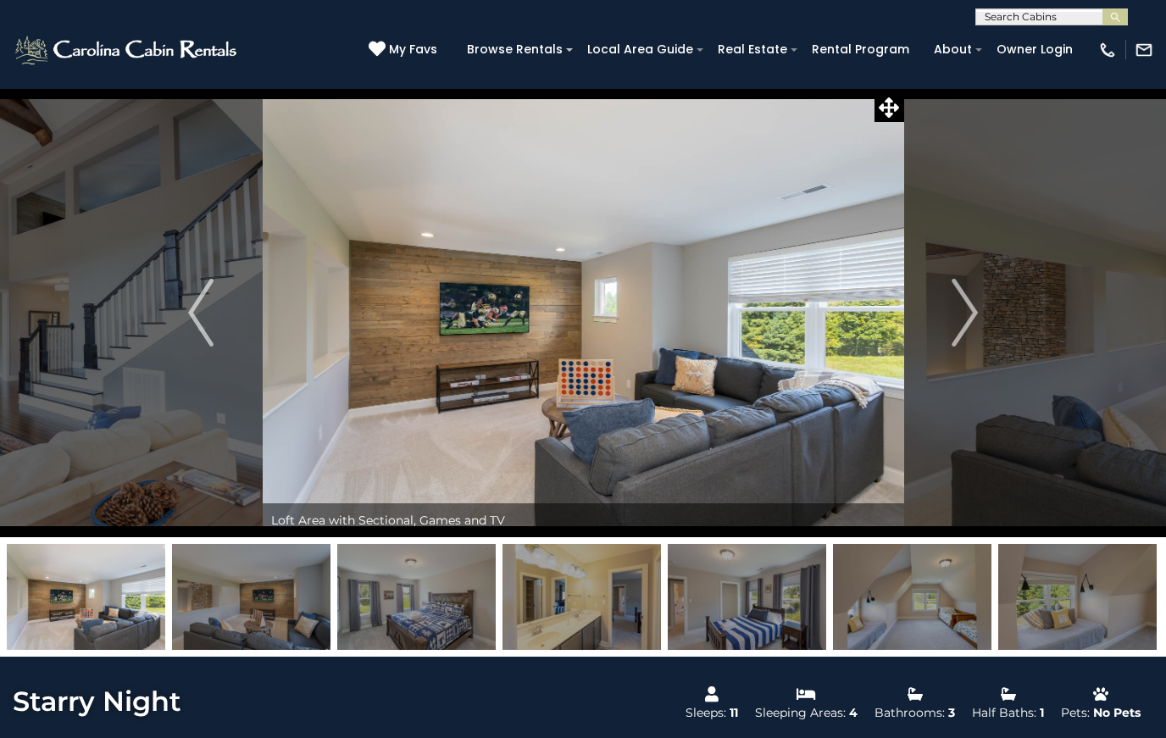
click at [968, 305] on img "Next" at bounding box center [964, 313] width 25 height 68
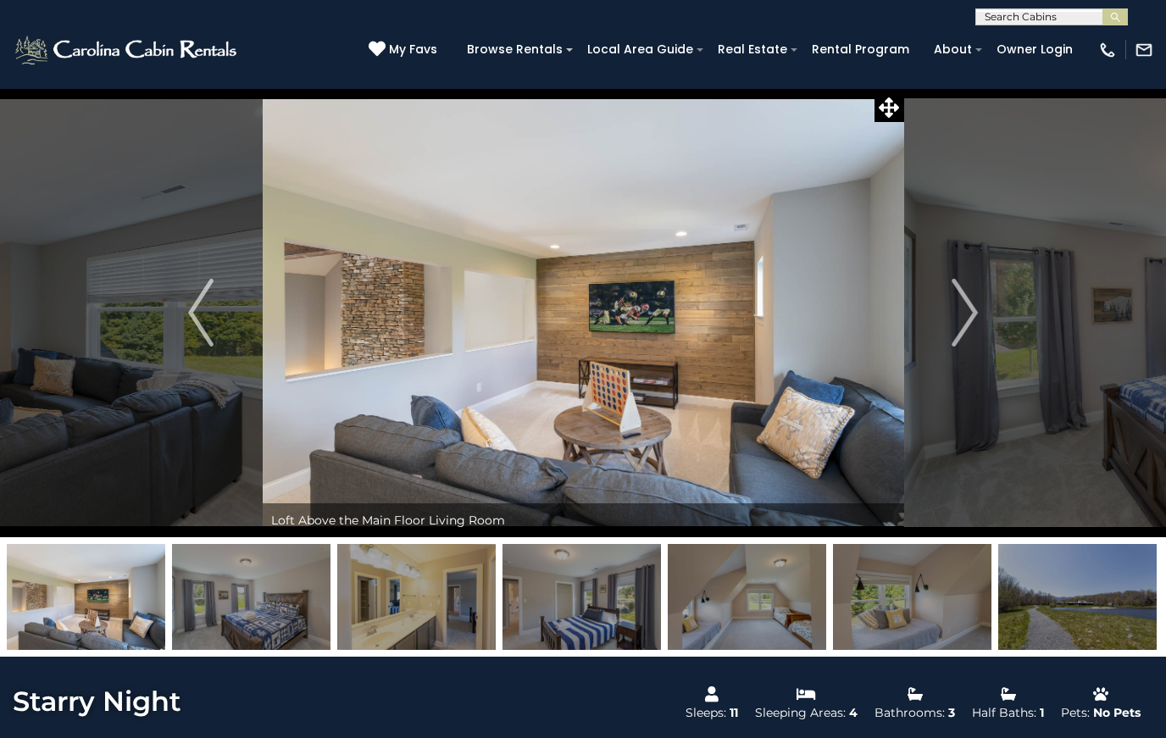
click at [966, 309] on img "Next" at bounding box center [964, 313] width 25 height 68
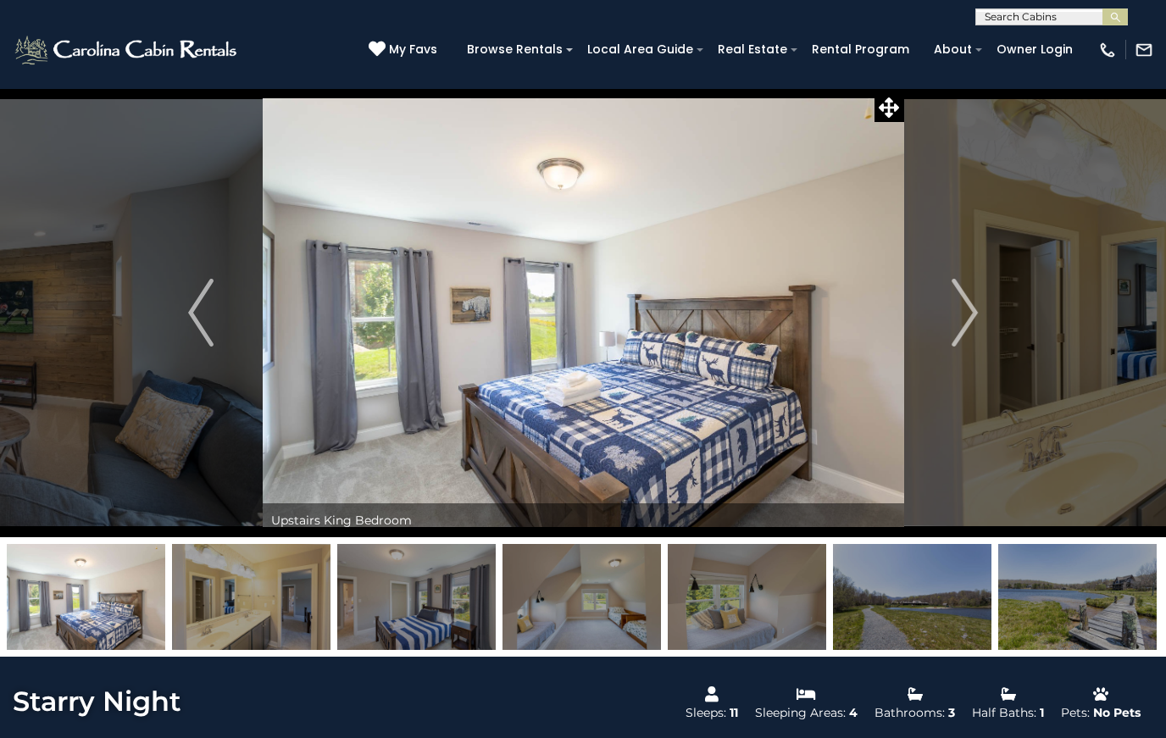
click at [958, 316] on img "Next" at bounding box center [964, 313] width 25 height 68
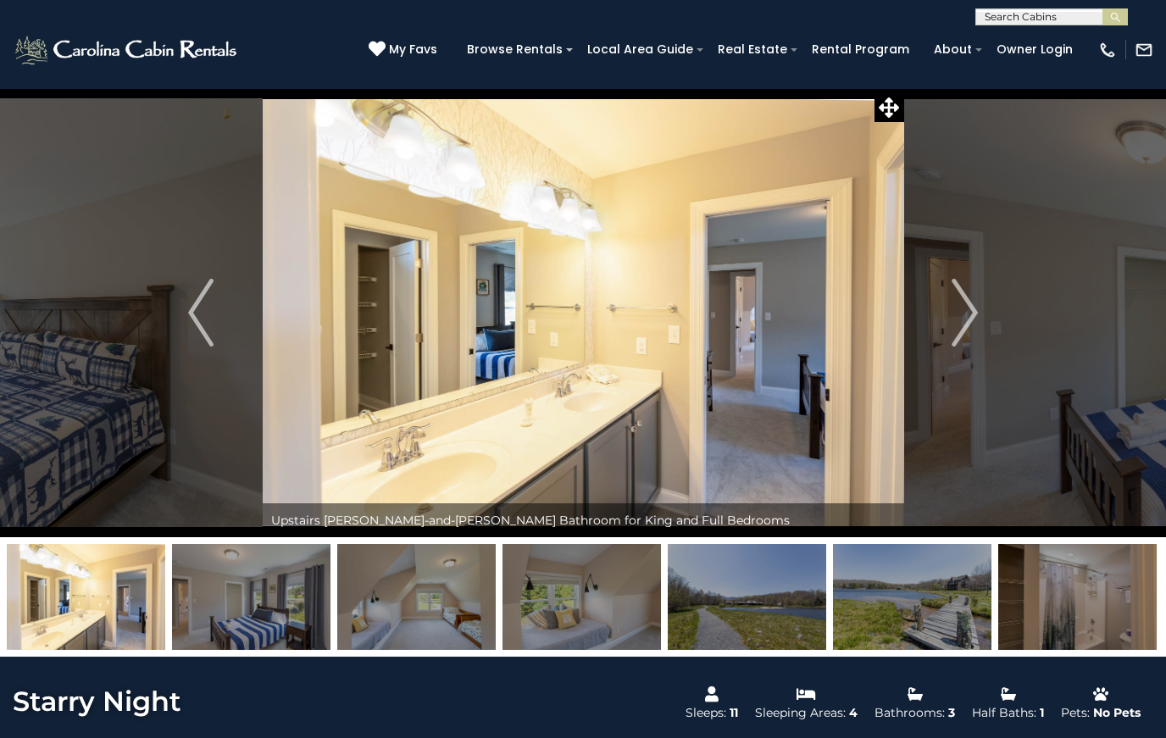
click at [964, 319] on img "Next" at bounding box center [964, 313] width 25 height 68
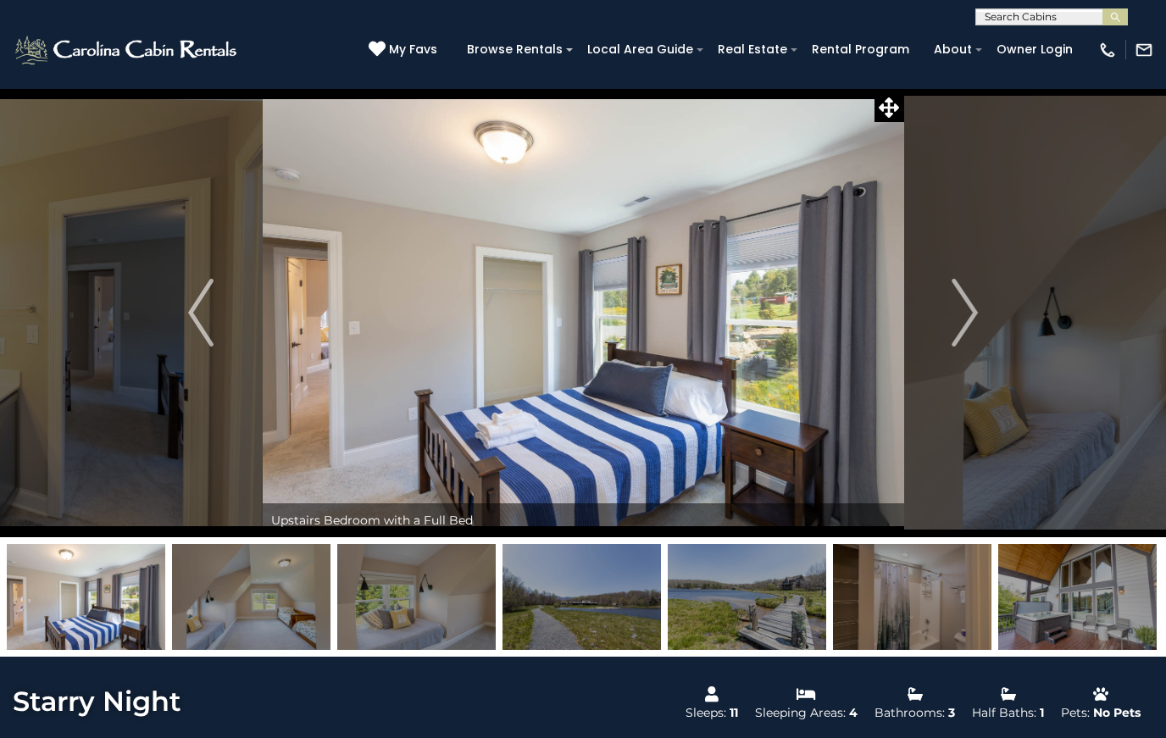
click at [965, 324] on img "Next" at bounding box center [964, 313] width 25 height 68
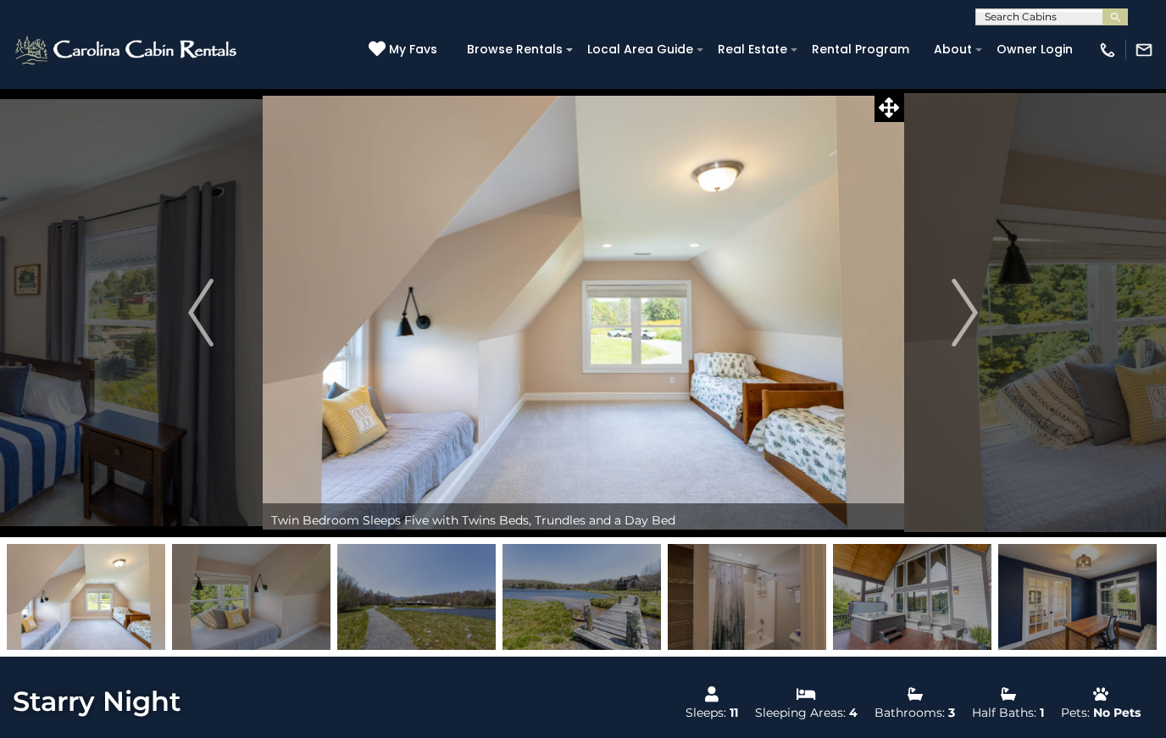
click at [970, 312] on img "Next" at bounding box center [964, 313] width 25 height 68
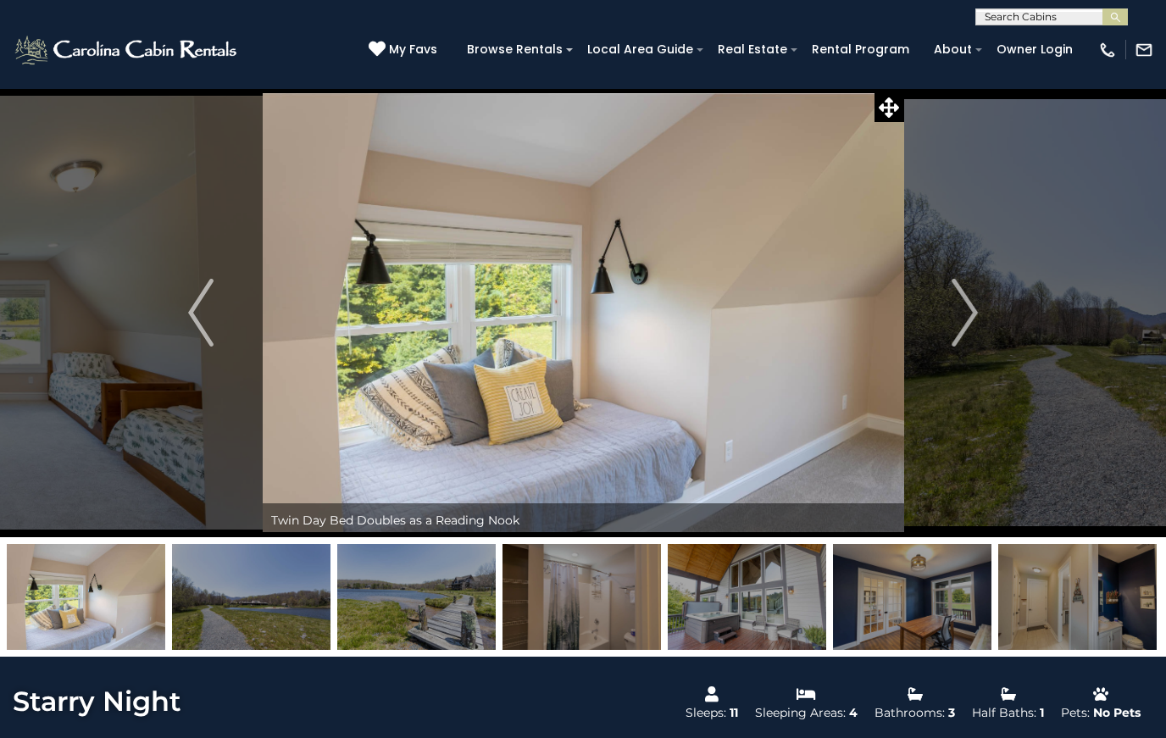
click at [970, 335] on img "Next" at bounding box center [964, 313] width 25 height 68
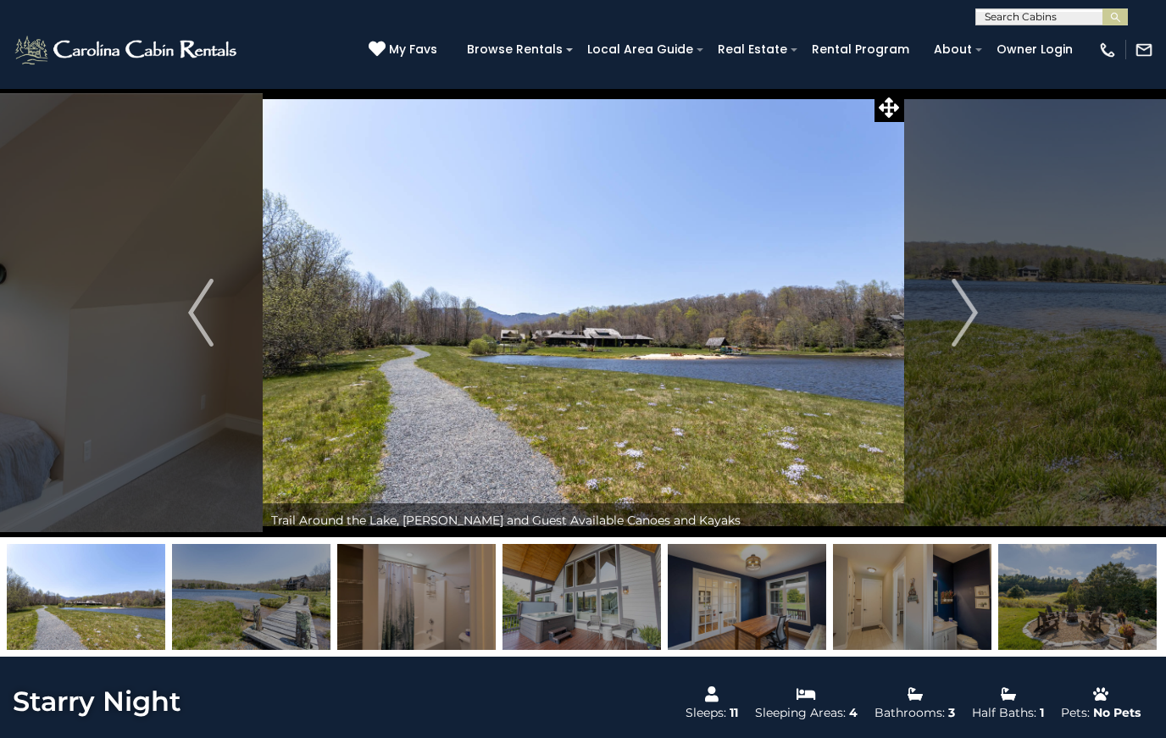
click at [977, 292] on img "Next" at bounding box center [964, 313] width 25 height 68
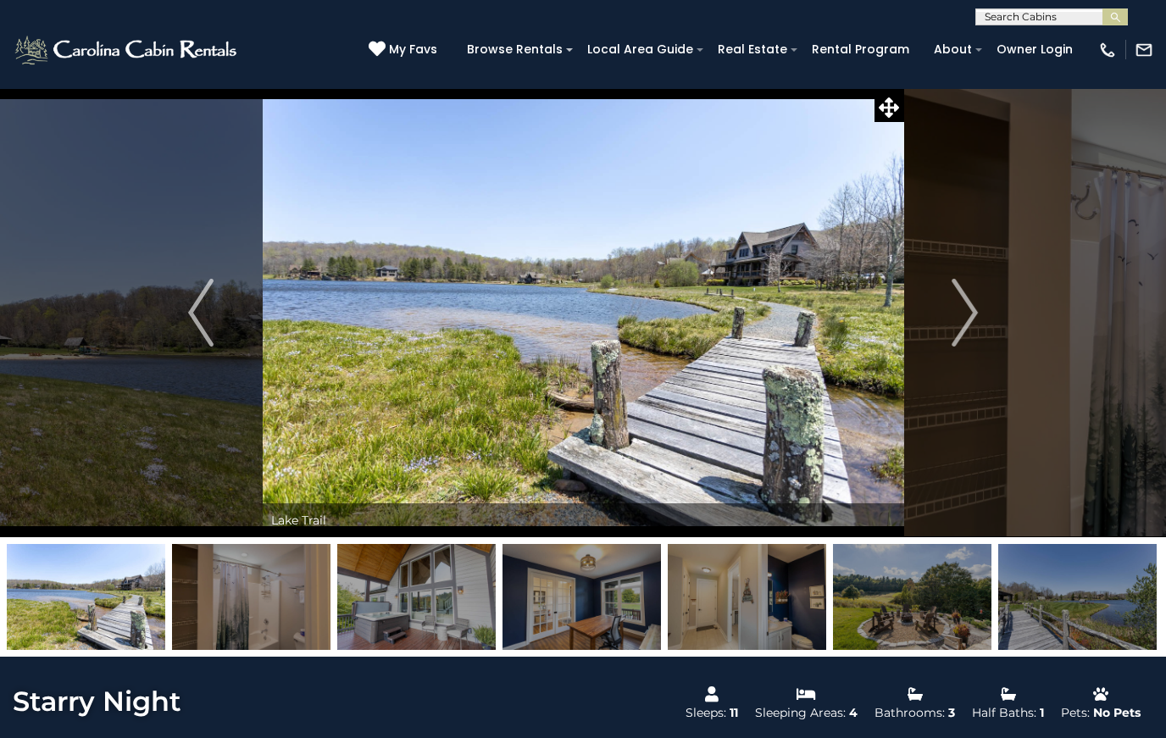
click at [977, 291] on img "Next" at bounding box center [964, 313] width 25 height 68
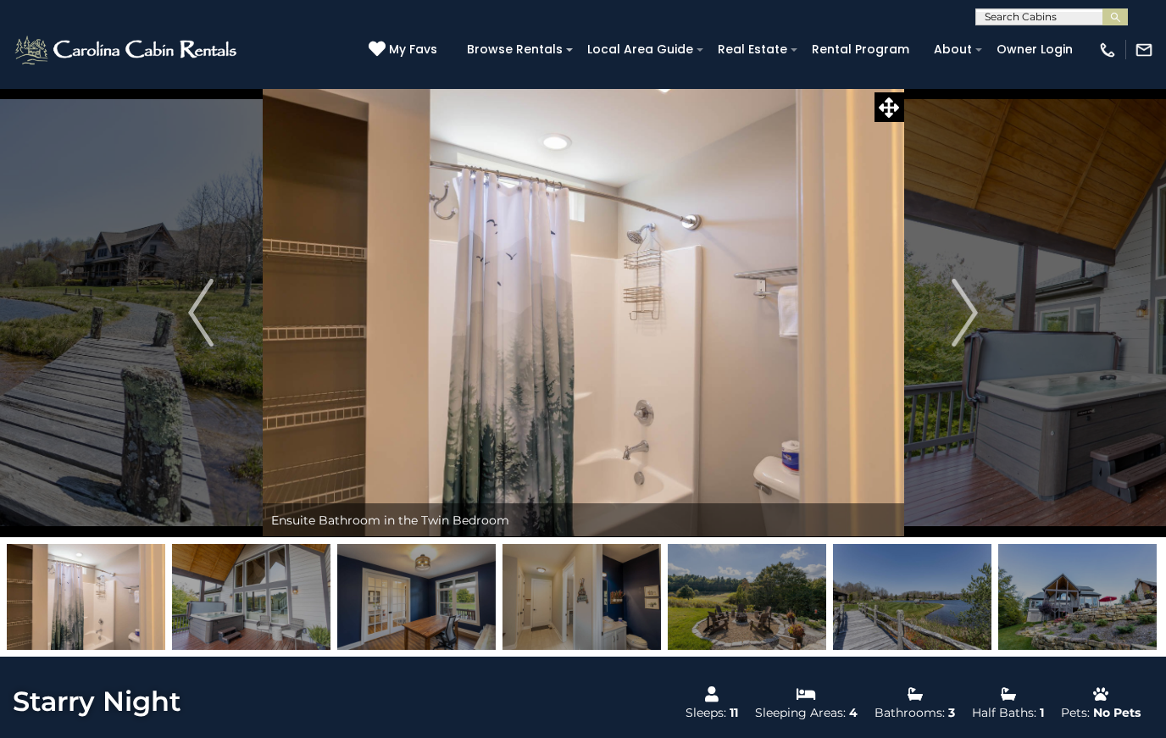
click at [955, 305] on img "Next" at bounding box center [964, 313] width 25 height 68
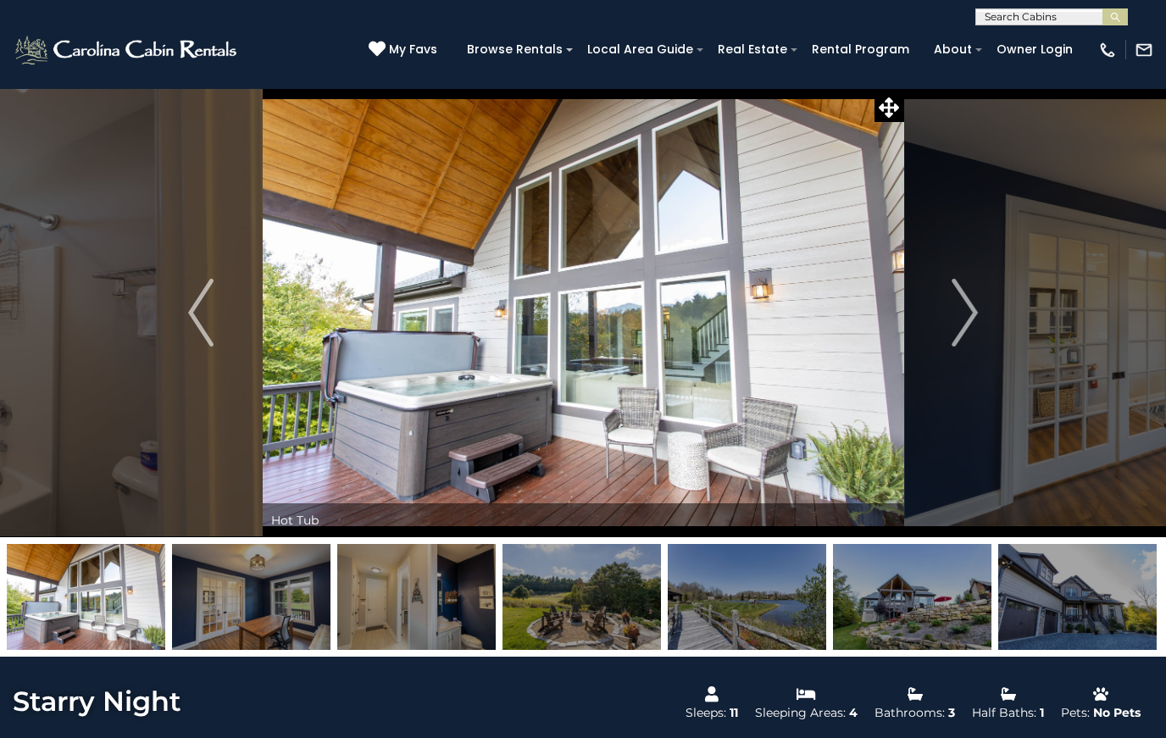
click at [952, 305] on img "Next" at bounding box center [964, 313] width 25 height 68
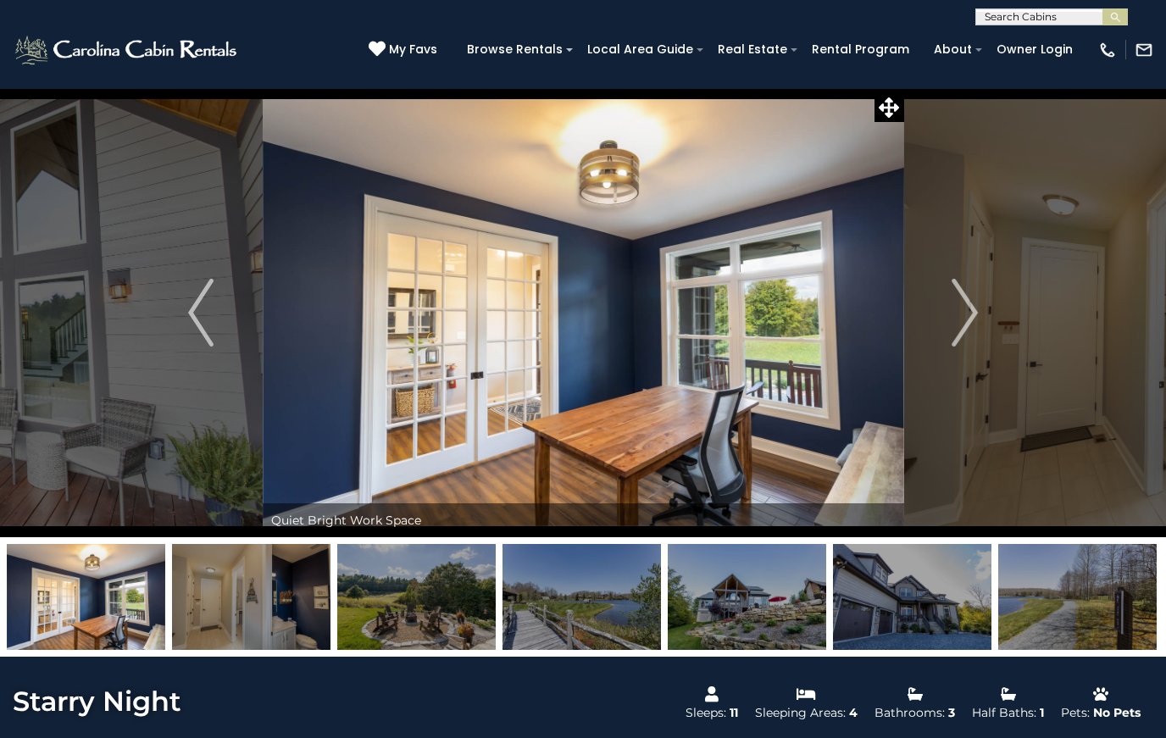
click at [955, 307] on img "Next" at bounding box center [964, 313] width 25 height 68
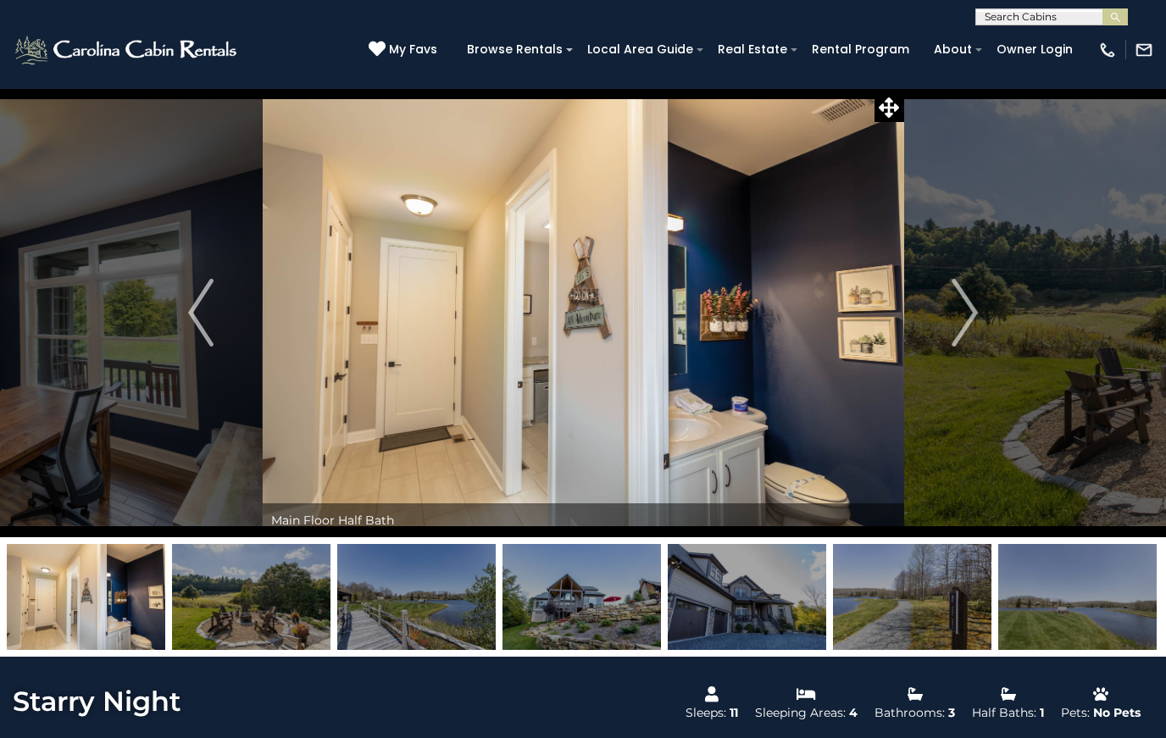
click at [950, 305] on button "Next" at bounding box center [964, 312] width 123 height 449
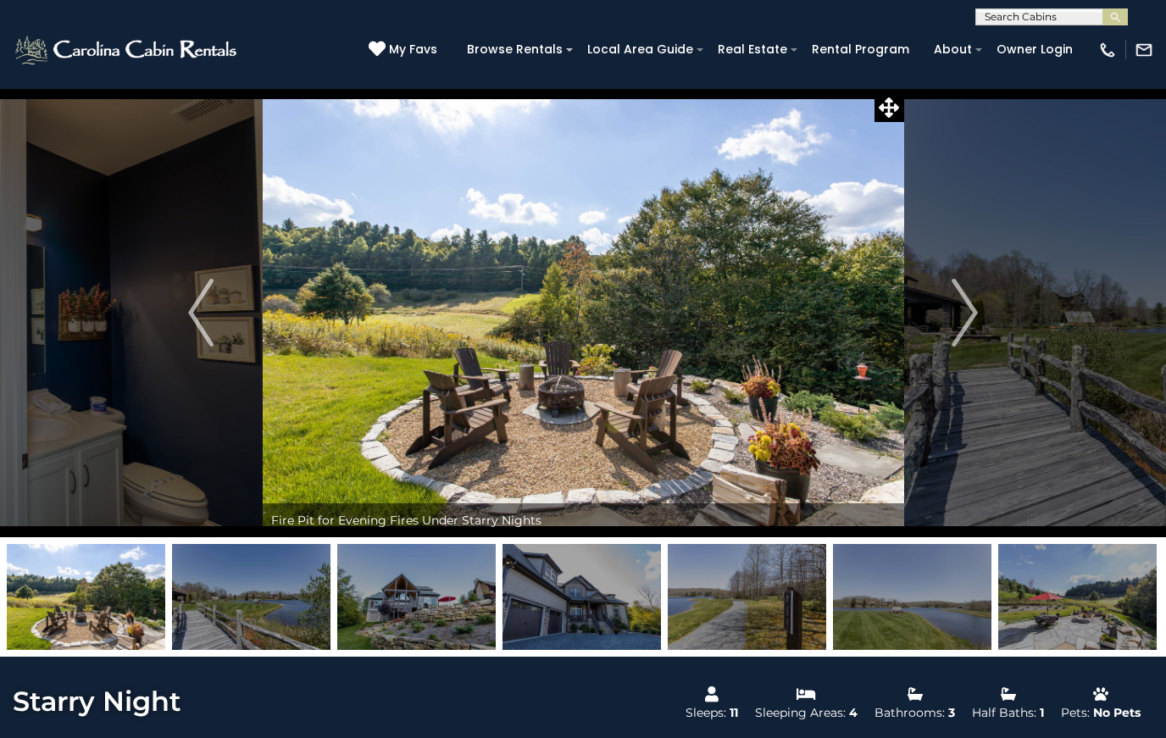
click at [960, 307] on img "Next" at bounding box center [964, 313] width 25 height 68
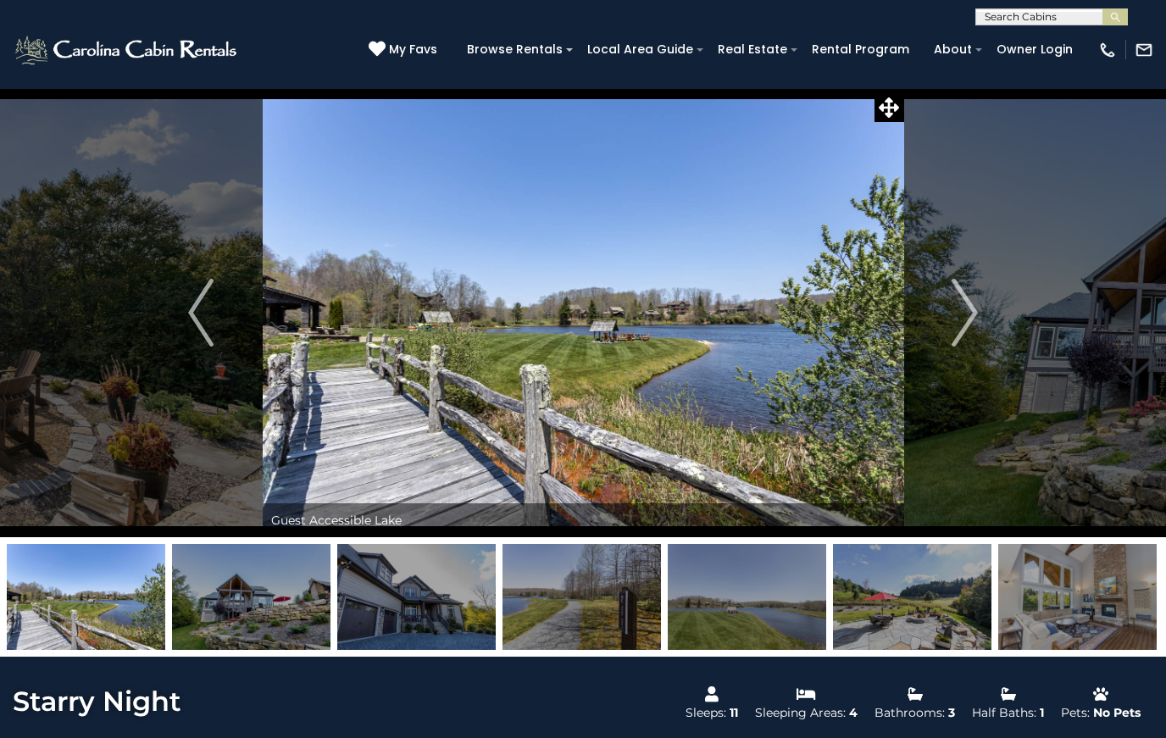
click at [939, 329] on button "Next" at bounding box center [964, 312] width 123 height 449
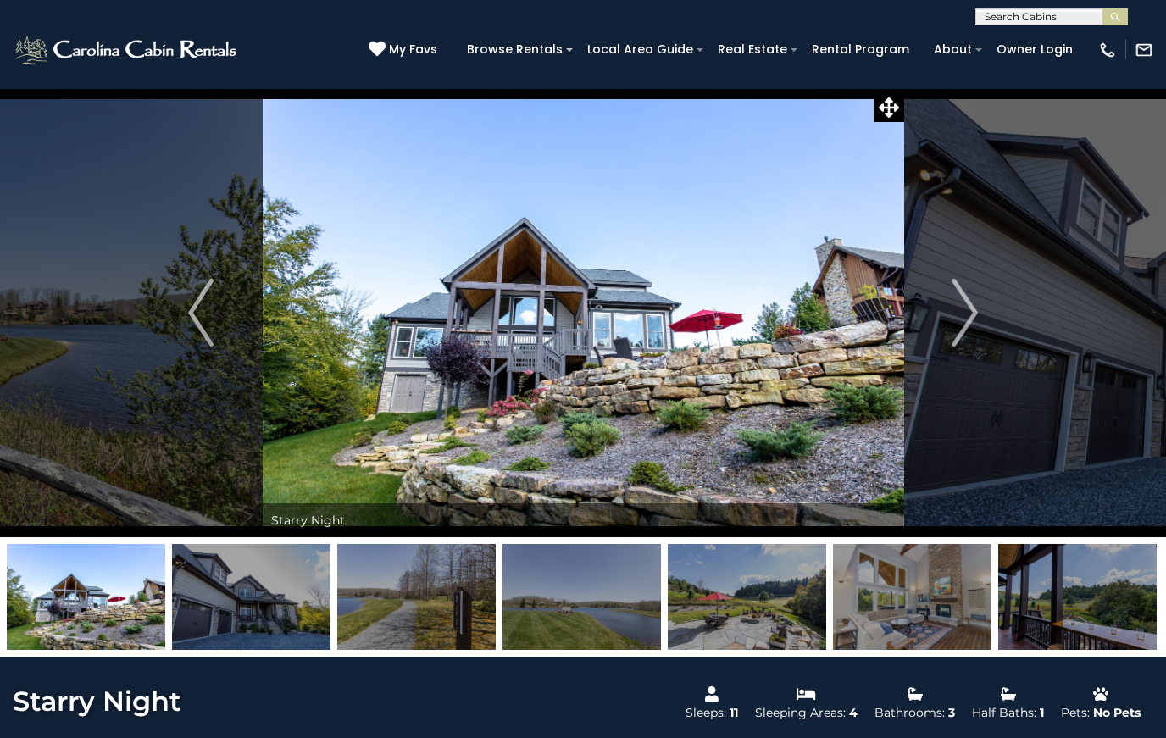
click at [944, 330] on button "Next" at bounding box center [964, 312] width 123 height 449
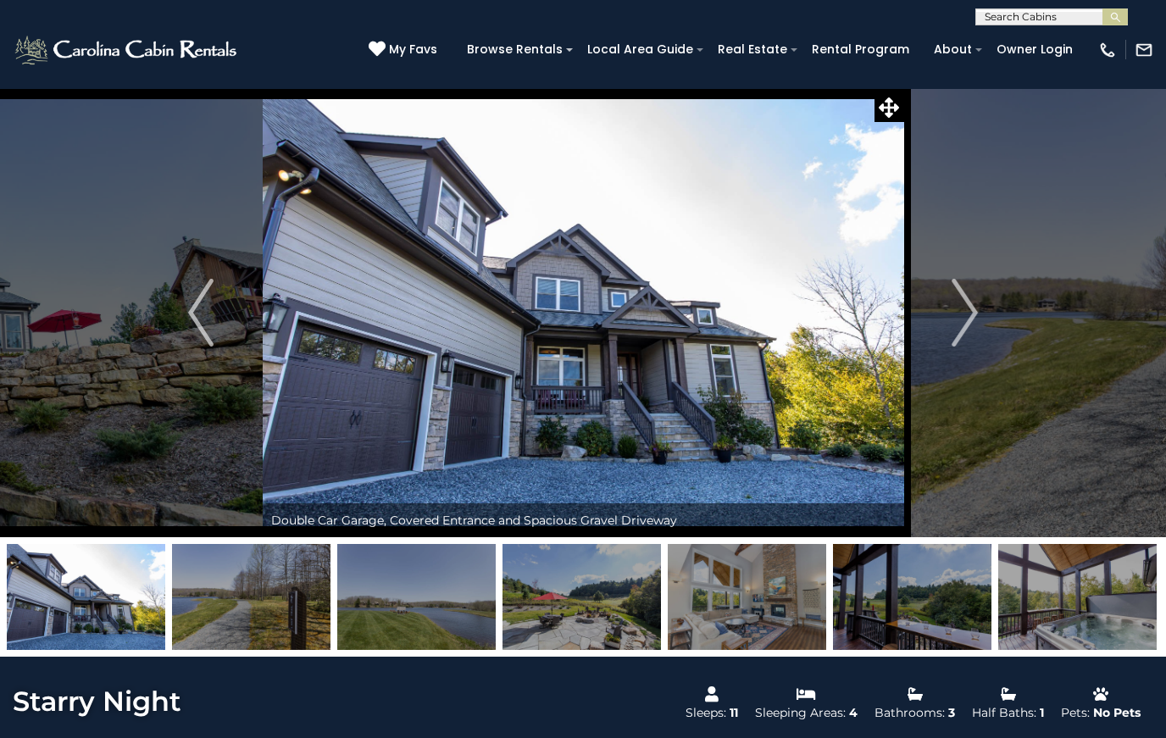
click at [957, 330] on img "Next" at bounding box center [964, 313] width 25 height 68
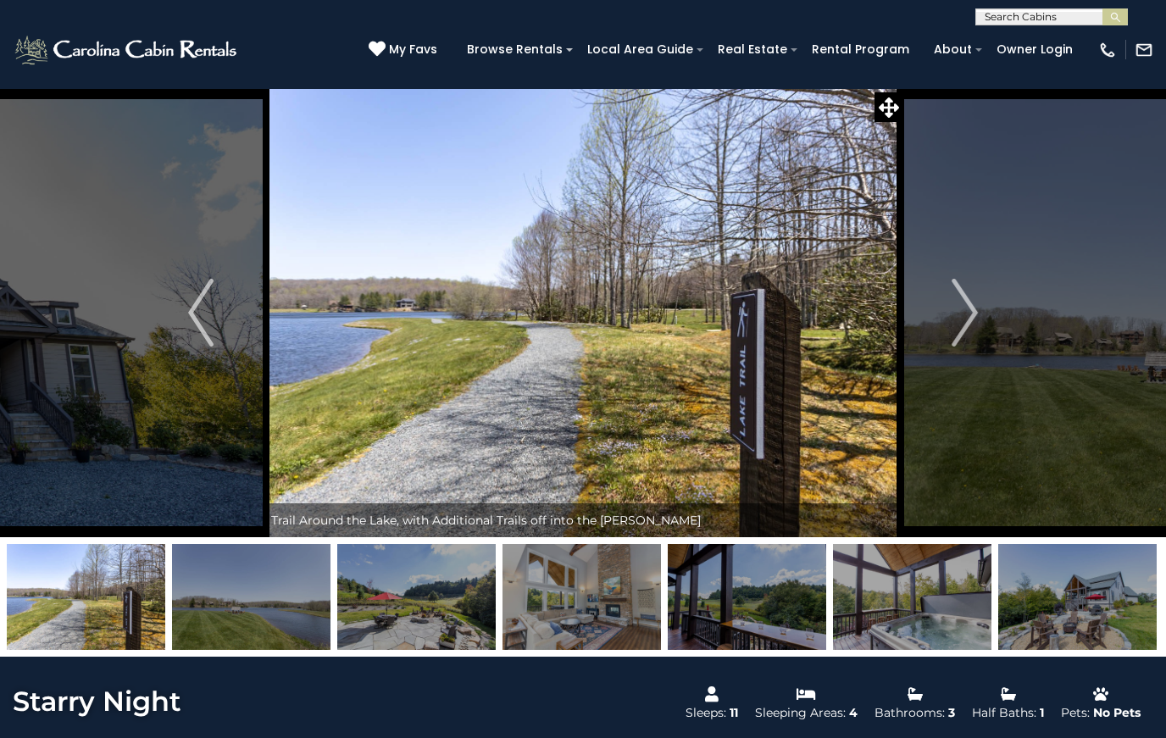
click at [966, 310] on img "Next" at bounding box center [964, 313] width 25 height 68
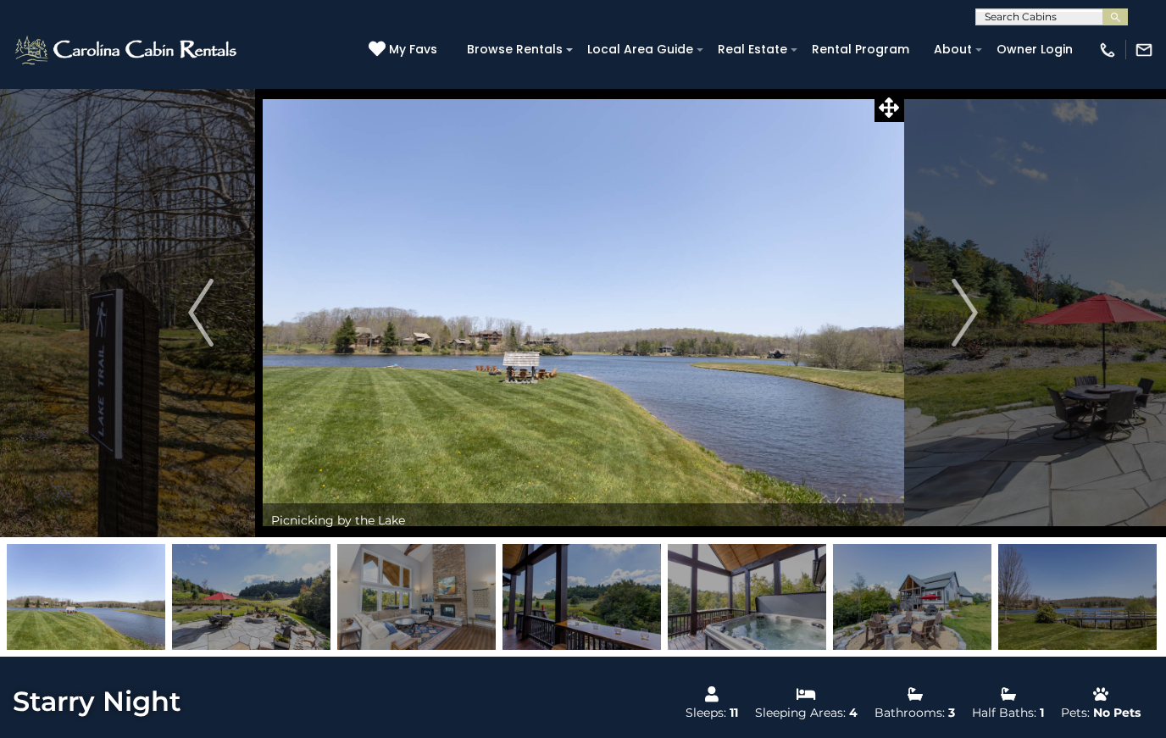
click at [971, 312] on img "Next" at bounding box center [964, 313] width 25 height 68
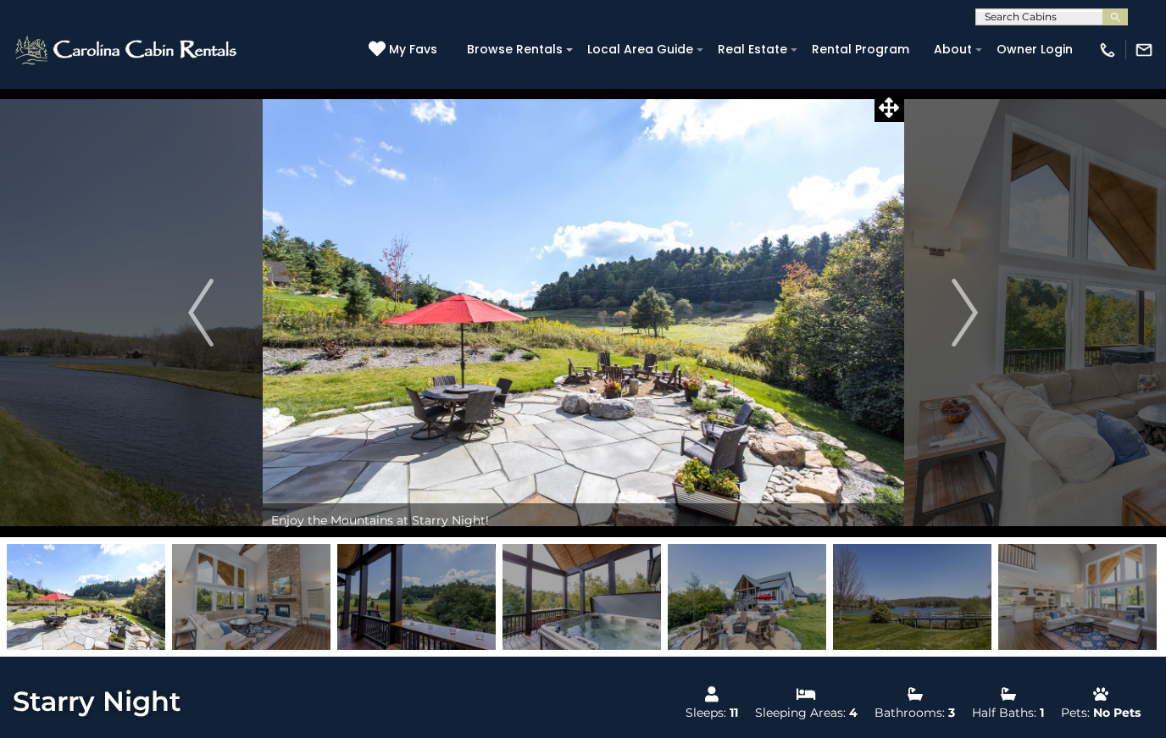
click at [949, 317] on button "Next" at bounding box center [964, 312] width 123 height 449
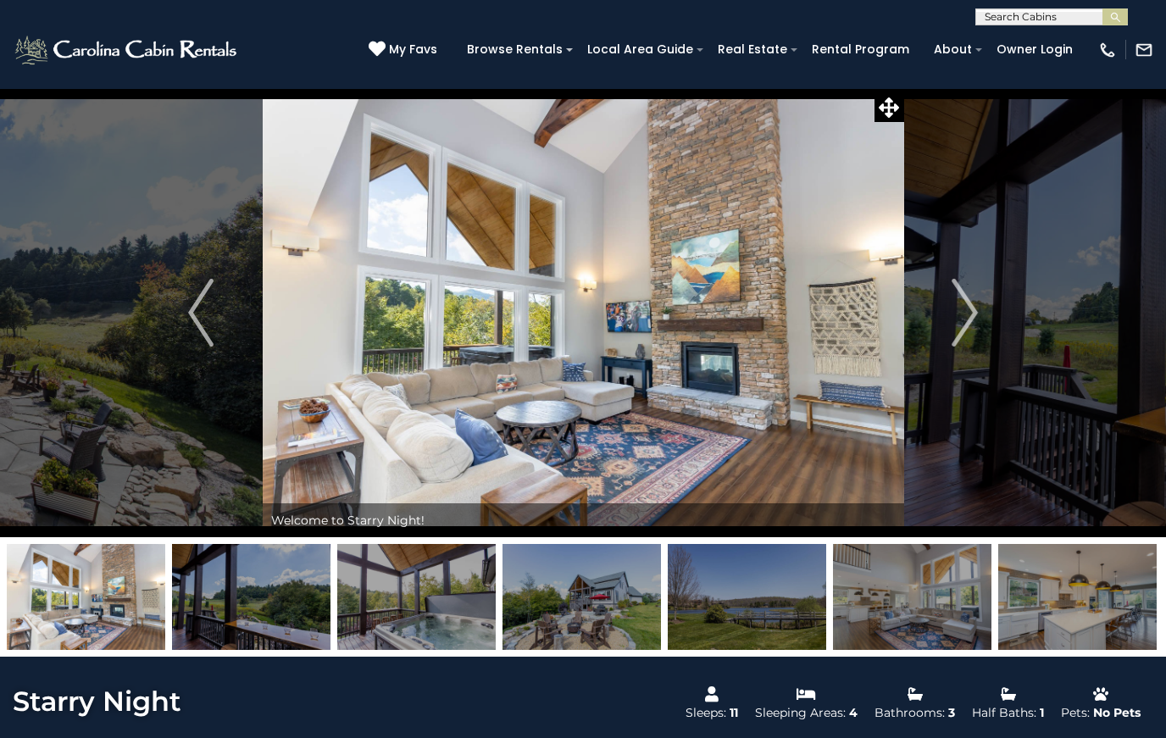
click at [944, 323] on button "Next" at bounding box center [964, 312] width 123 height 449
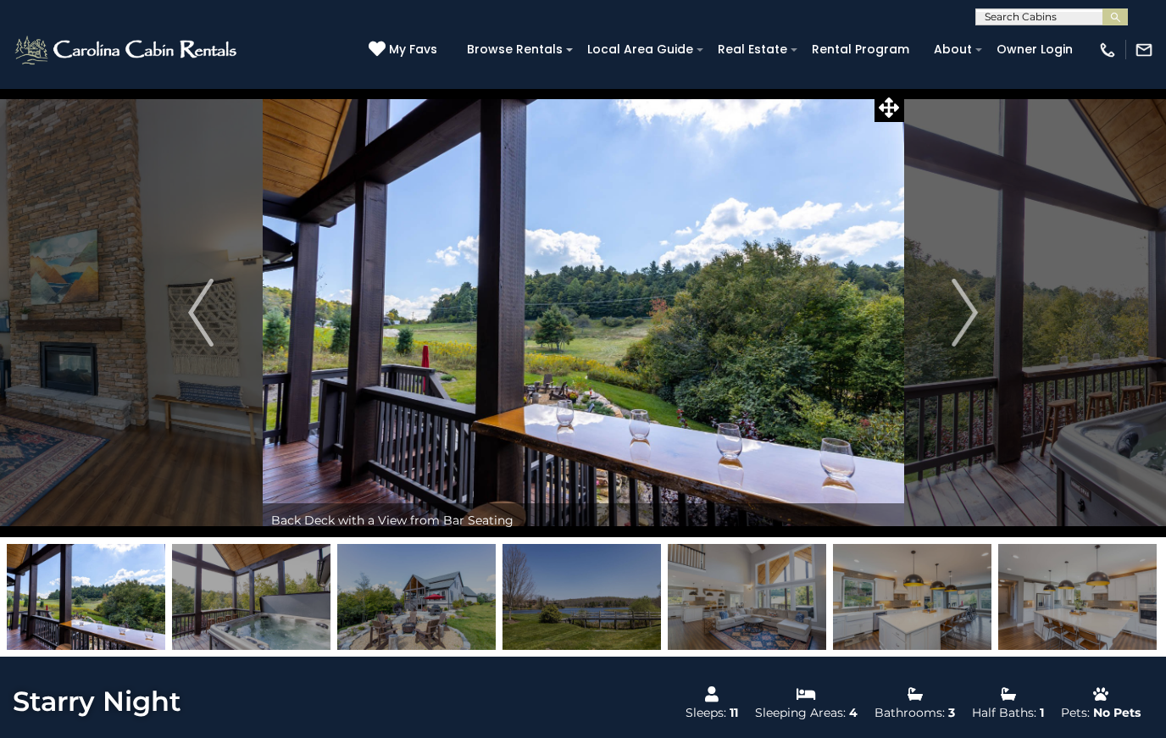
click at [939, 331] on button "Next" at bounding box center [964, 312] width 123 height 449
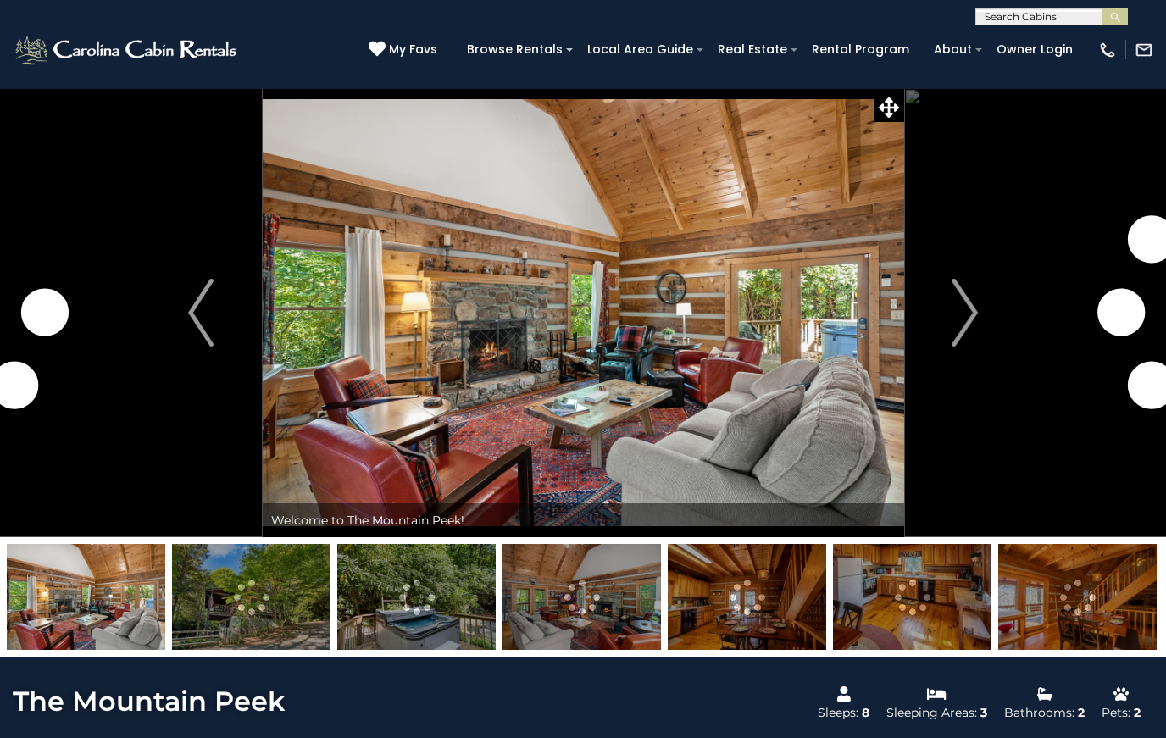
click at [960, 329] on img "Next" at bounding box center [964, 313] width 25 height 68
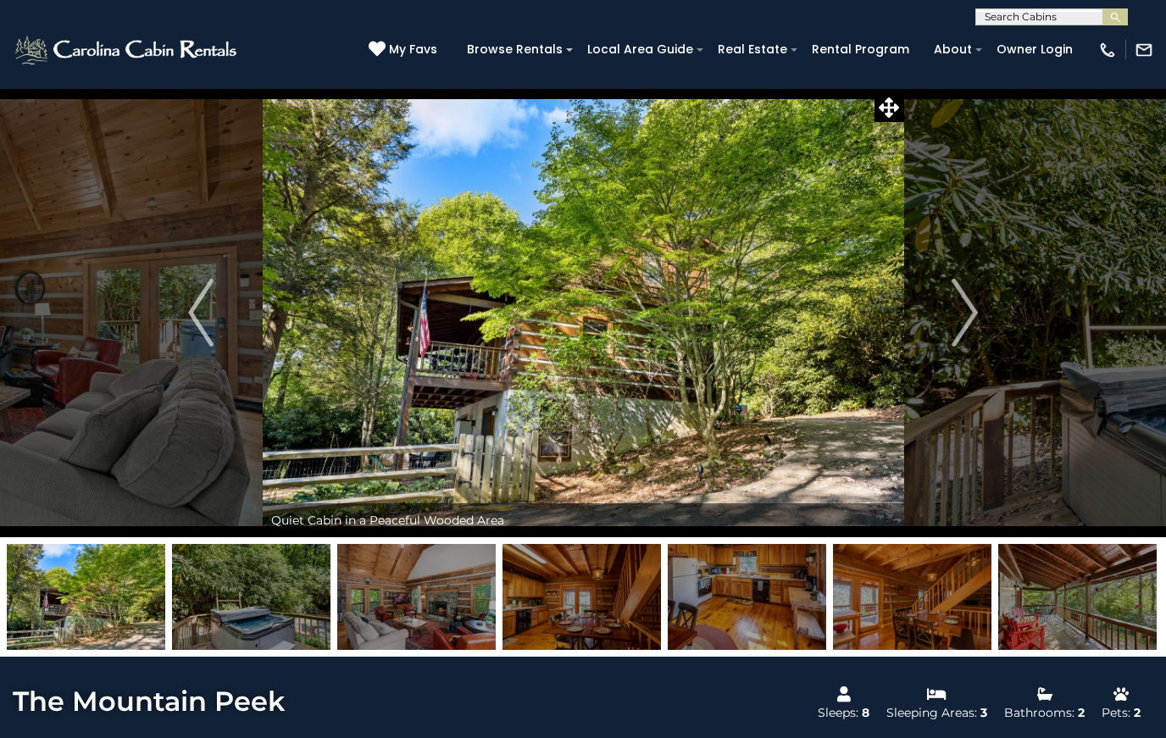
click at [973, 321] on img "Next" at bounding box center [964, 313] width 25 height 68
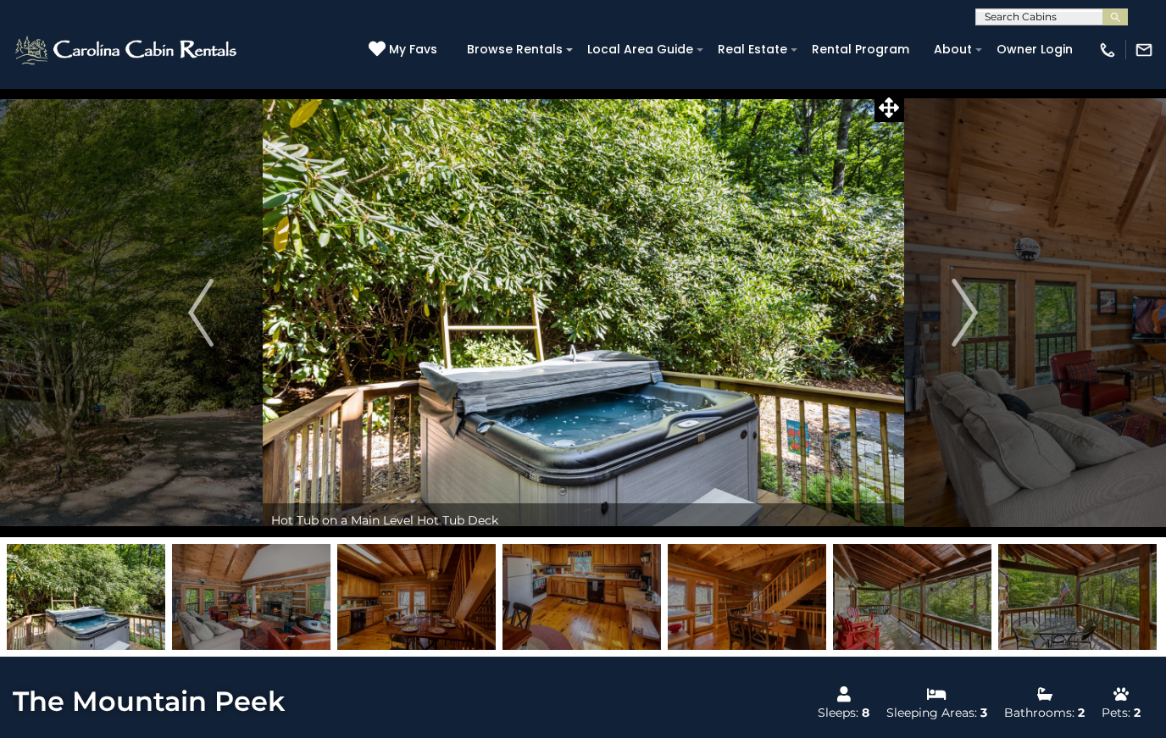
click at [971, 314] on img "Next" at bounding box center [964, 313] width 25 height 68
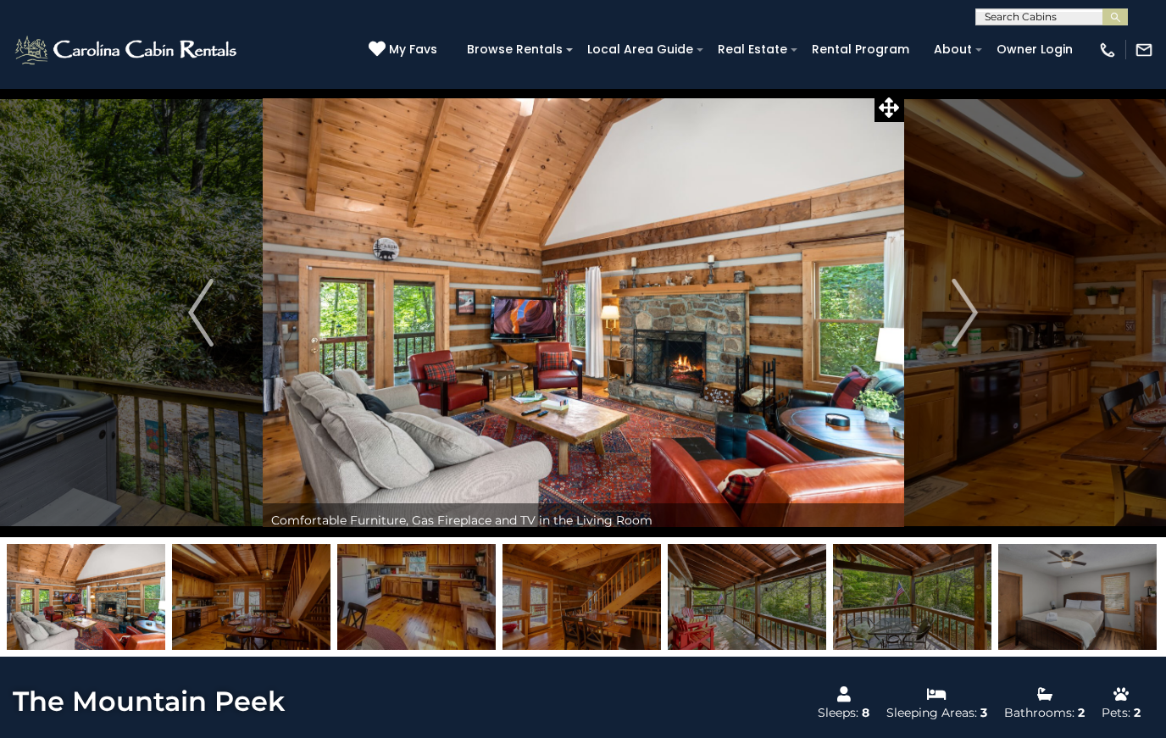
click at [970, 314] on img "Next" at bounding box center [964, 313] width 25 height 68
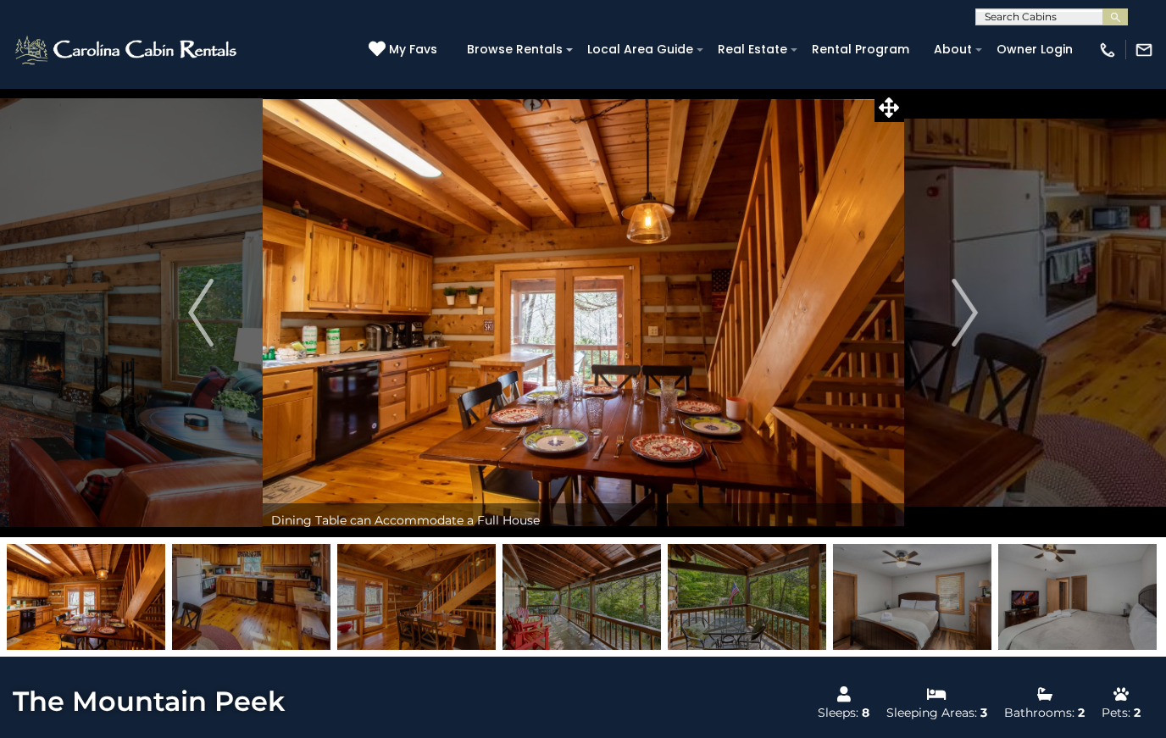
click at [969, 312] on img "Next" at bounding box center [964, 313] width 25 height 68
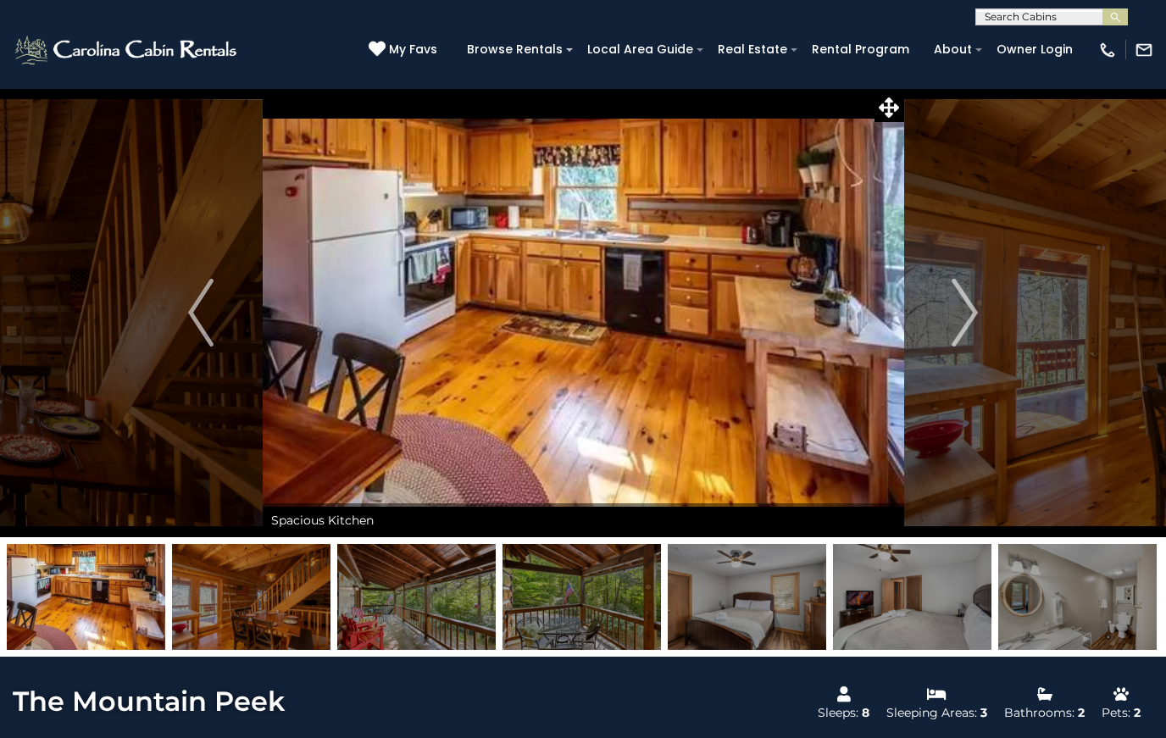
click at [961, 317] on img "Next" at bounding box center [964, 313] width 25 height 68
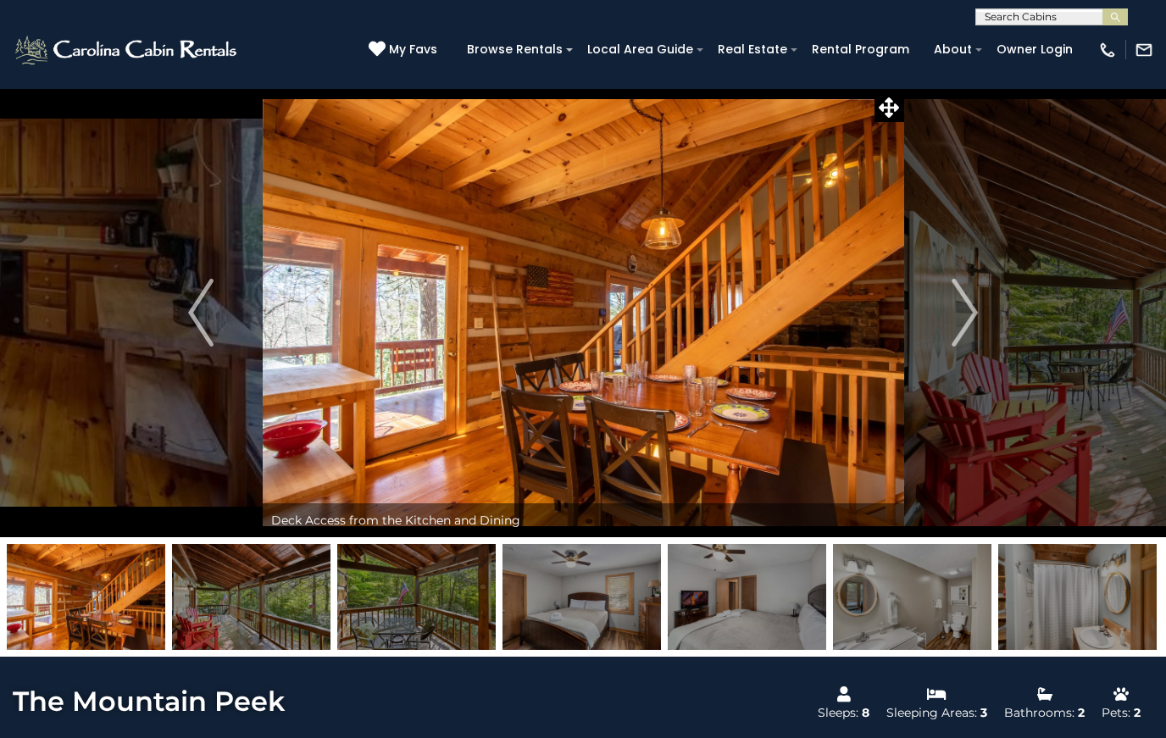
click at [964, 318] on img "Next" at bounding box center [964, 313] width 25 height 68
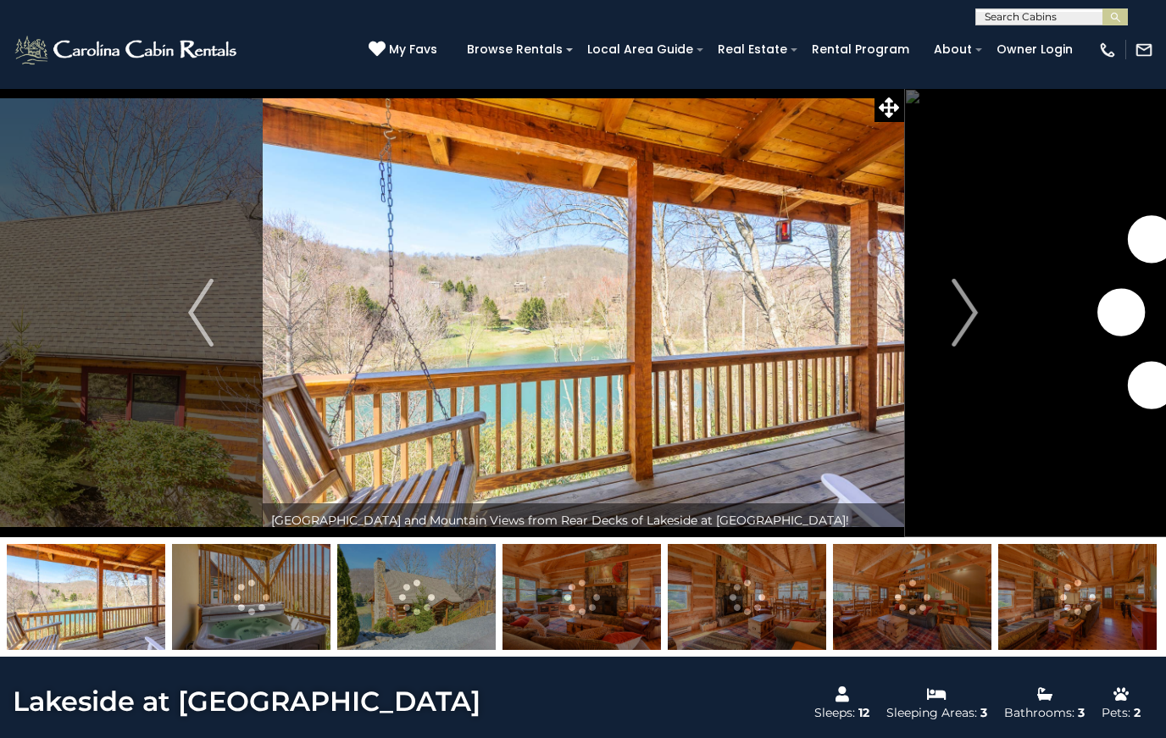
click at [973, 318] on img "Next" at bounding box center [964, 313] width 25 height 68
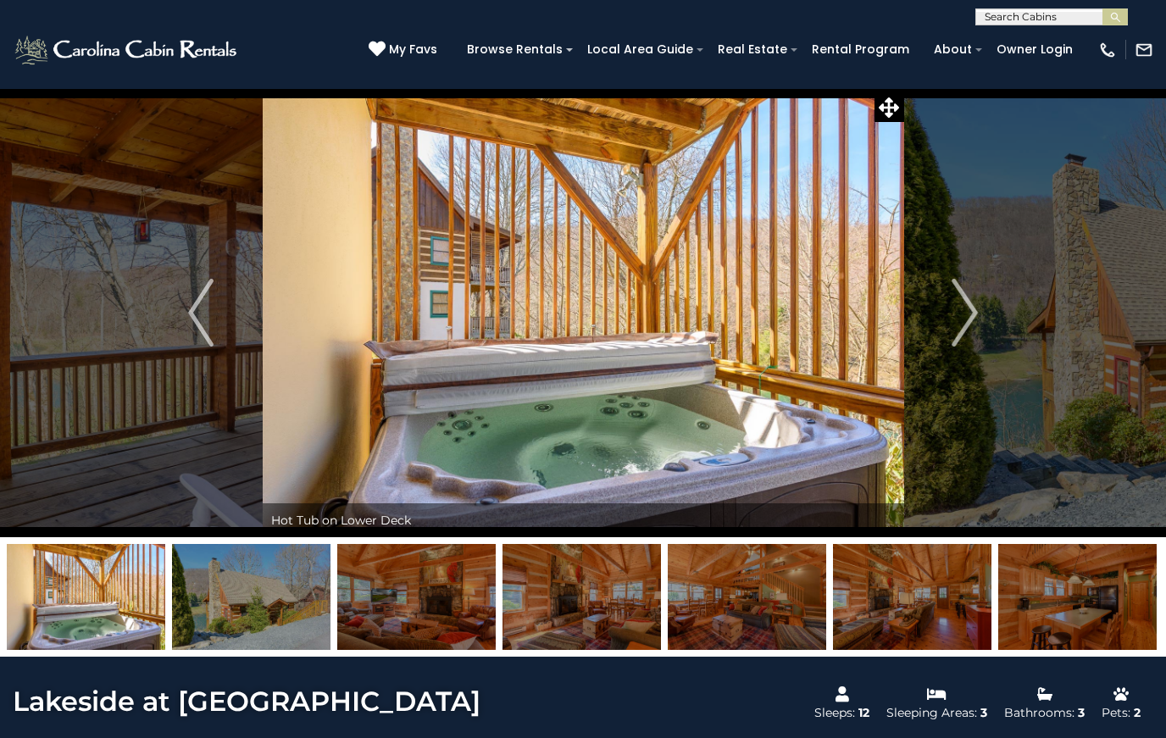
click at [959, 329] on img "Next" at bounding box center [964, 313] width 25 height 68
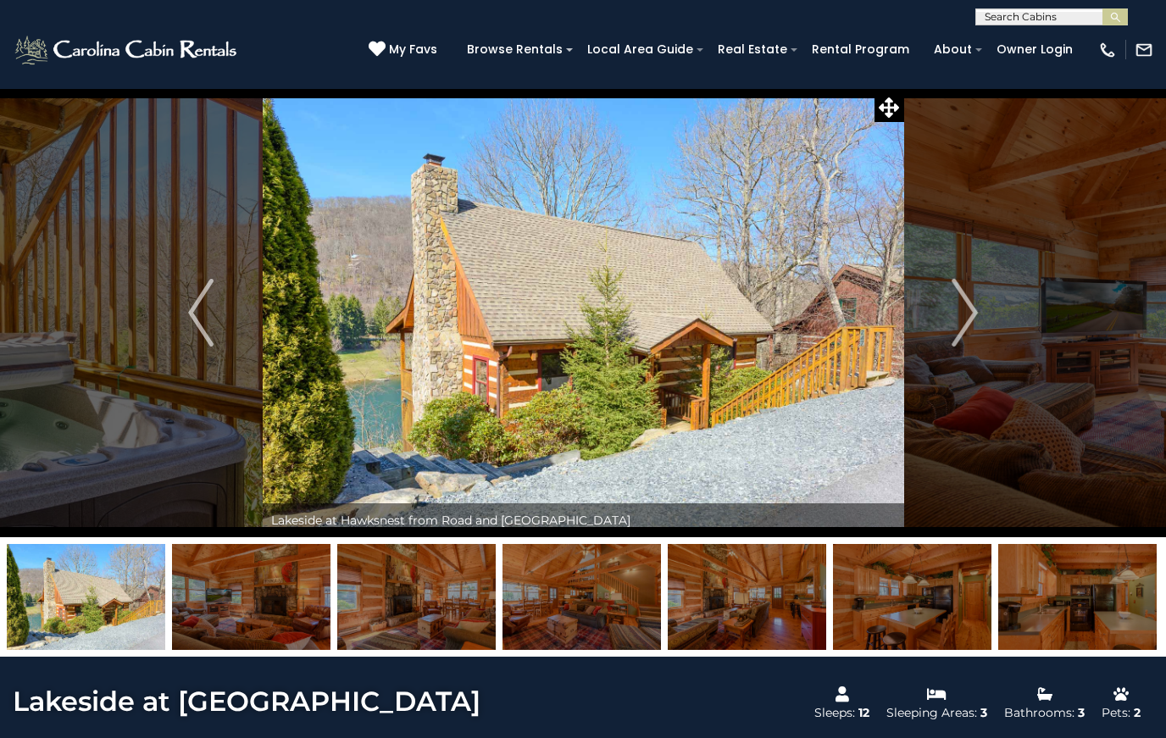
click at [957, 330] on img "Next" at bounding box center [964, 313] width 25 height 68
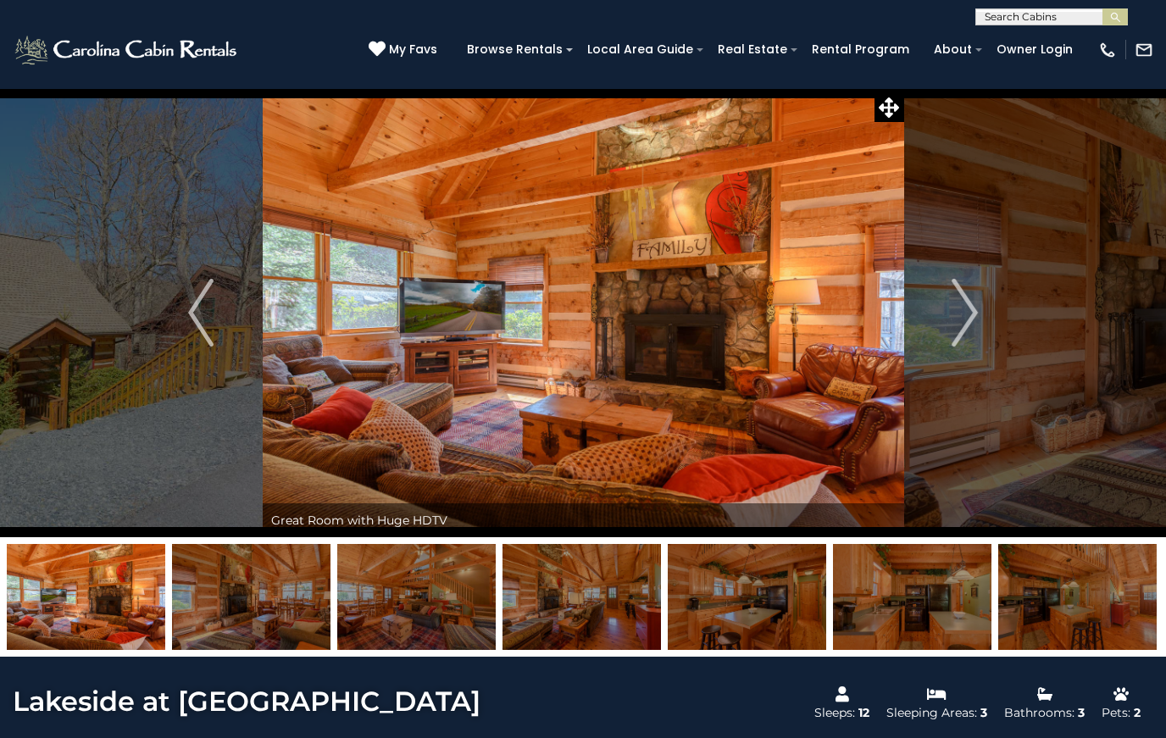
click at [967, 318] on img "Next" at bounding box center [964, 313] width 25 height 68
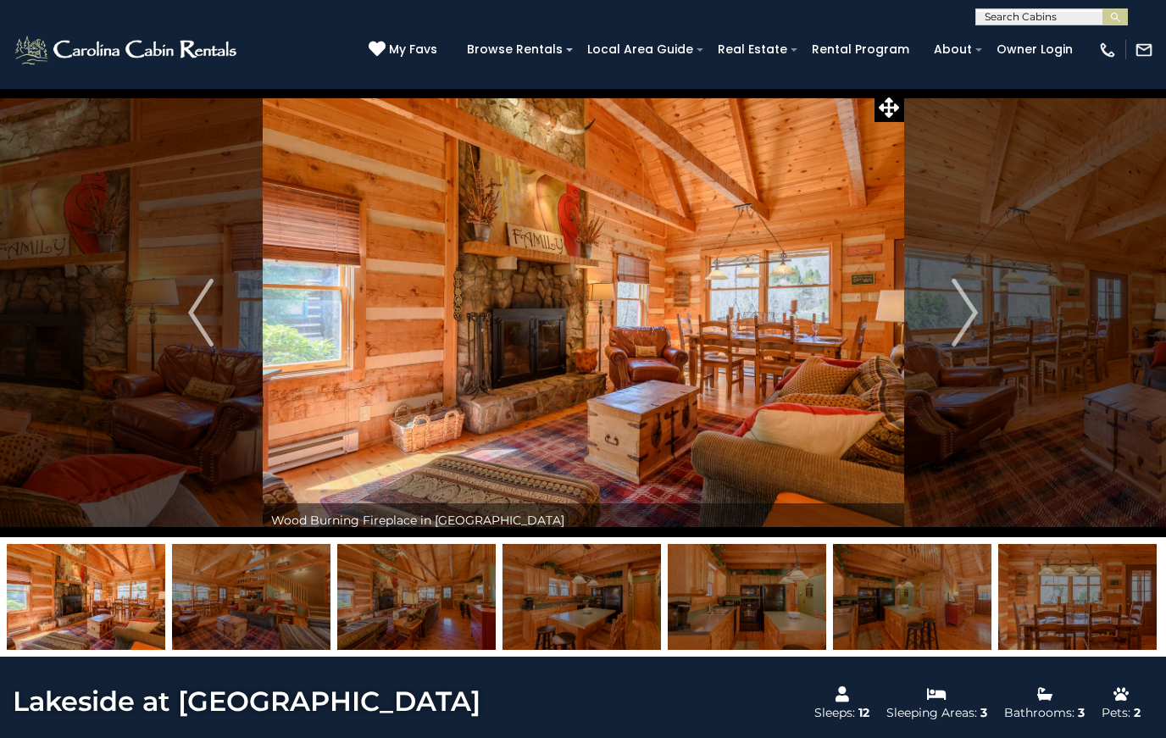
click at [958, 324] on img "Next" at bounding box center [964, 313] width 25 height 68
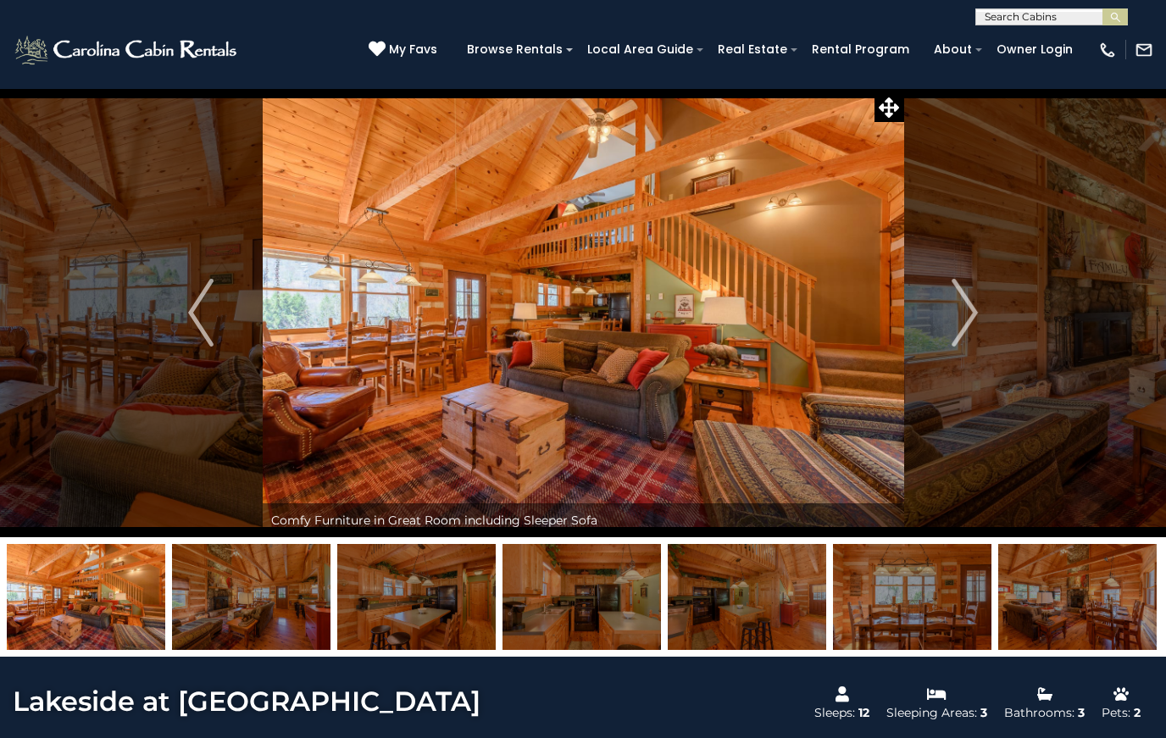
click at [955, 315] on img "Next" at bounding box center [964, 313] width 25 height 68
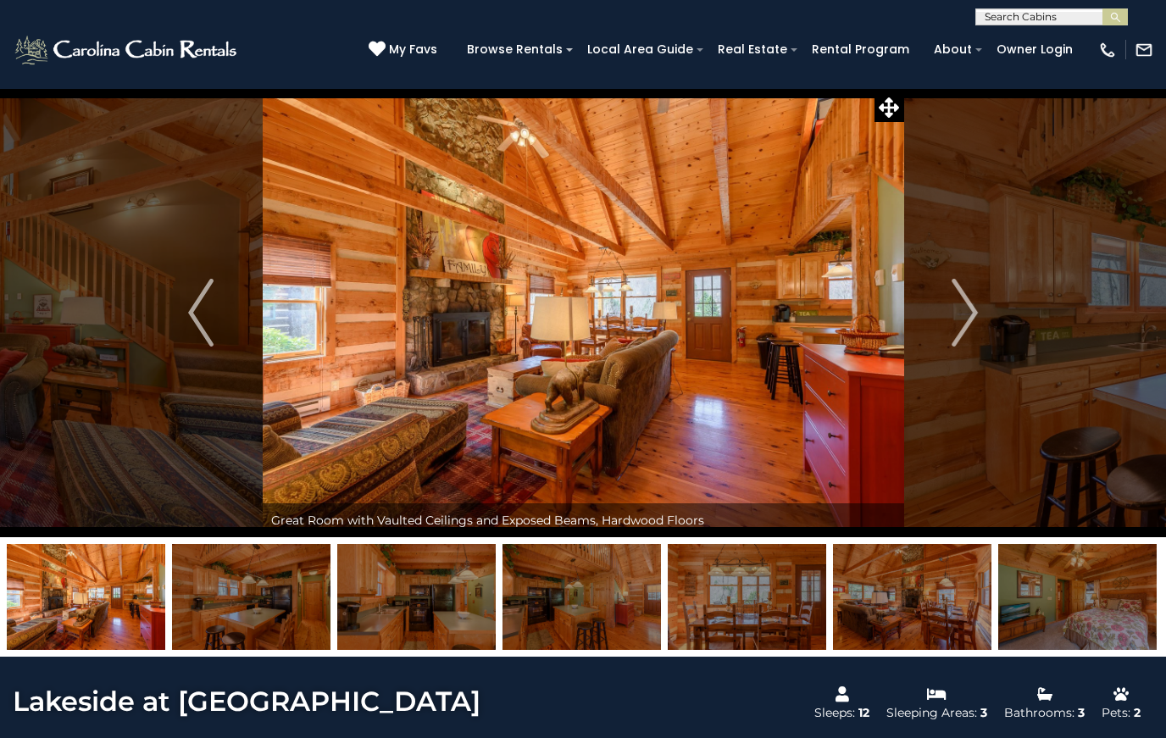
click at [962, 313] on img "Next" at bounding box center [964, 313] width 25 height 68
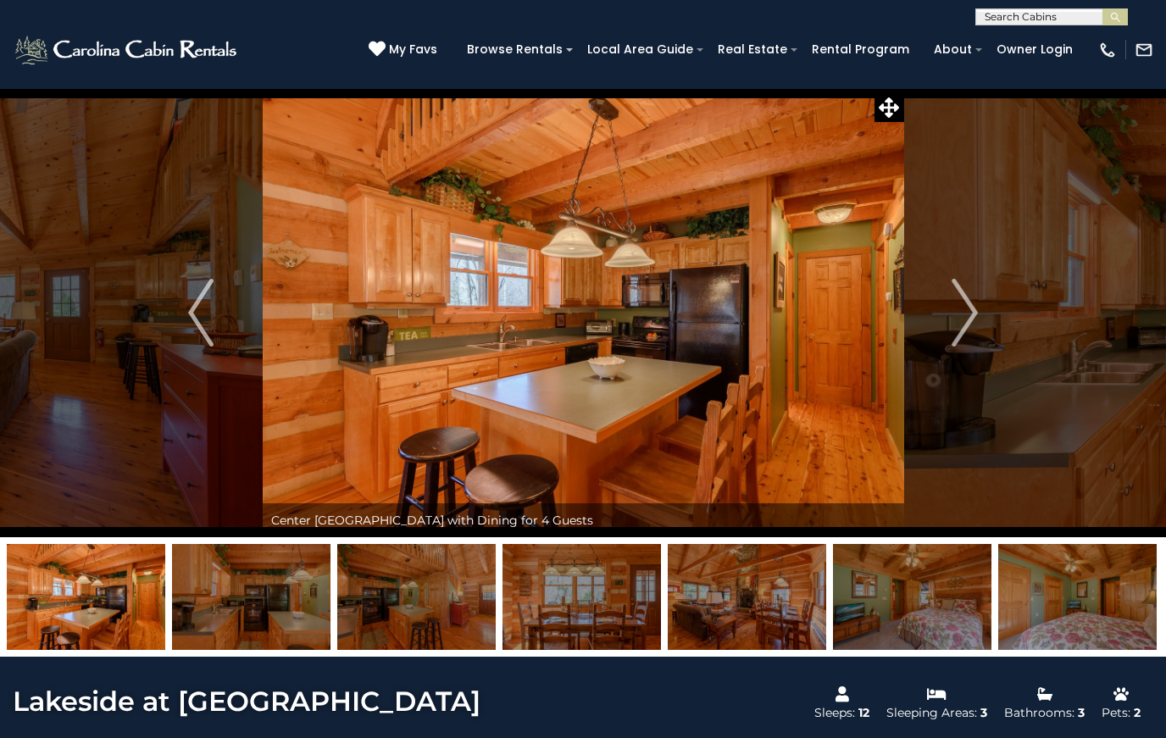
click at [964, 319] on img "Next" at bounding box center [964, 313] width 25 height 68
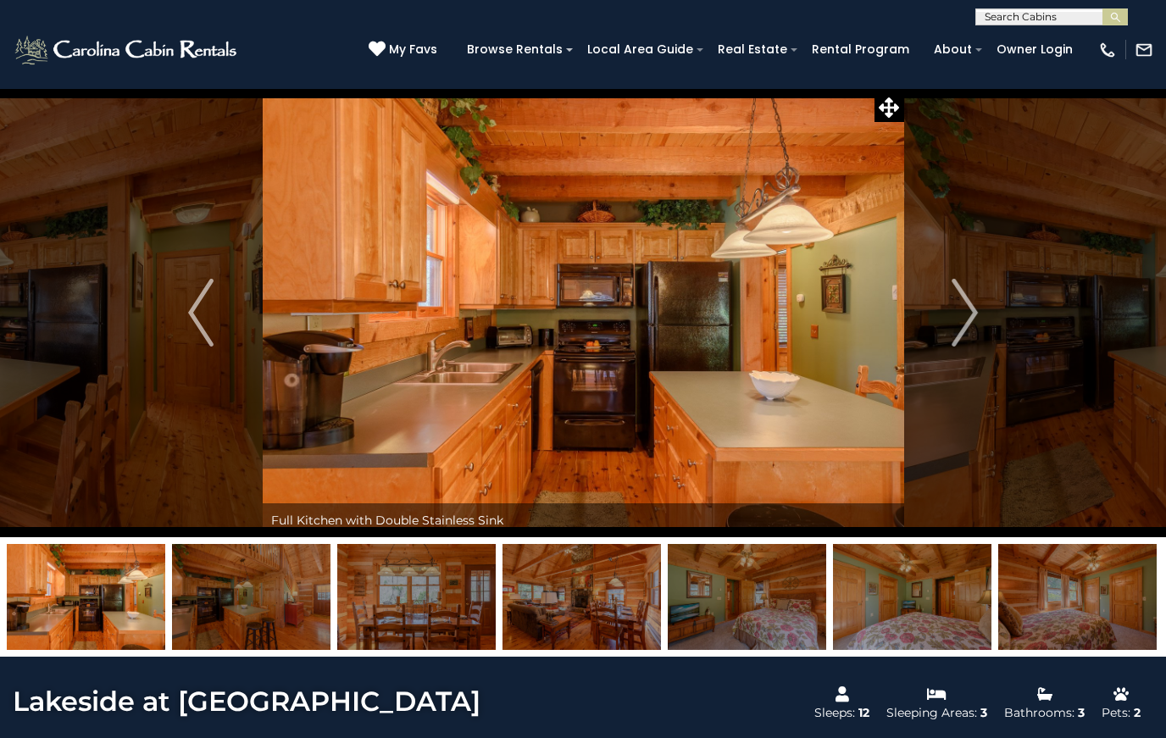
click at [964, 324] on img "Next" at bounding box center [964, 313] width 25 height 68
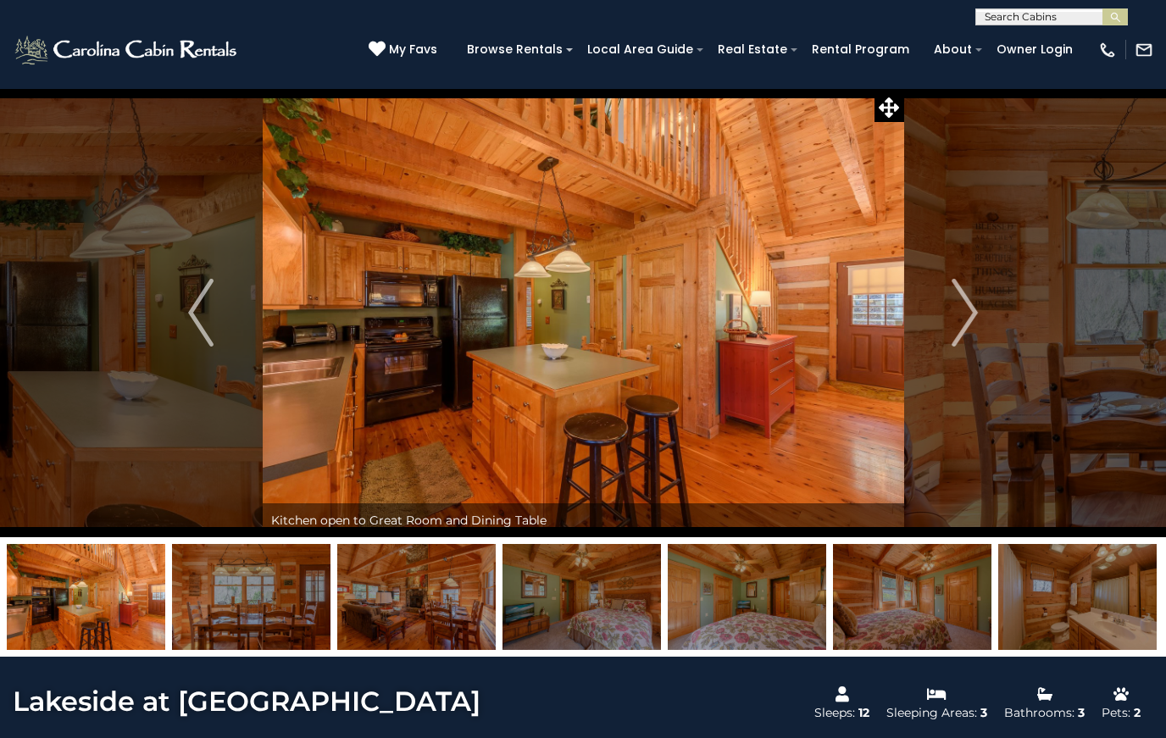
click at [968, 310] on img "Next" at bounding box center [964, 313] width 25 height 68
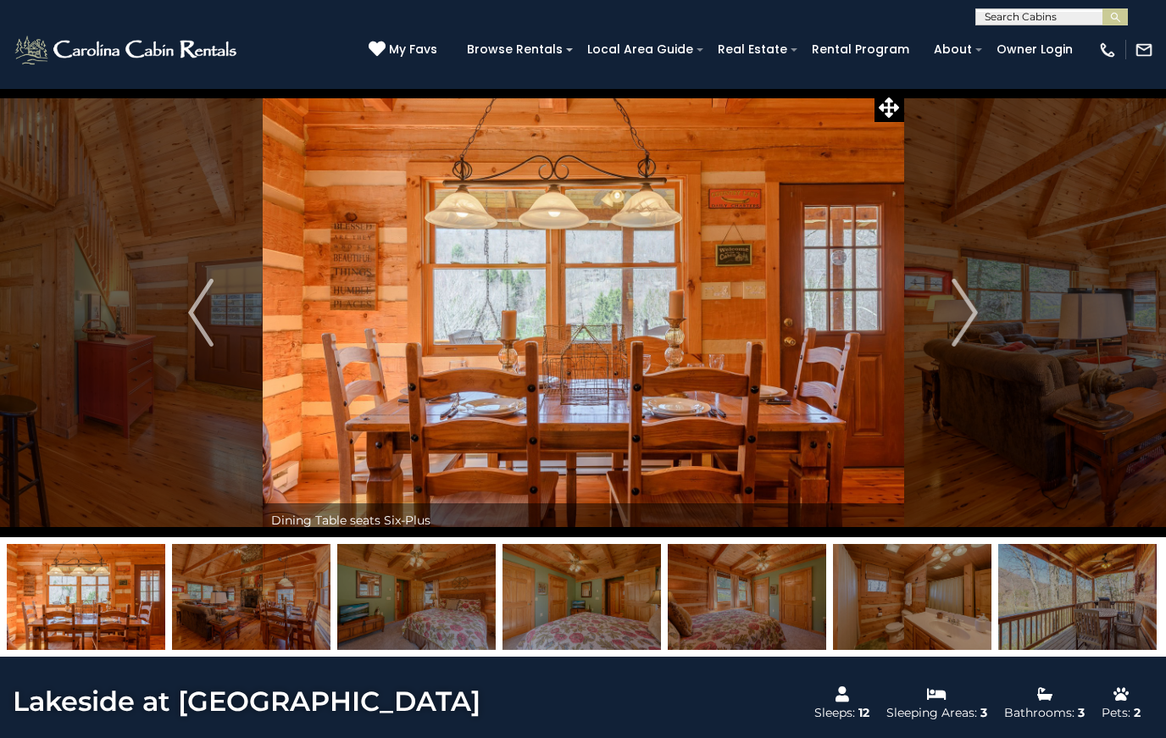
click at [969, 310] on img "Next" at bounding box center [964, 313] width 25 height 68
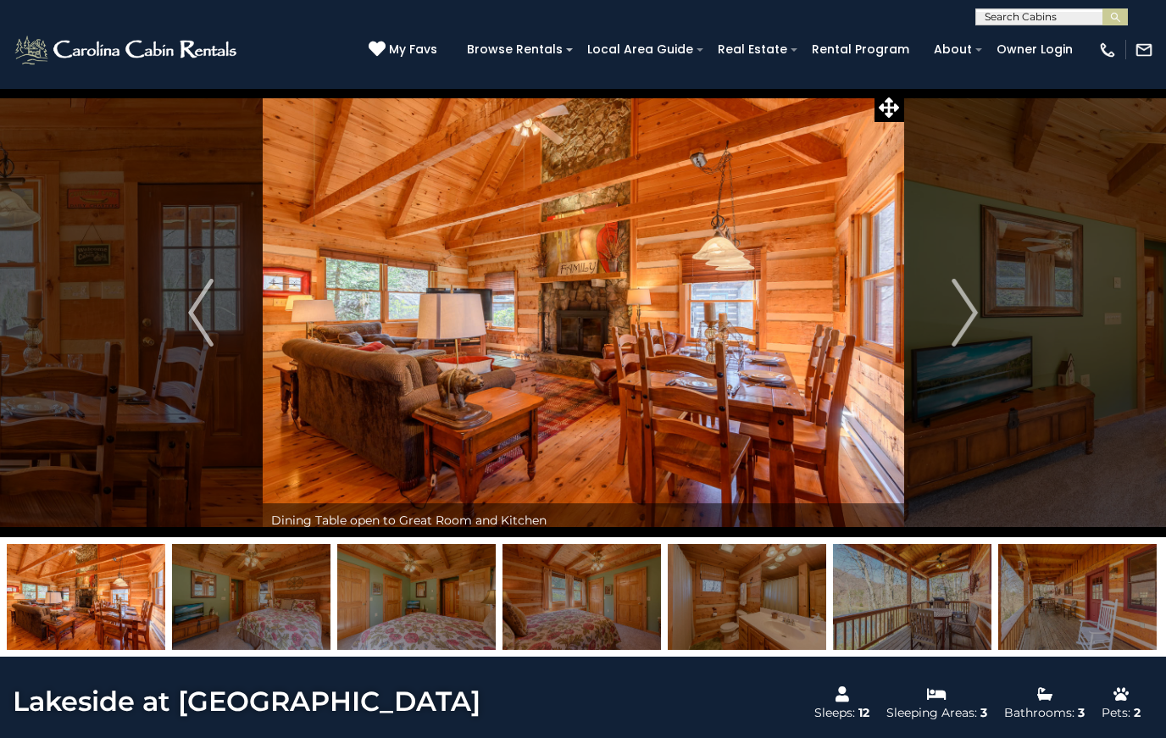
click at [962, 318] on img "Next" at bounding box center [964, 313] width 25 height 68
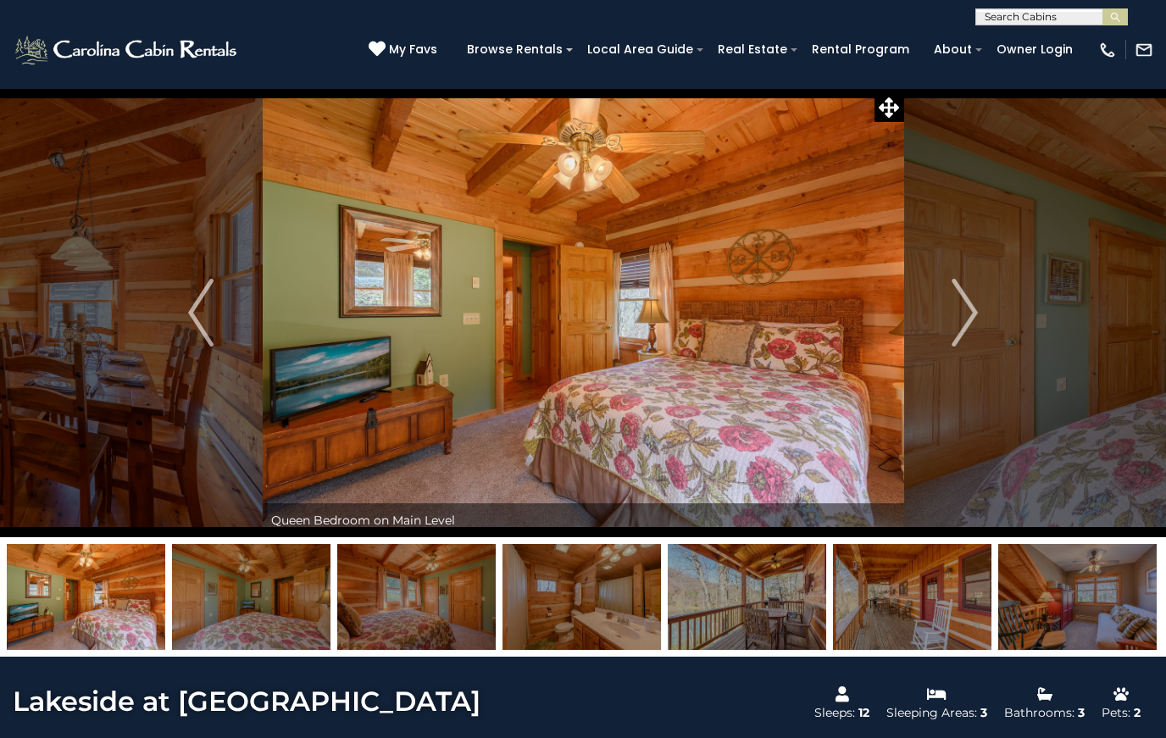
click at [944, 329] on button "Next" at bounding box center [964, 312] width 123 height 449
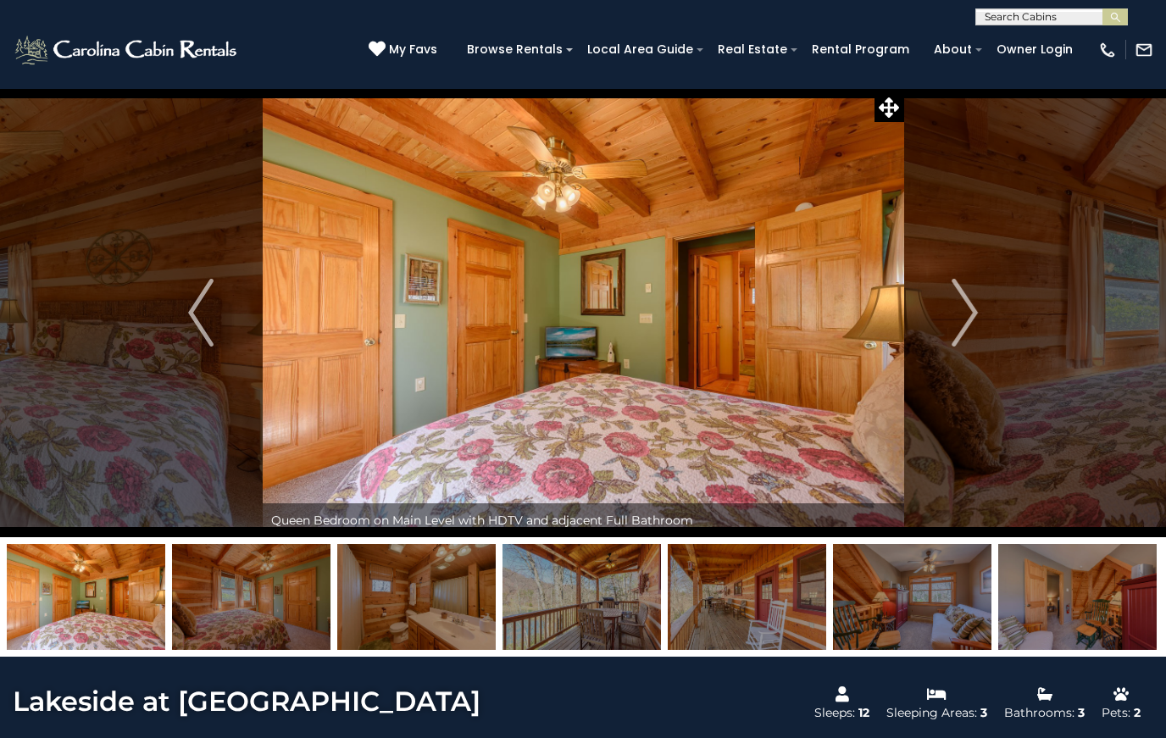
click at [968, 315] on img "Next" at bounding box center [964, 313] width 25 height 68
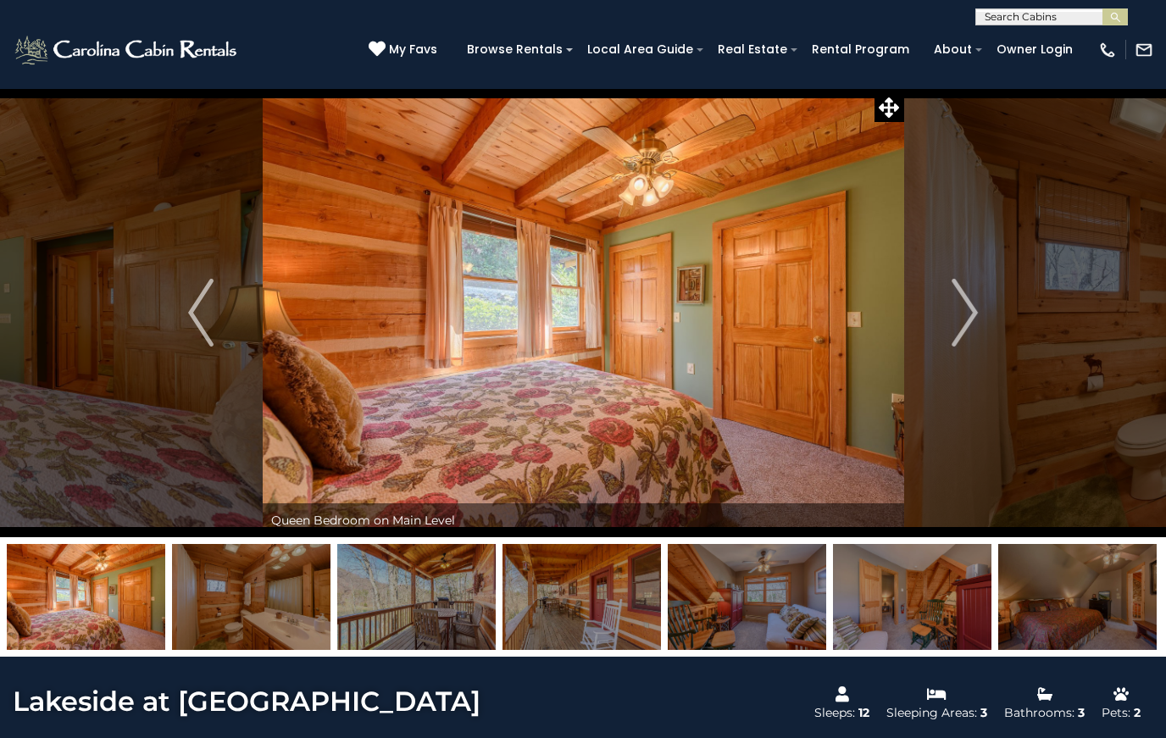
click at [966, 323] on img "Next" at bounding box center [964, 313] width 25 height 68
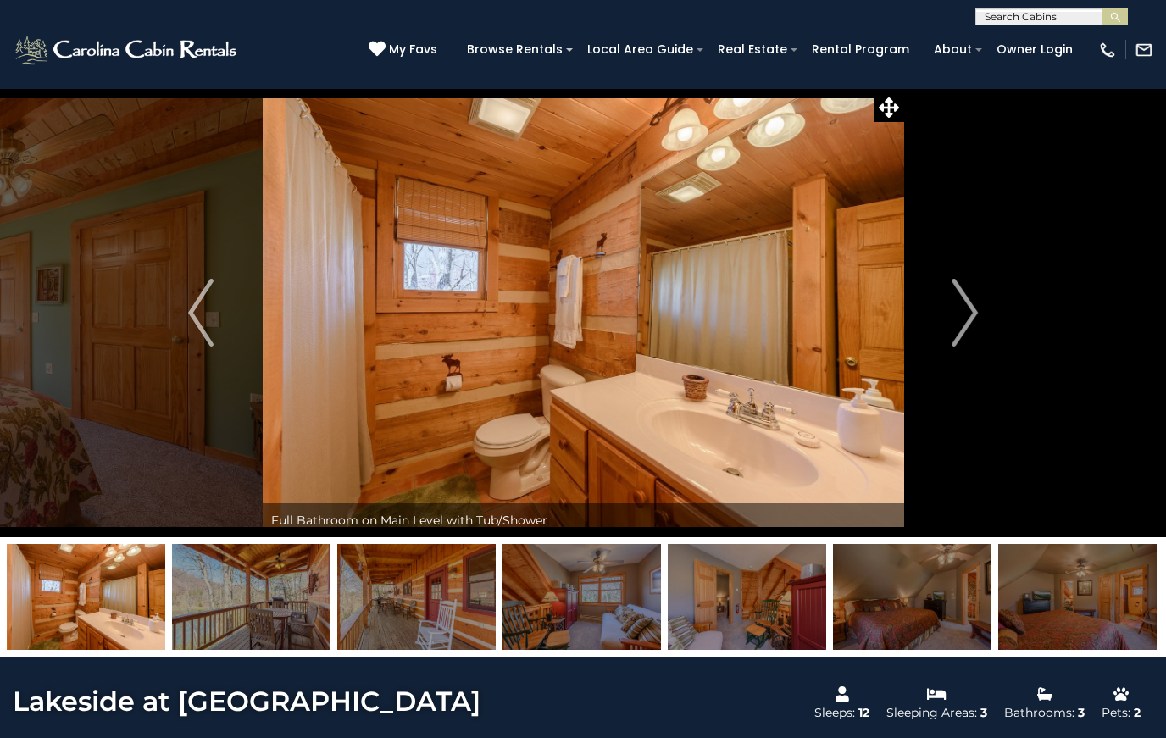
click at [944, 333] on button "Next" at bounding box center [964, 312] width 123 height 449
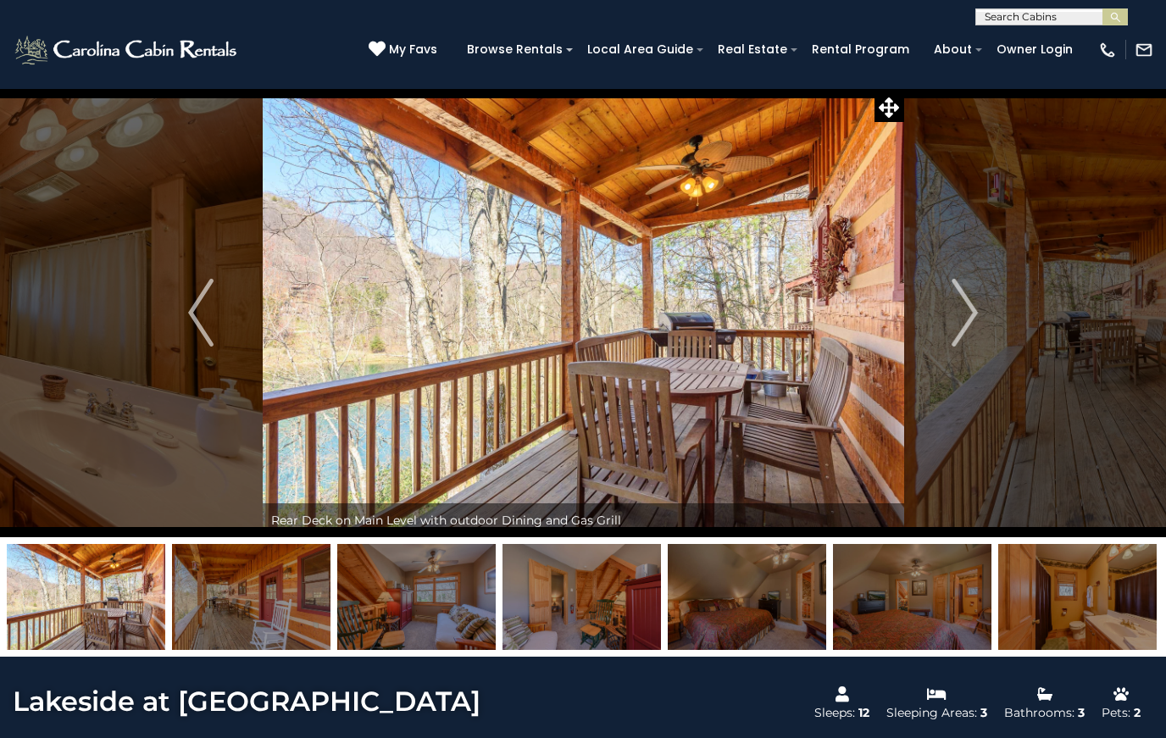
click at [961, 318] on img "Next" at bounding box center [964, 313] width 25 height 68
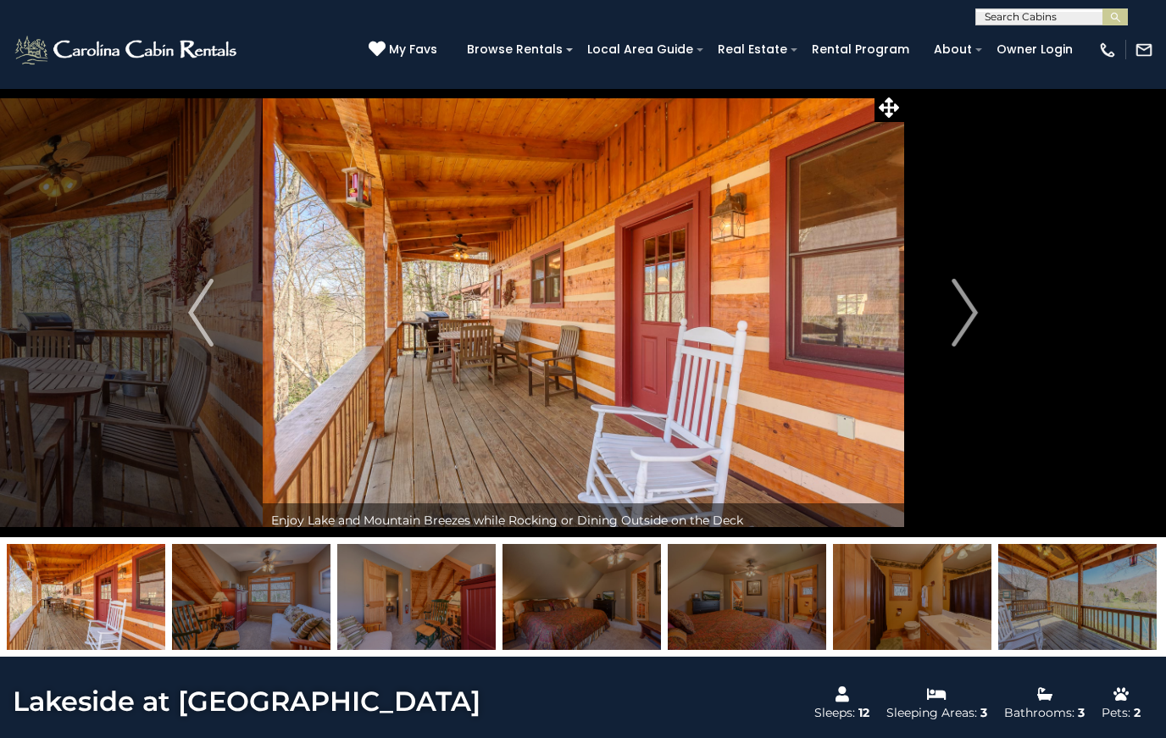
click at [961, 324] on img "Next" at bounding box center [964, 313] width 25 height 68
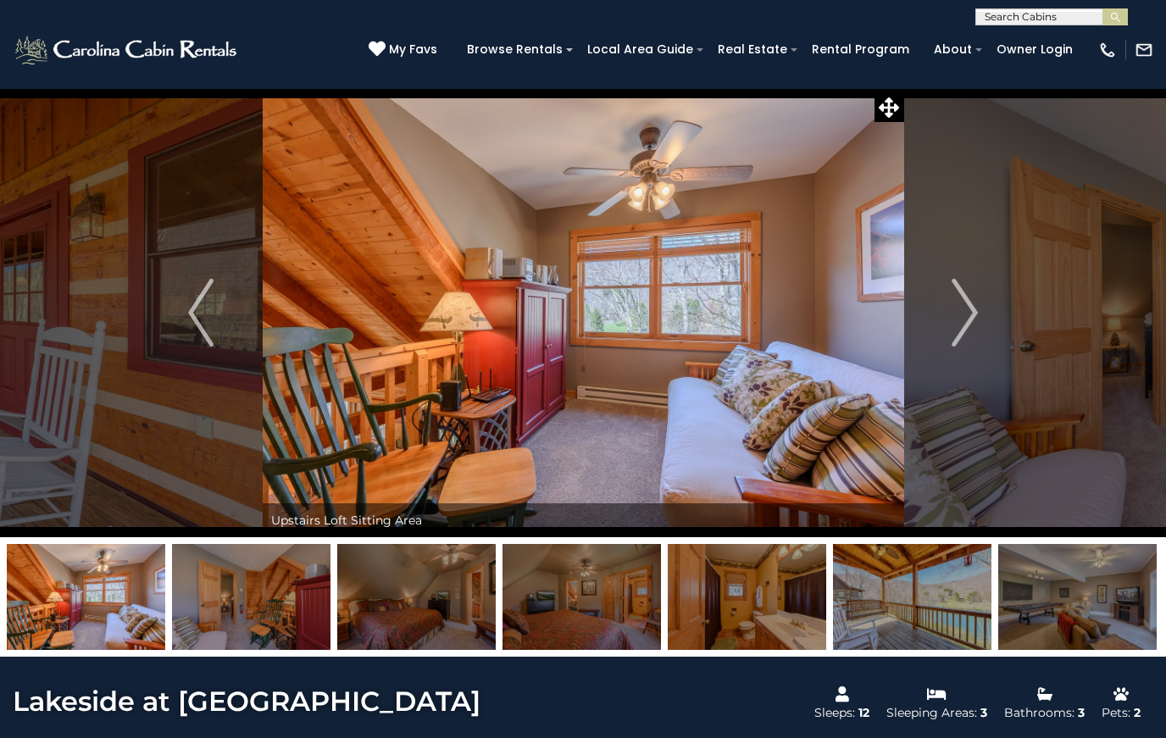
click at [961, 323] on img "Next" at bounding box center [964, 313] width 25 height 68
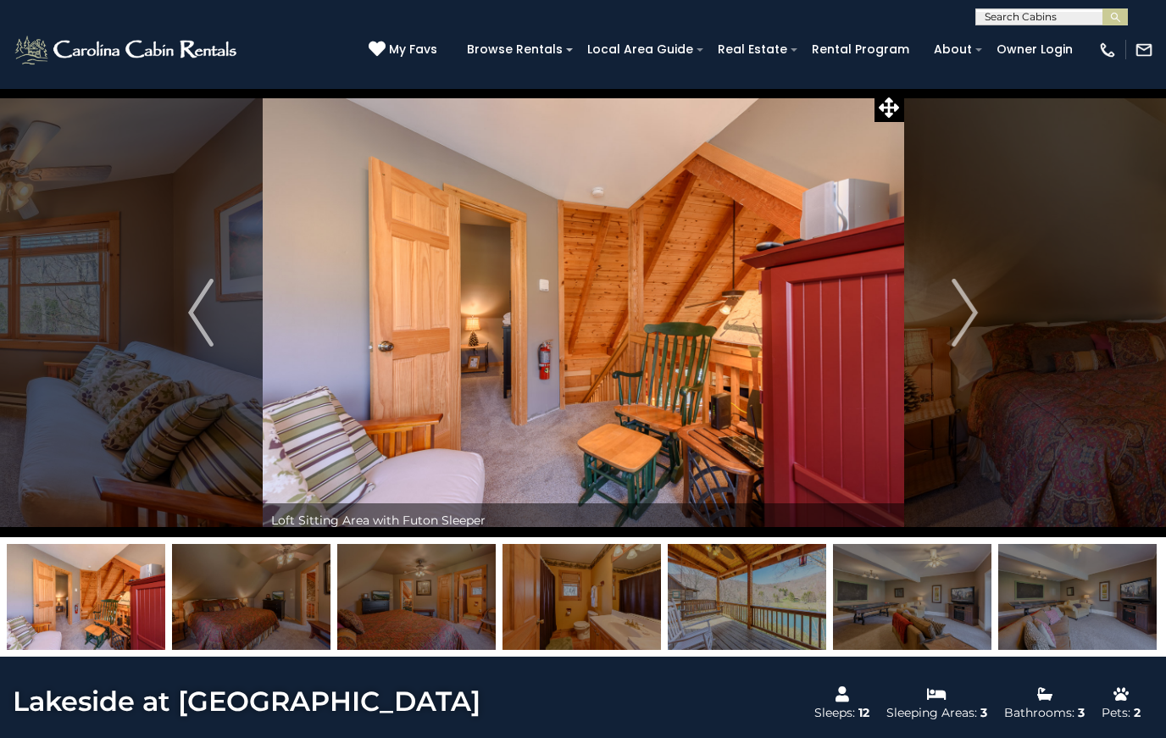
click at [961, 326] on img "Next" at bounding box center [964, 313] width 25 height 68
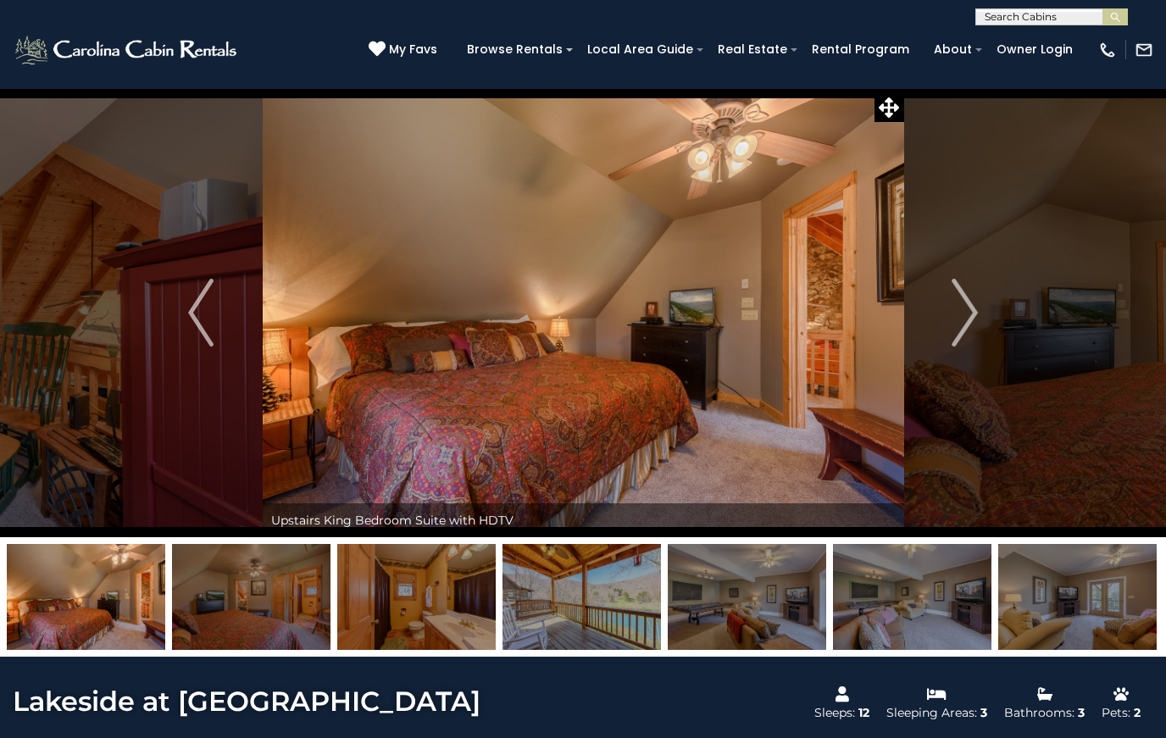
click at [975, 317] on img "Next" at bounding box center [964, 313] width 25 height 68
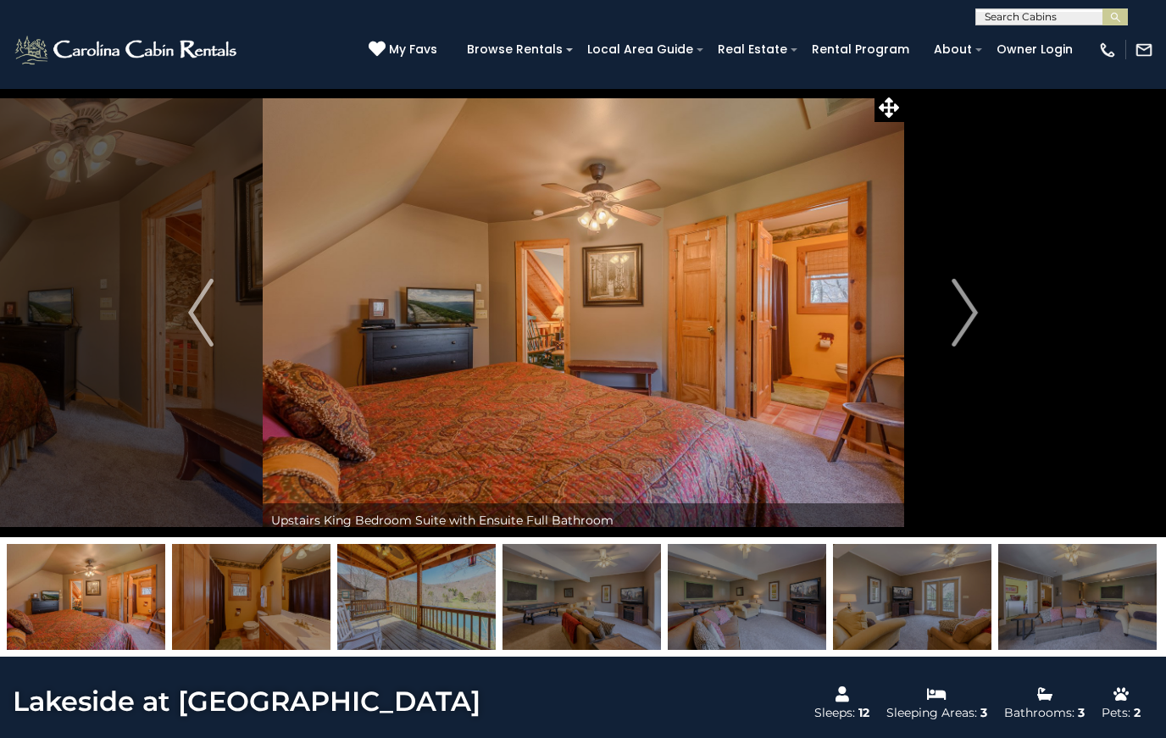
click at [967, 313] on img "Next" at bounding box center [964, 313] width 25 height 68
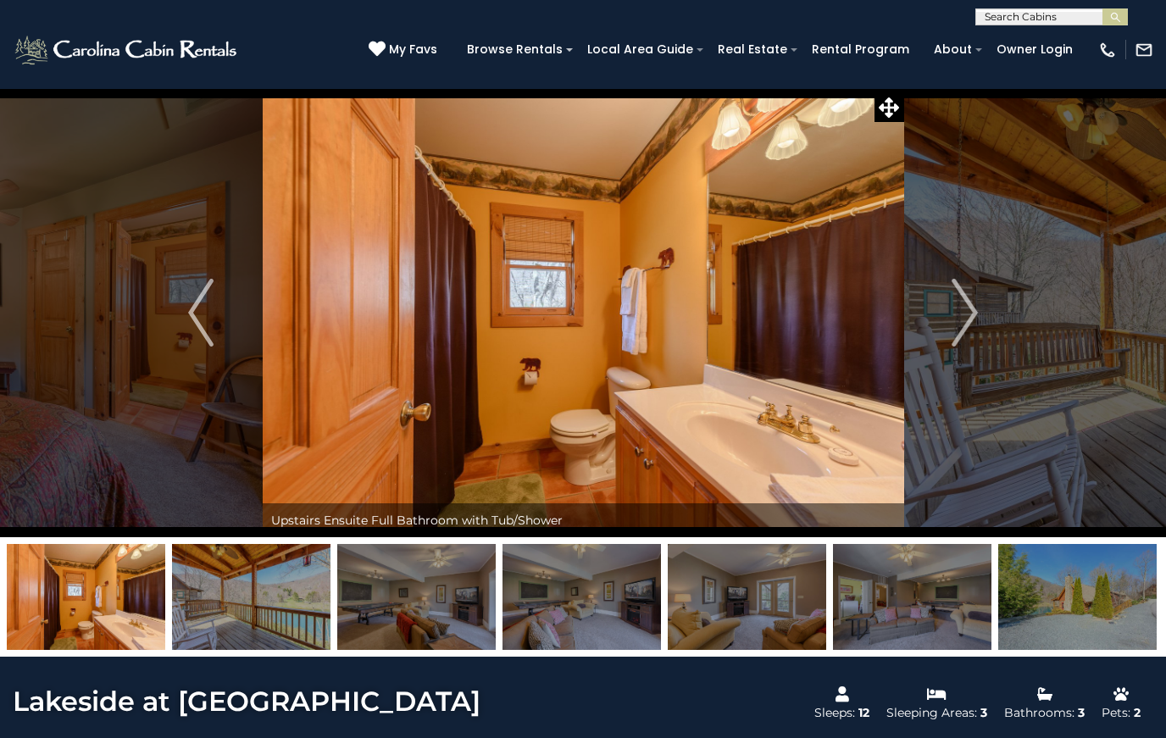
click at [965, 317] on img "Next" at bounding box center [964, 313] width 25 height 68
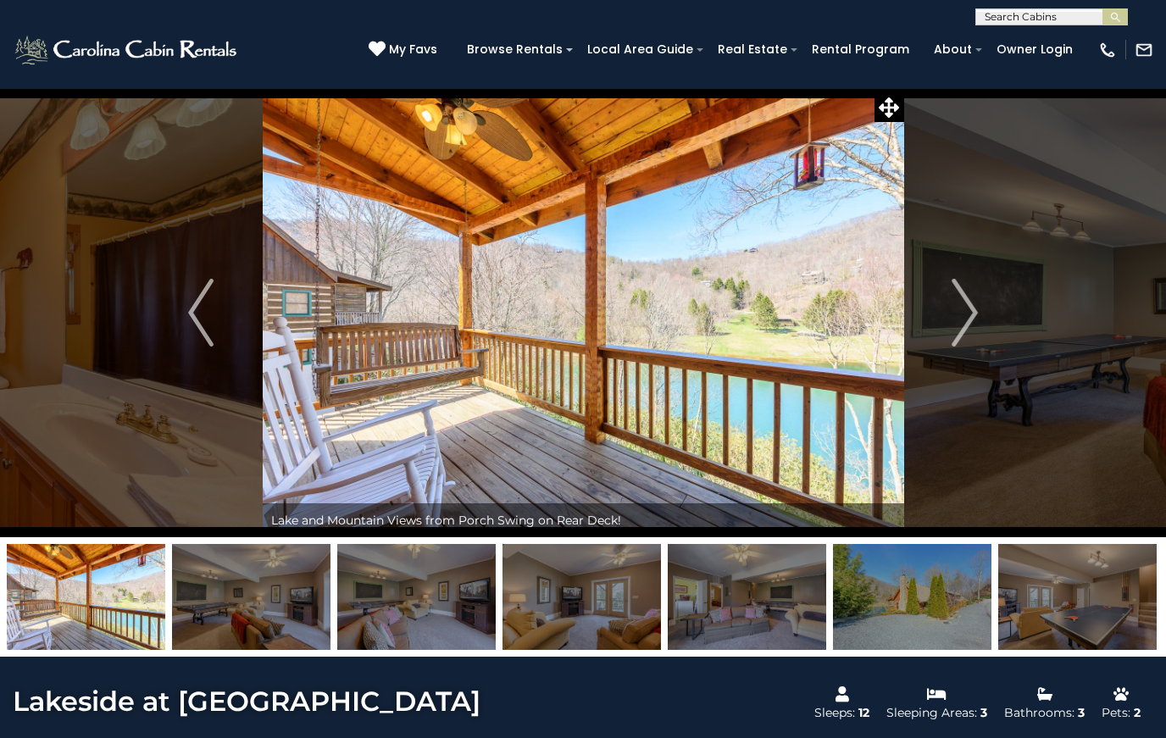
click at [962, 316] on img "Next" at bounding box center [964, 313] width 25 height 68
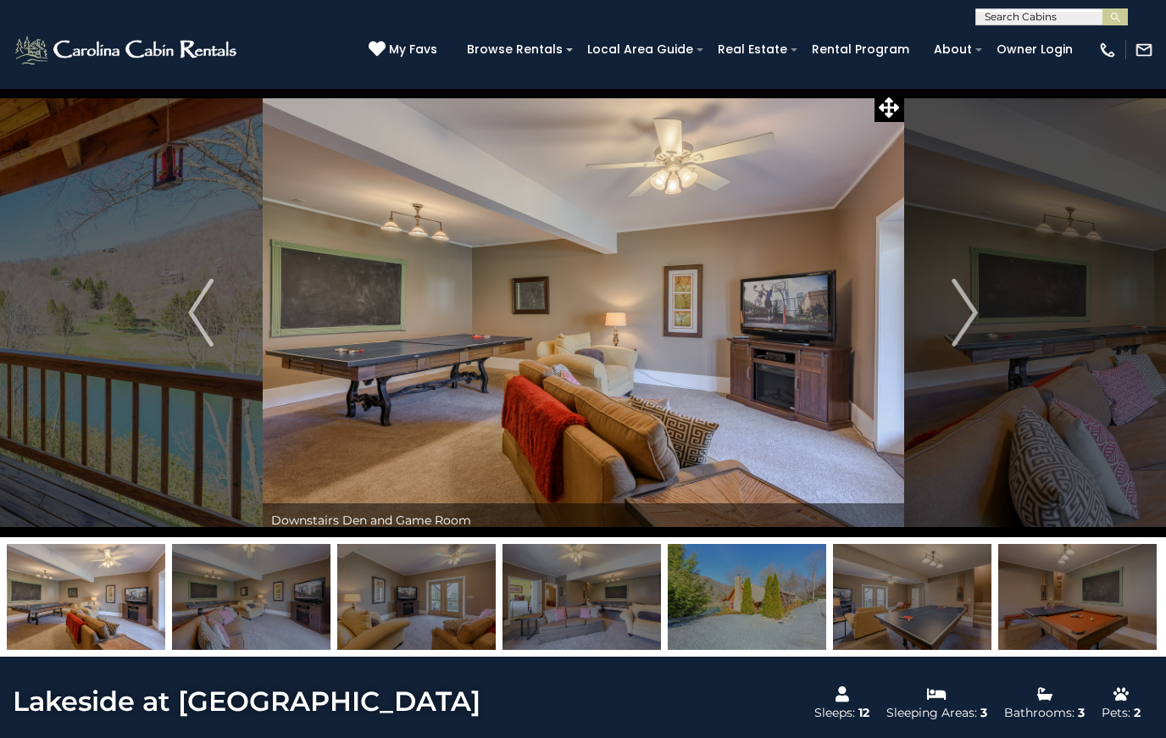
click at [966, 315] on img "Next" at bounding box center [964, 313] width 25 height 68
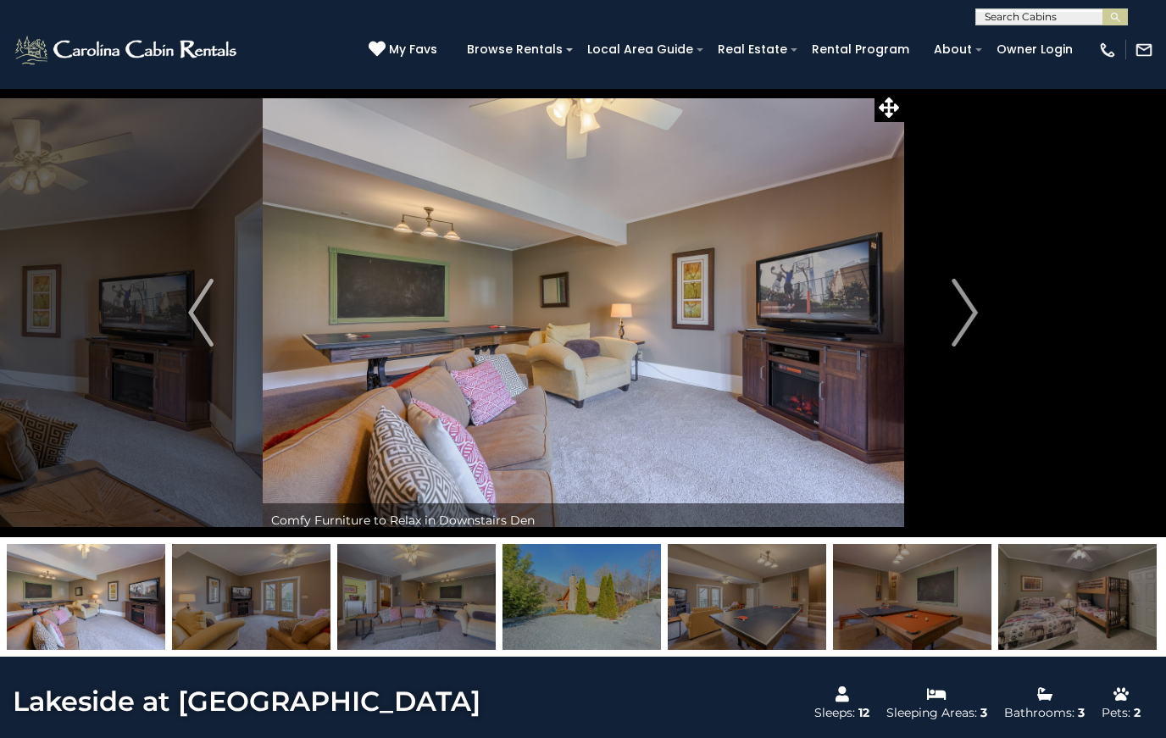
click at [965, 316] on img "Next" at bounding box center [964, 313] width 25 height 68
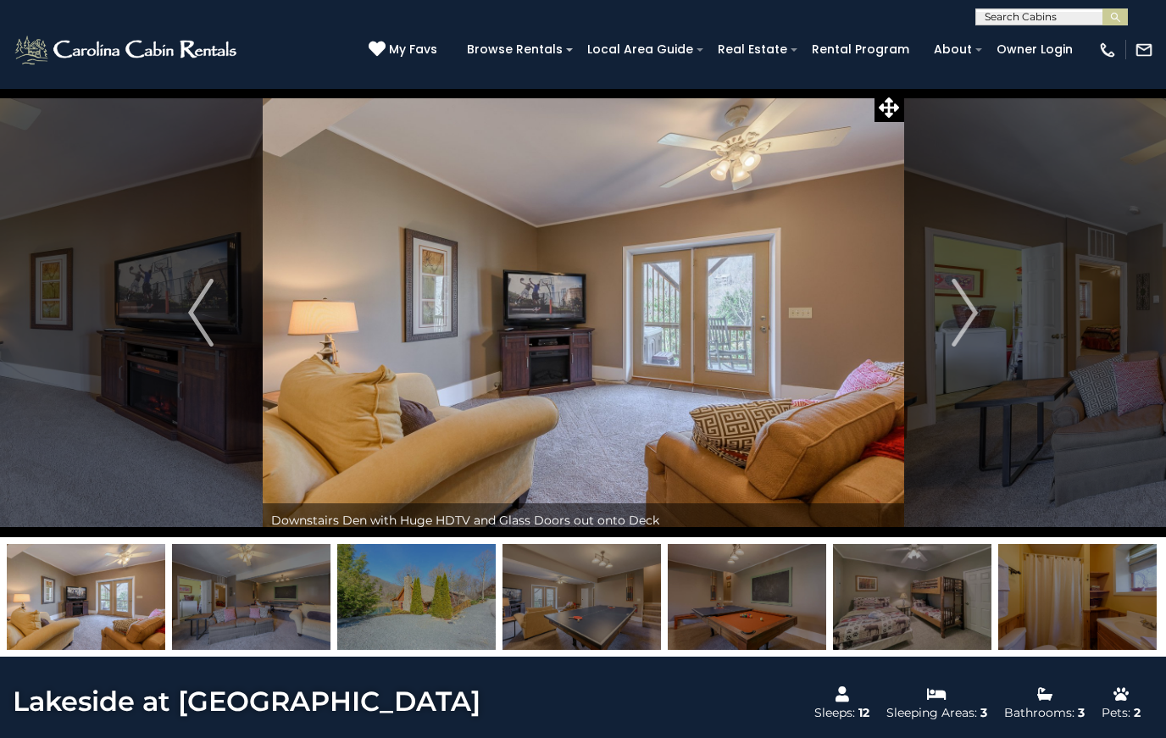
click at [942, 324] on button "Next" at bounding box center [964, 312] width 123 height 449
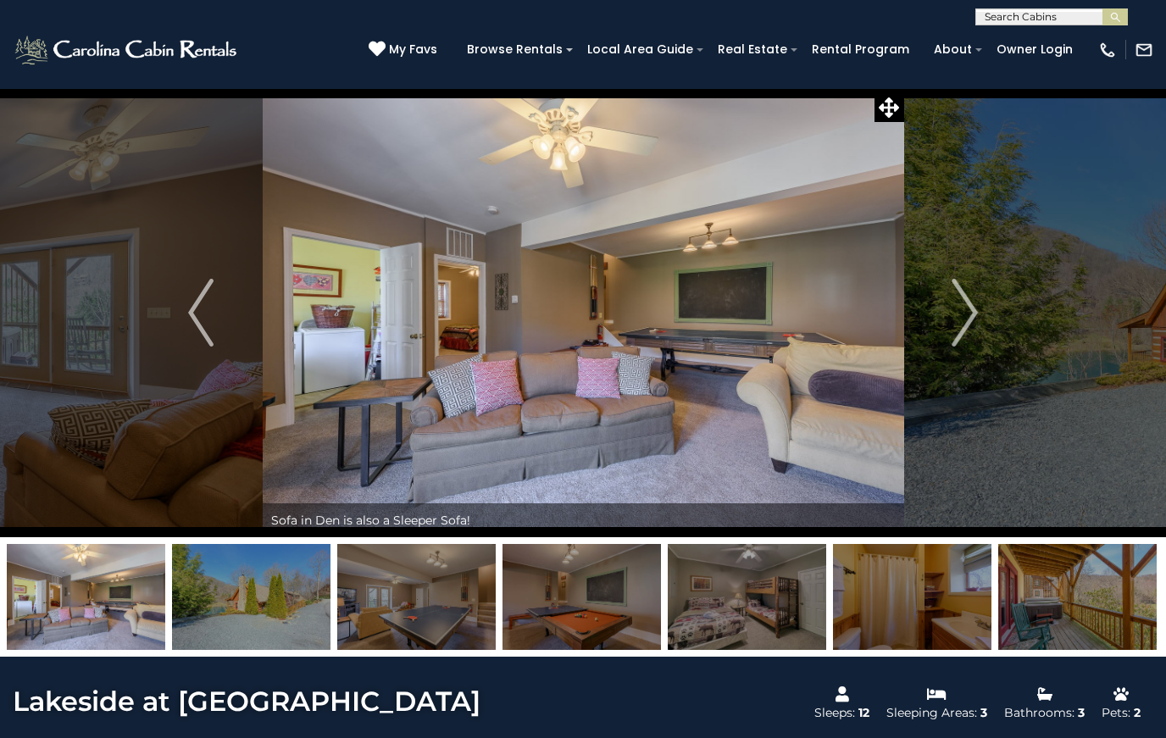
click at [955, 318] on img "Next" at bounding box center [964, 313] width 25 height 68
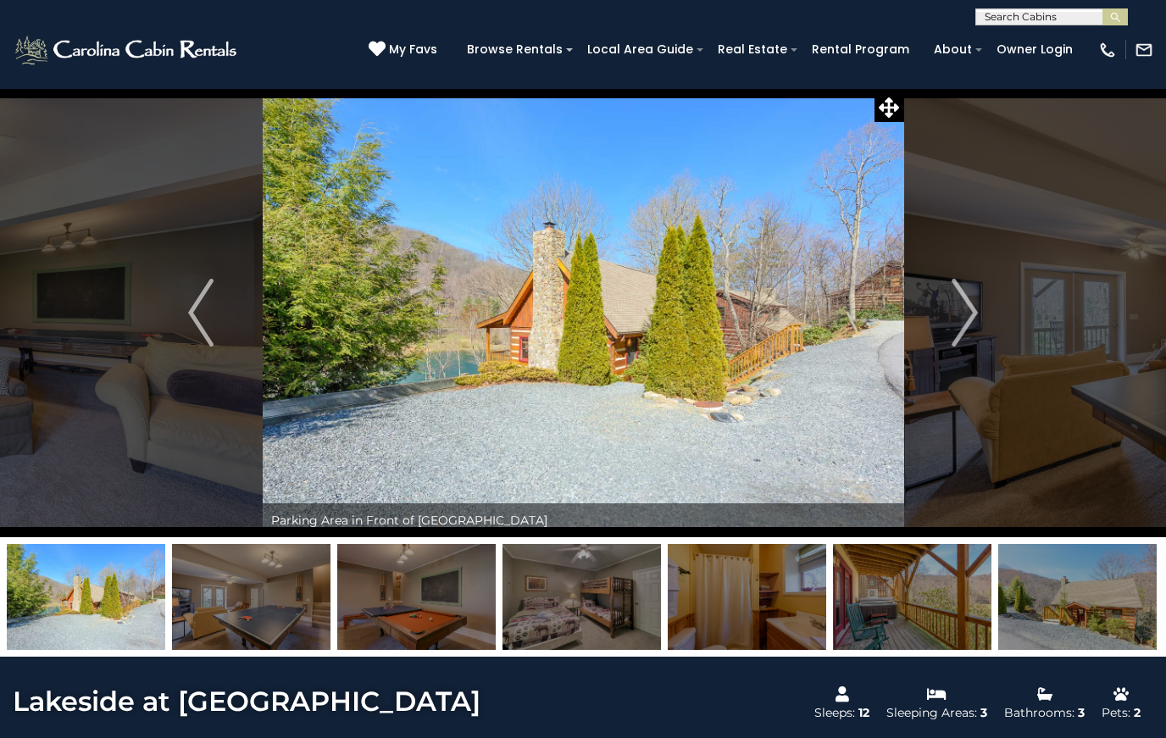
click at [956, 314] on img "Next" at bounding box center [964, 313] width 25 height 68
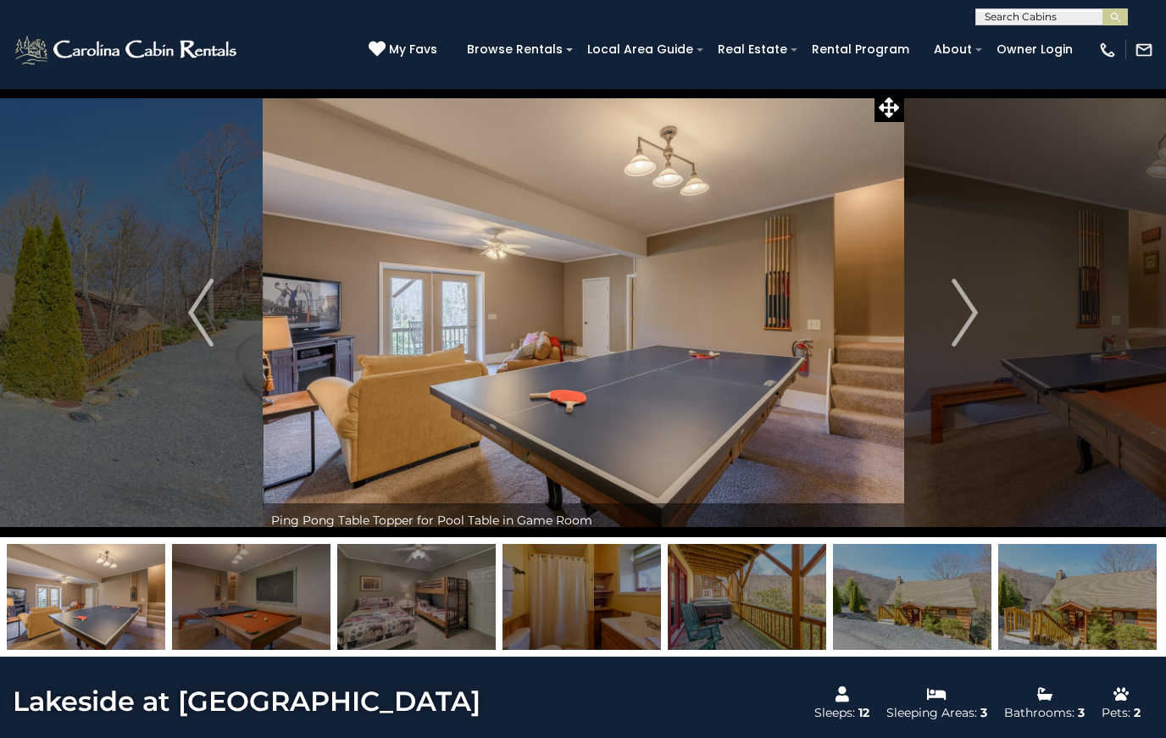
click at [955, 317] on img "Next" at bounding box center [964, 313] width 25 height 68
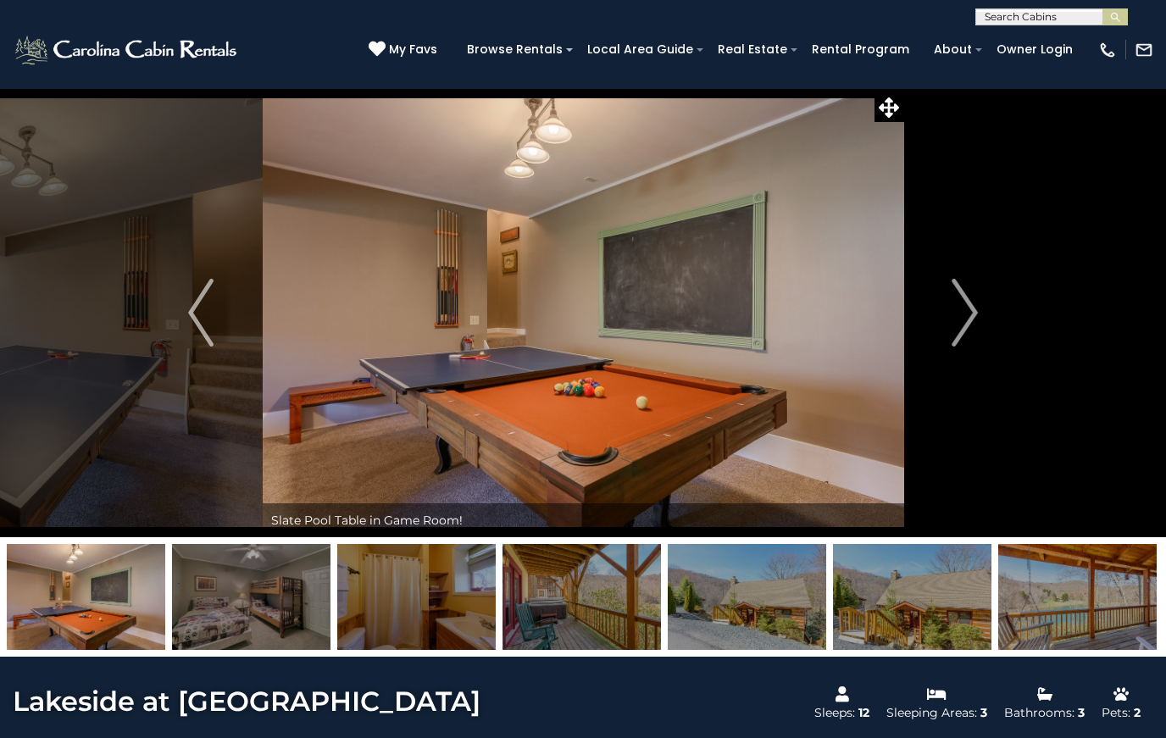
click at [957, 324] on img "Next" at bounding box center [964, 313] width 25 height 68
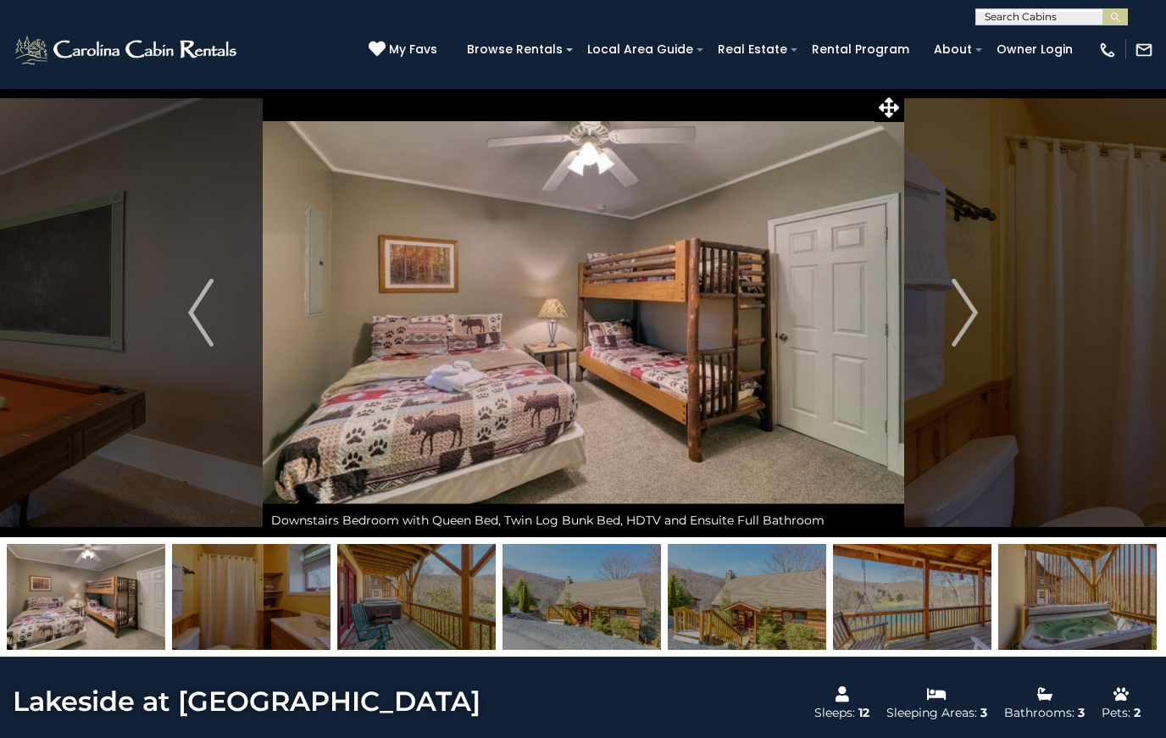
click at [962, 320] on img "Next" at bounding box center [964, 313] width 25 height 68
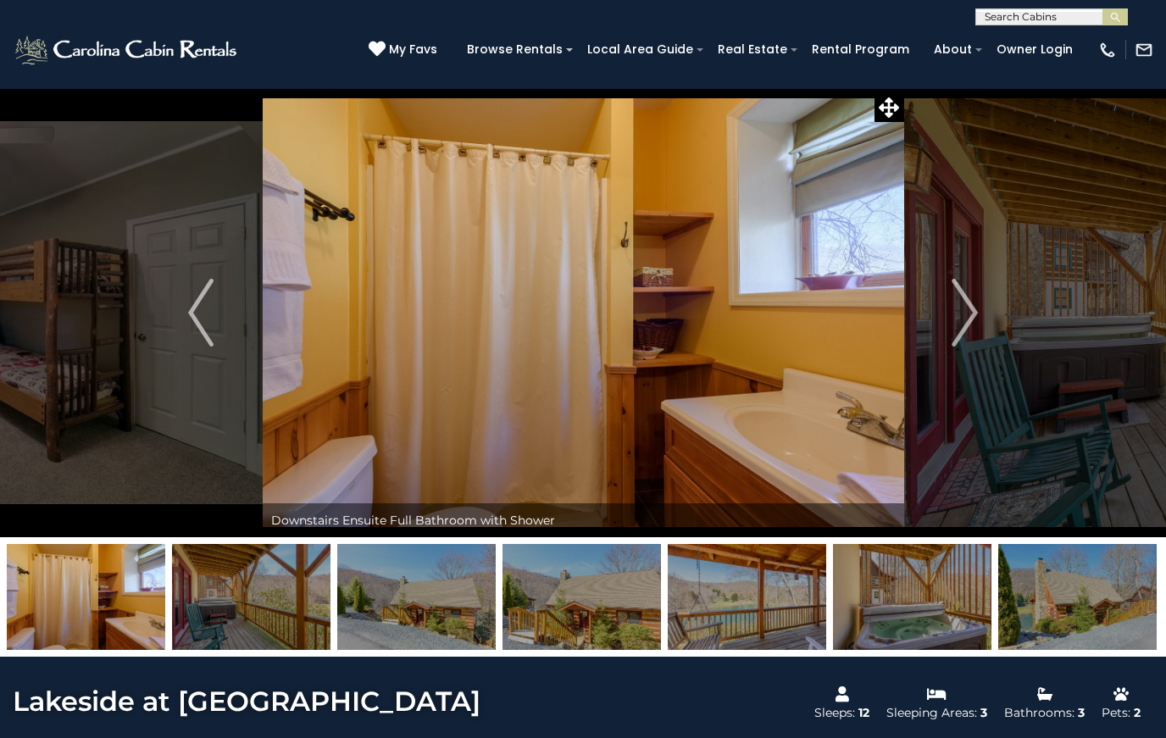
click at [968, 314] on img "Next" at bounding box center [964, 313] width 25 height 68
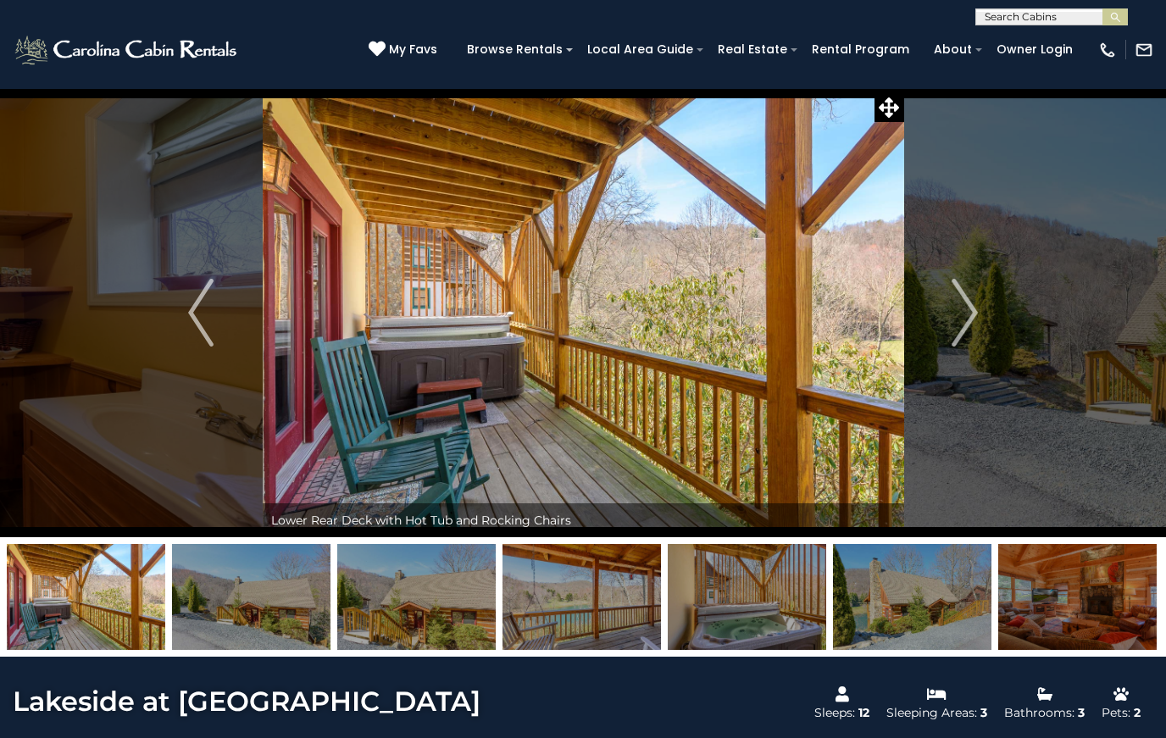
click at [964, 324] on img "Next" at bounding box center [964, 313] width 25 height 68
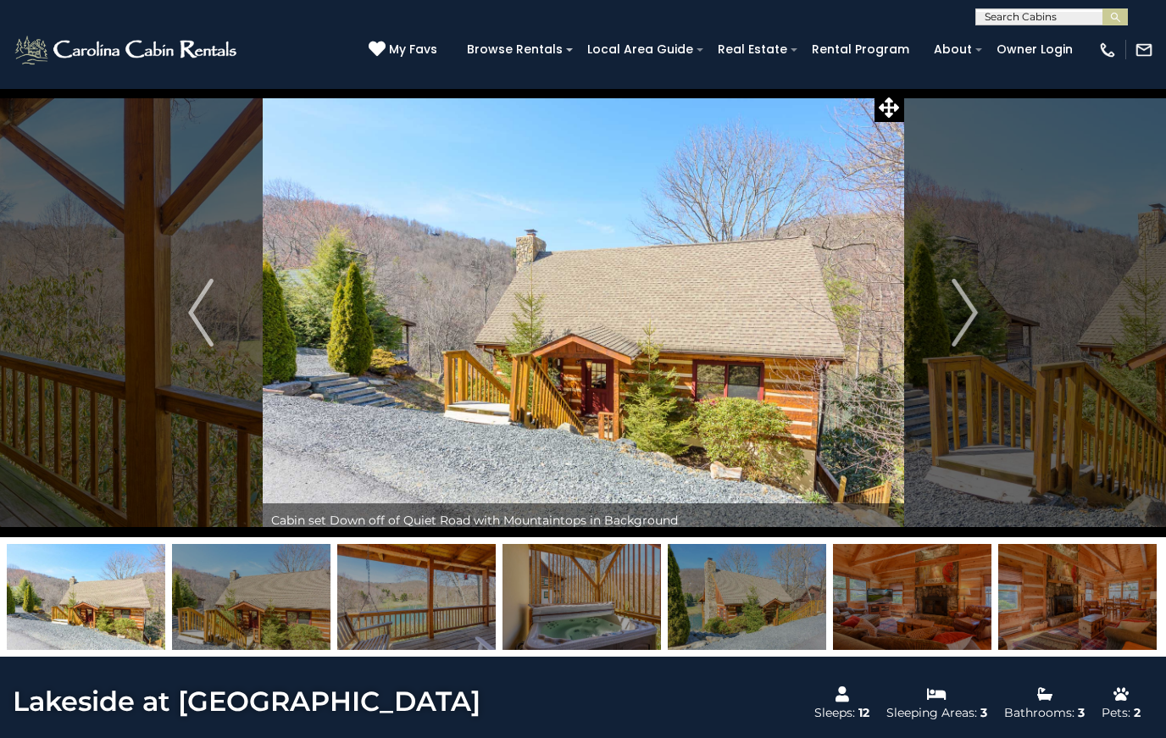
click at [966, 323] on img "Next" at bounding box center [964, 313] width 25 height 68
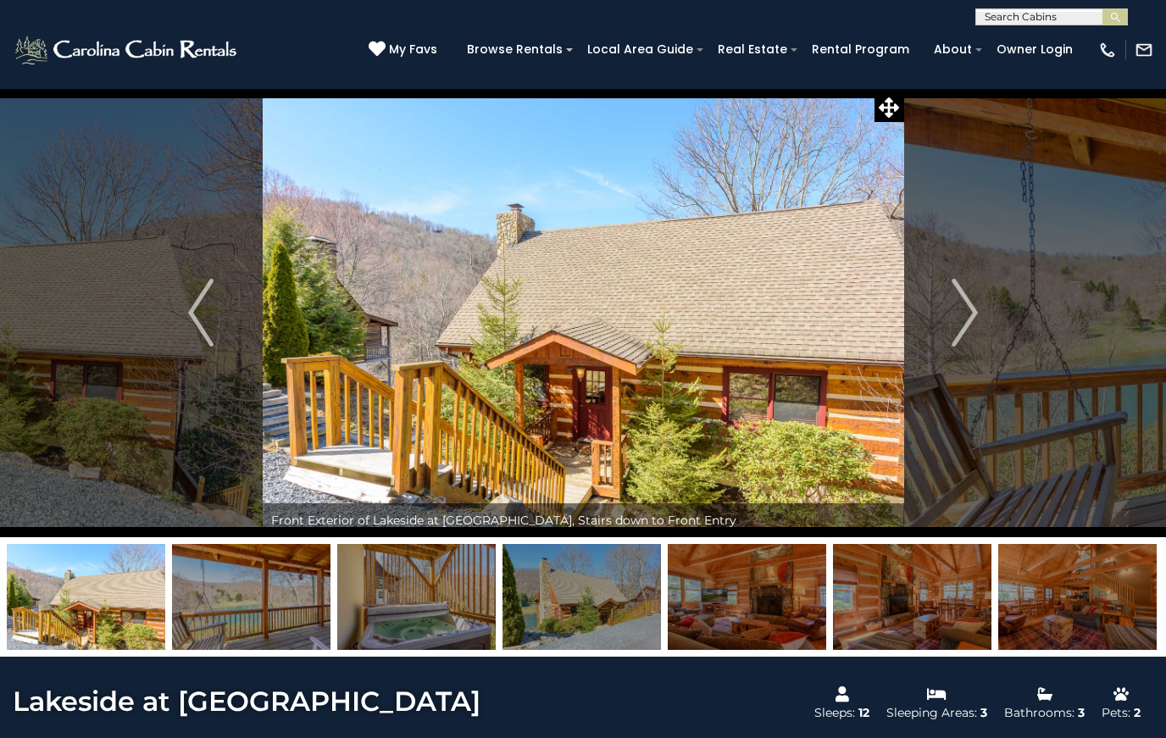
click at [972, 318] on img "Next" at bounding box center [964, 313] width 25 height 68
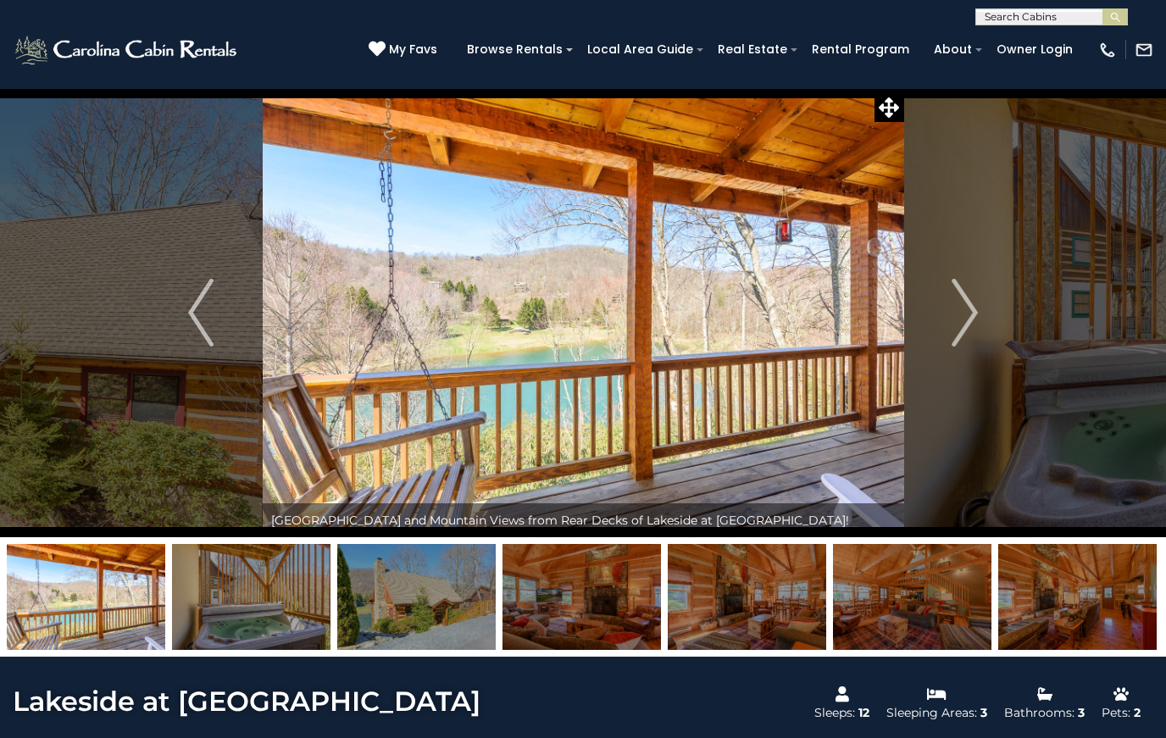
click at [977, 320] on img "Next" at bounding box center [964, 313] width 25 height 68
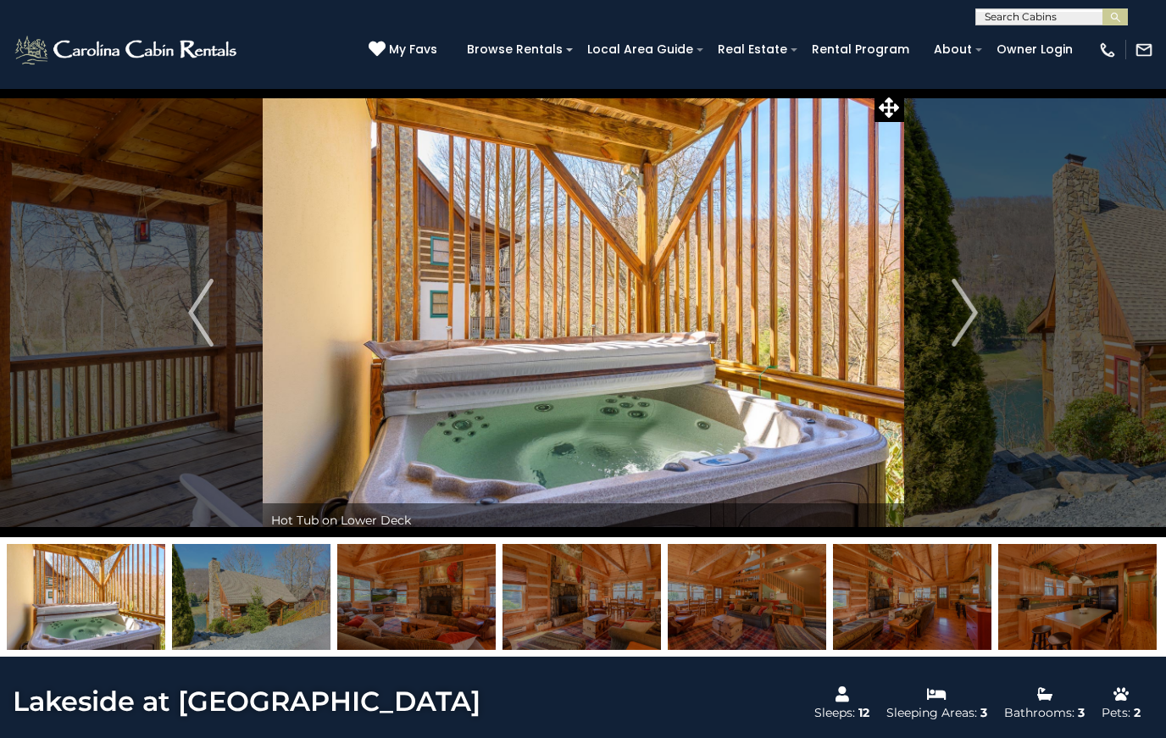
click at [969, 327] on img "Next" at bounding box center [964, 313] width 25 height 68
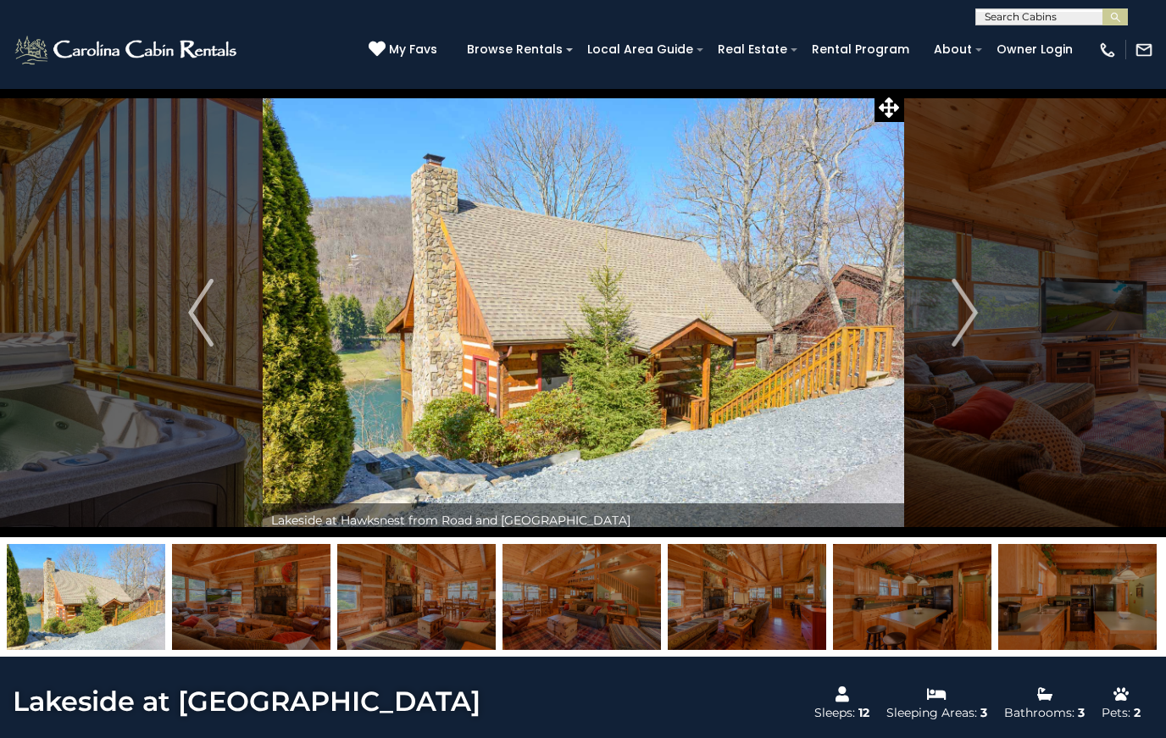
click at [968, 337] on img "Next" at bounding box center [964, 313] width 25 height 68
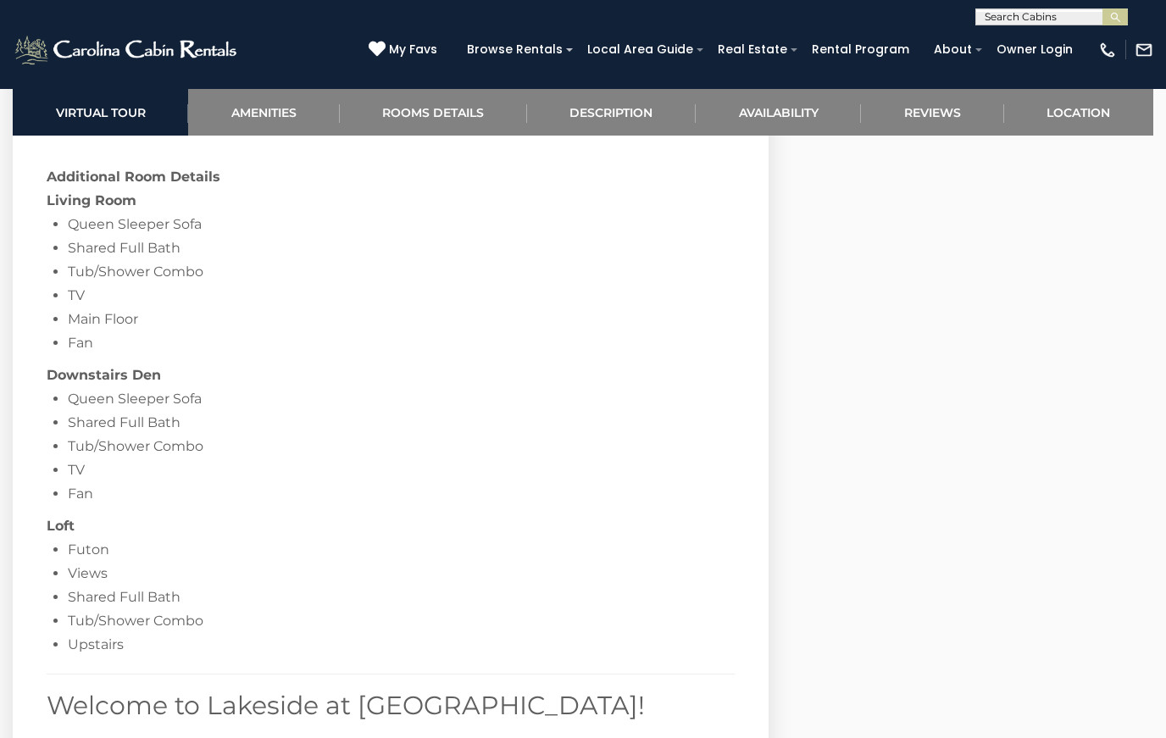
scroll to position [2390, 0]
